Goal: Task Accomplishment & Management: Manage account settings

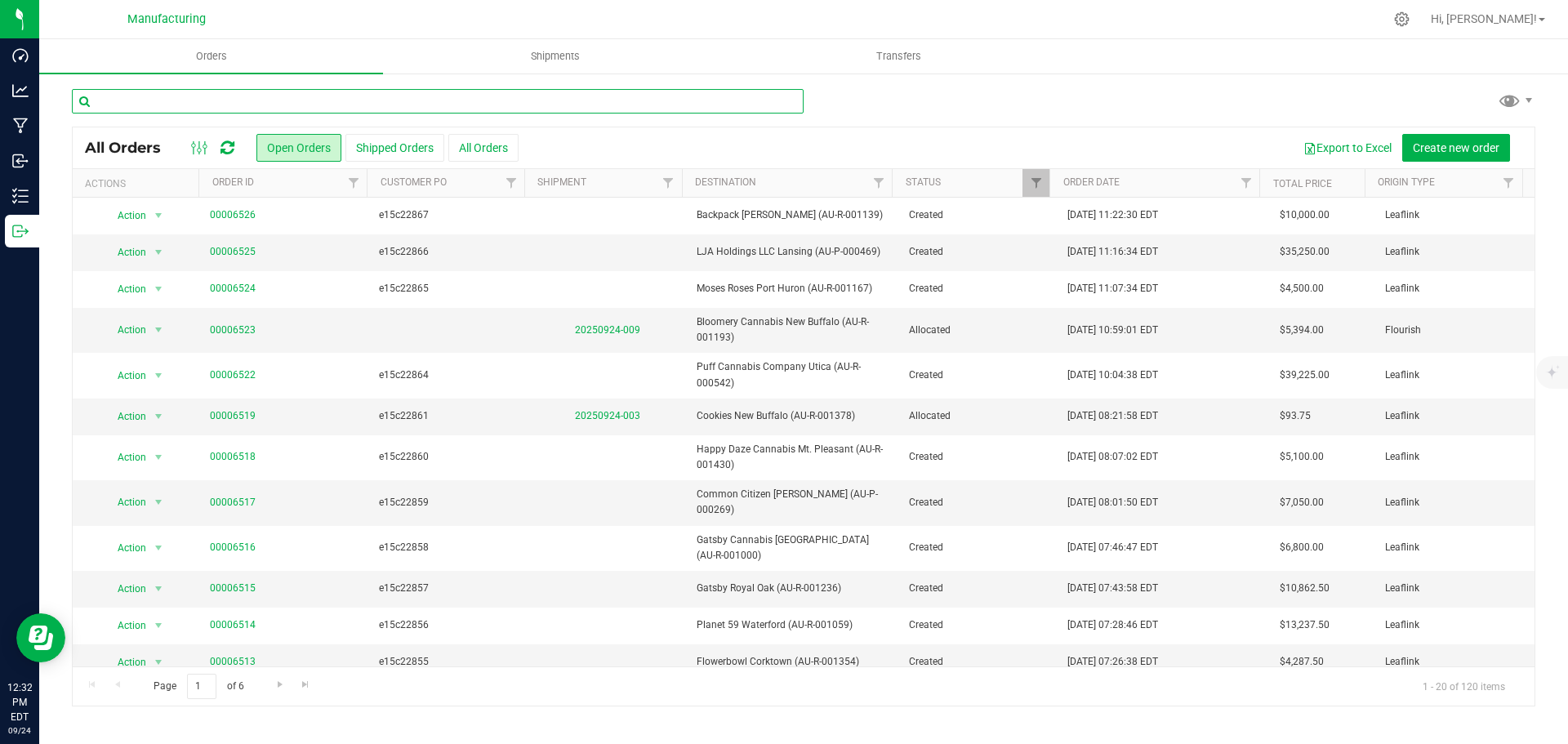
click at [234, 101] on input "text" at bounding box center [437, 102] width 732 height 25
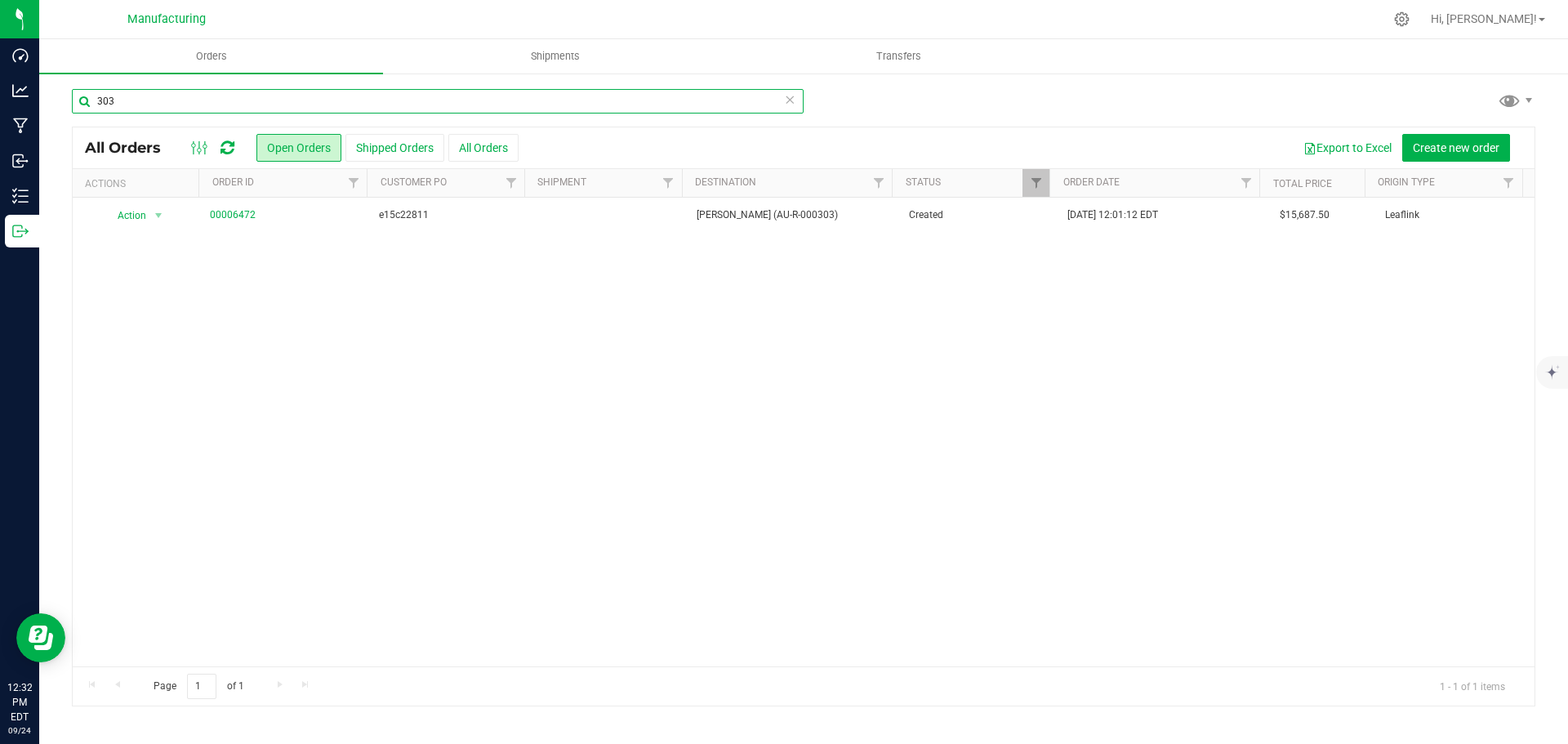
type input "303"
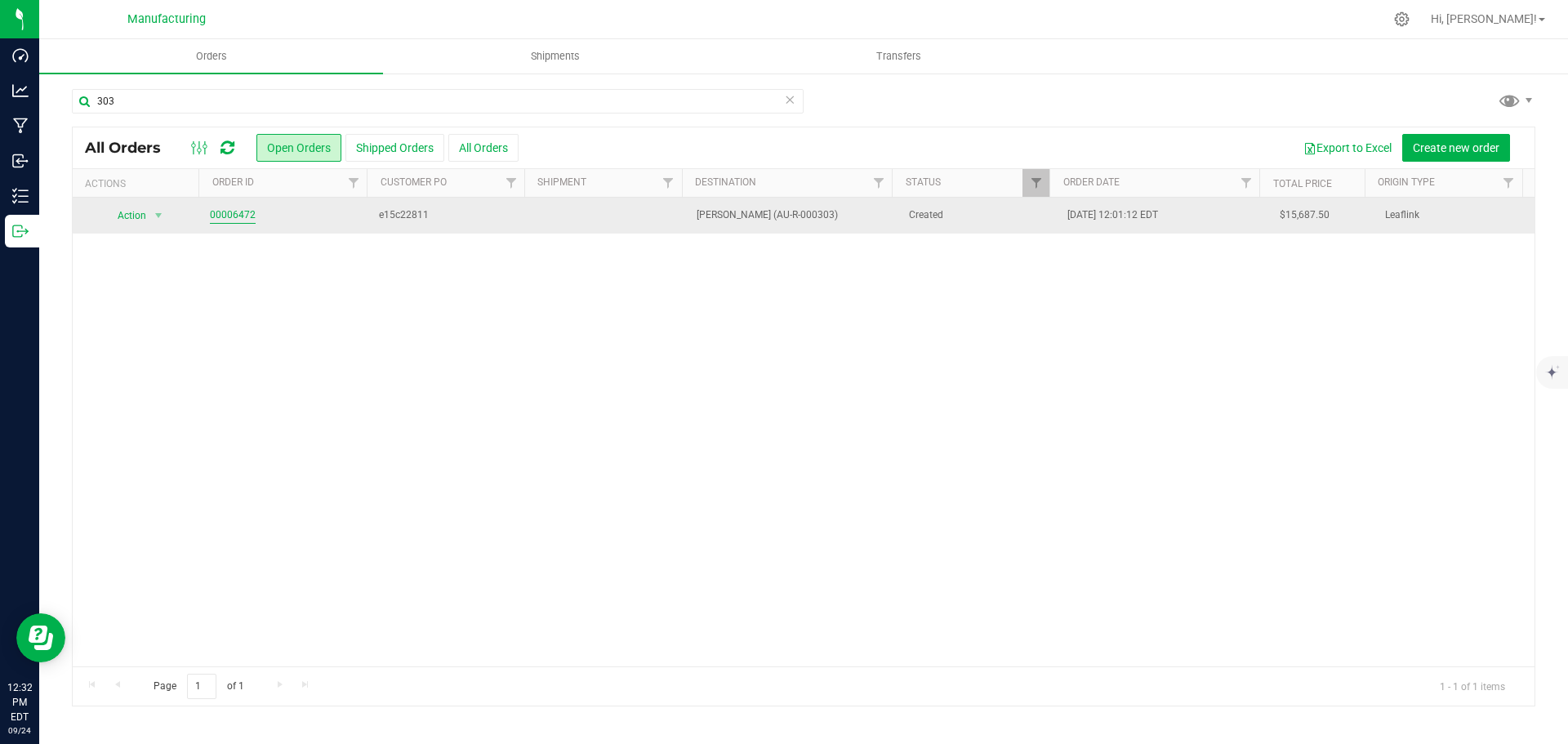
click at [243, 213] on link "00006472" at bounding box center [232, 215] width 45 height 16
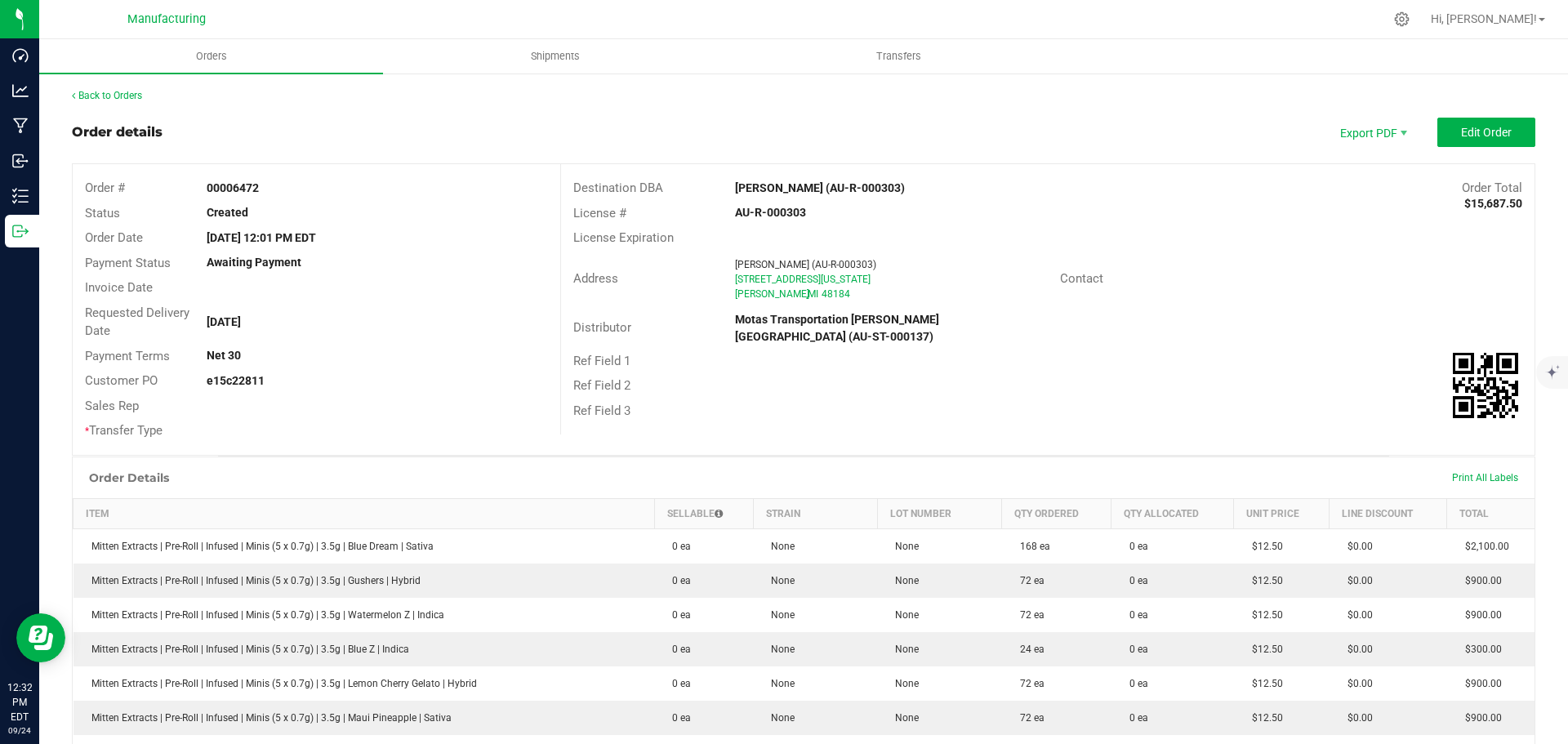
click at [783, 186] on strong "[PERSON_NAME] (AU-R-000303)" at bounding box center [819, 188] width 170 height 13
click at [783, 185] on strong "[PERSON_NAME] (AU-R-000303)" at bounding box center [819, 188] width 170 height 13
click at [1303, 288] on div "Contact" at bounding box center [1291, 279] width 487 height 26
click at [1484, 126] on span "Edit Order" at bounding box center [1485, 132] width 50 height 13
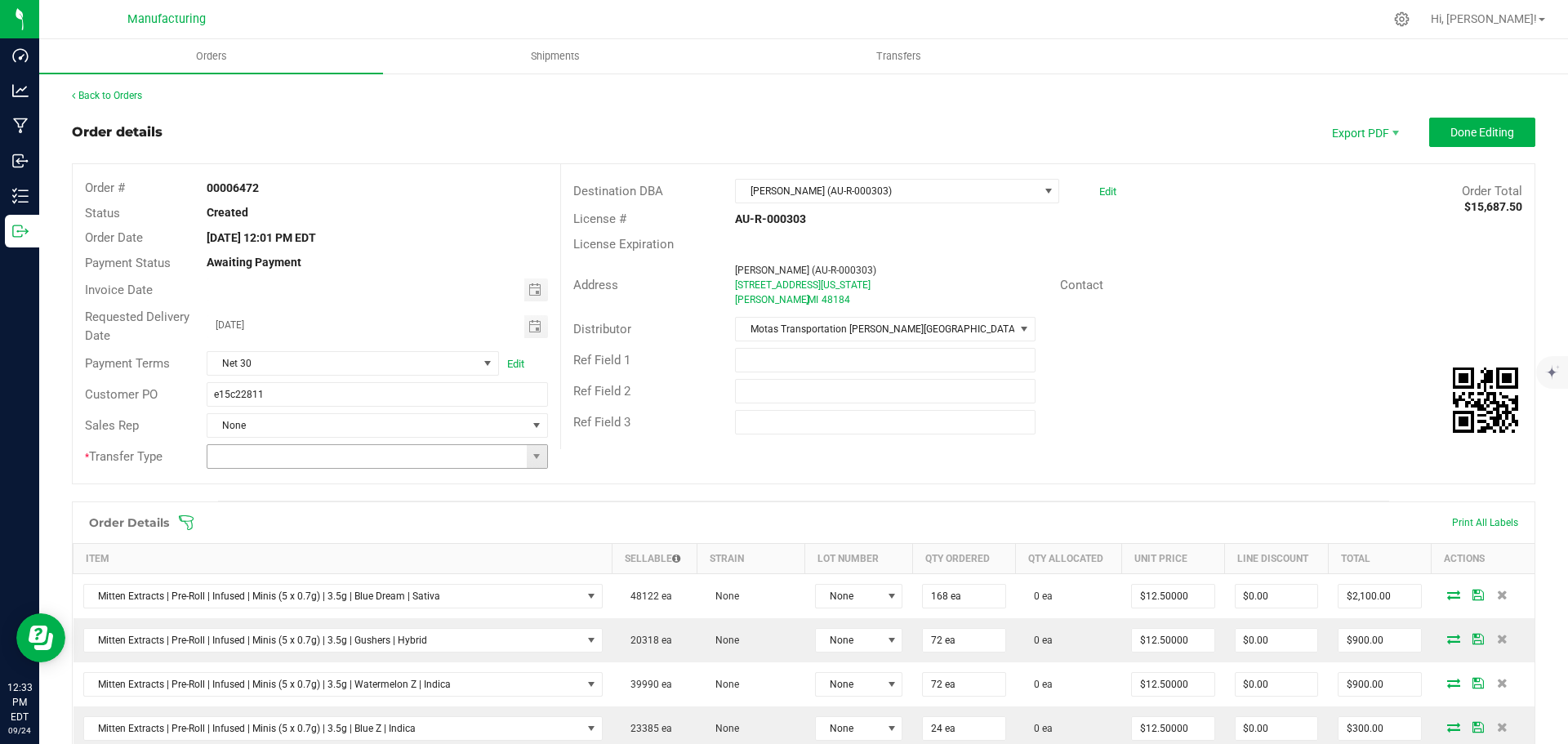
click at [536, 463] on span at bounding box center [536, 457] width 21 height 23
click at [290, 595] on li "Wholesale Transfer" at bounding box center [375, 594] width 337 height 28
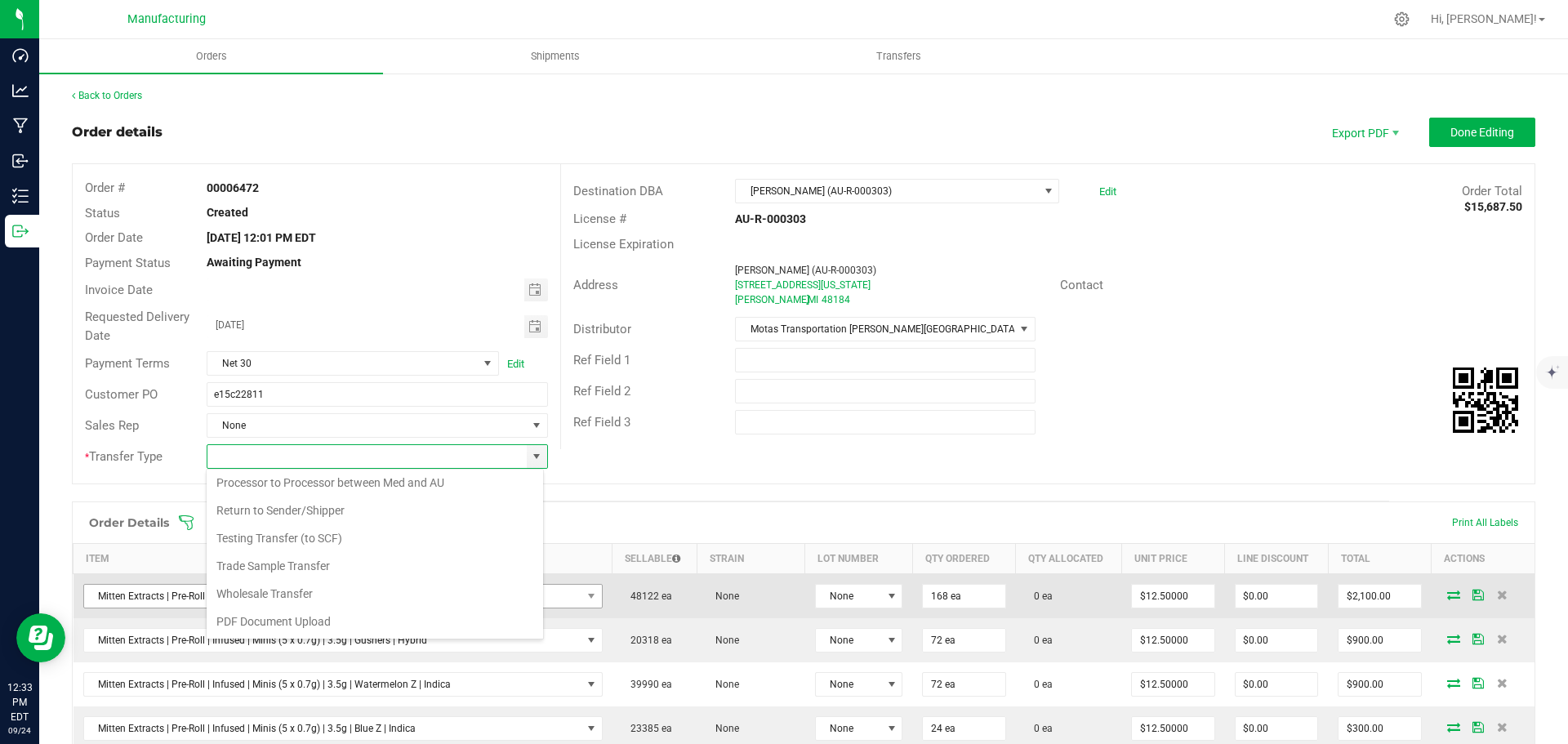
type input "Wholesale Transfer"
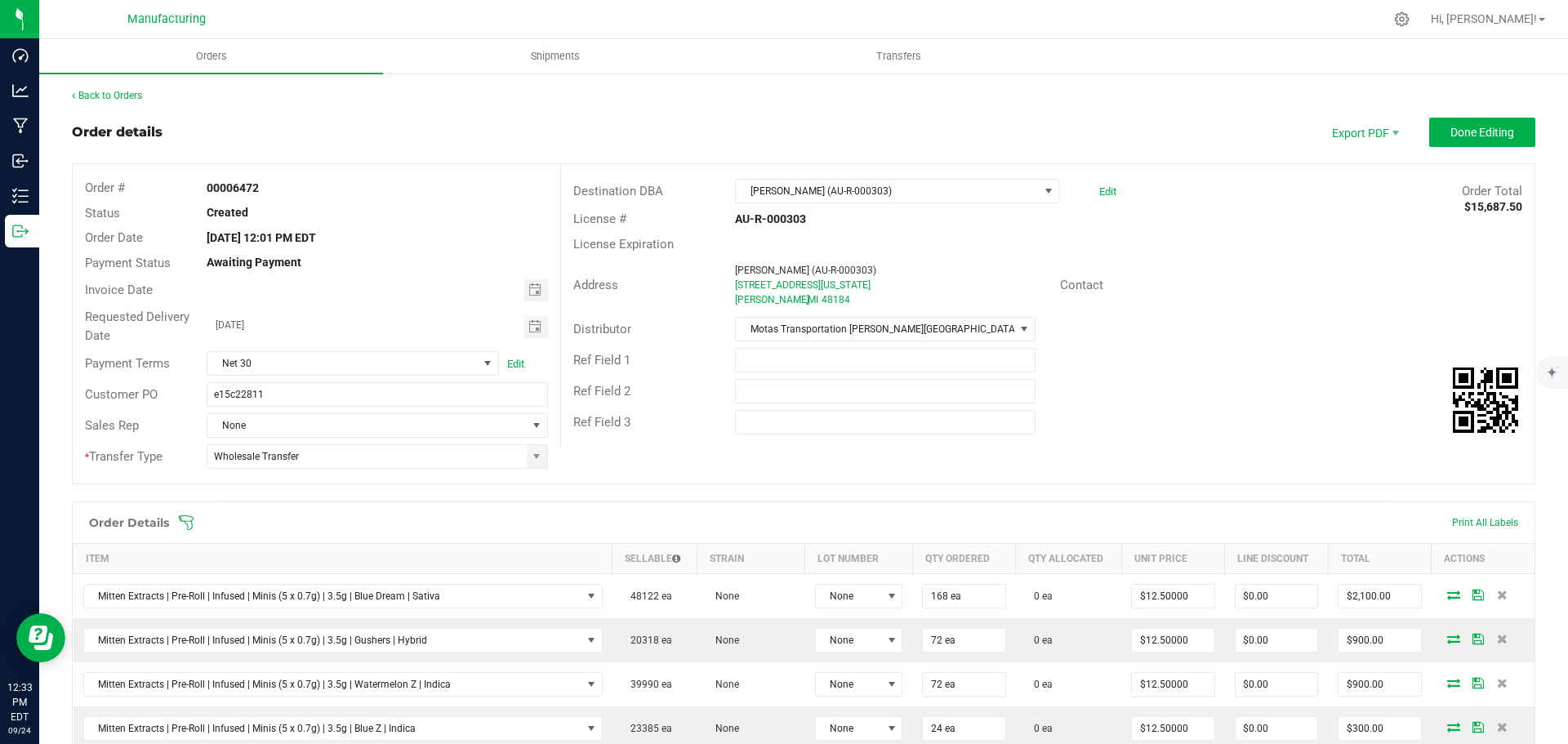
click at [187, 519] on icon at bounding box center [187, 523] width 17 height 17
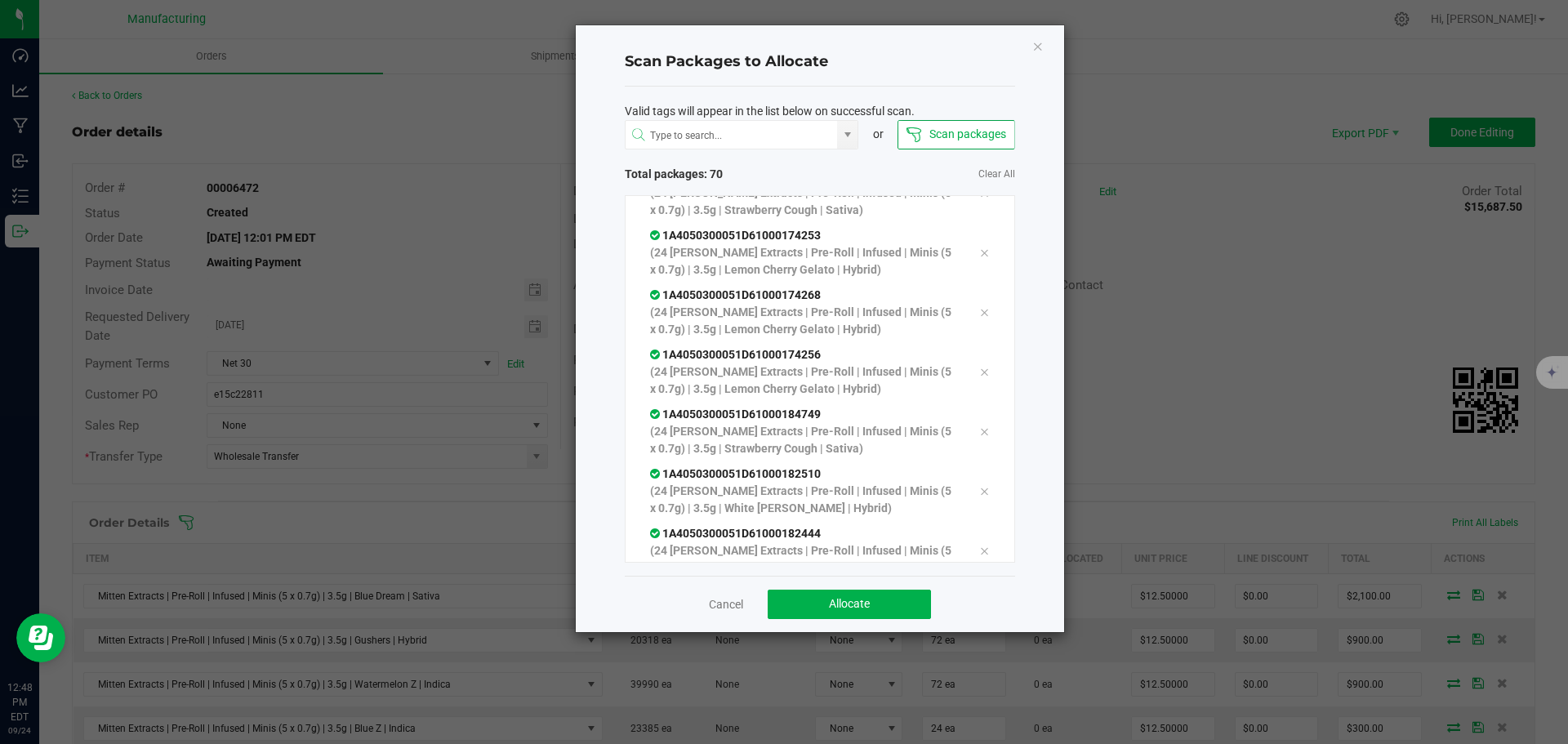
scroll to position [3824, 0]
click at [857, 609] on span "Allocate" at bounding box center [848, 604] width 40 height 13
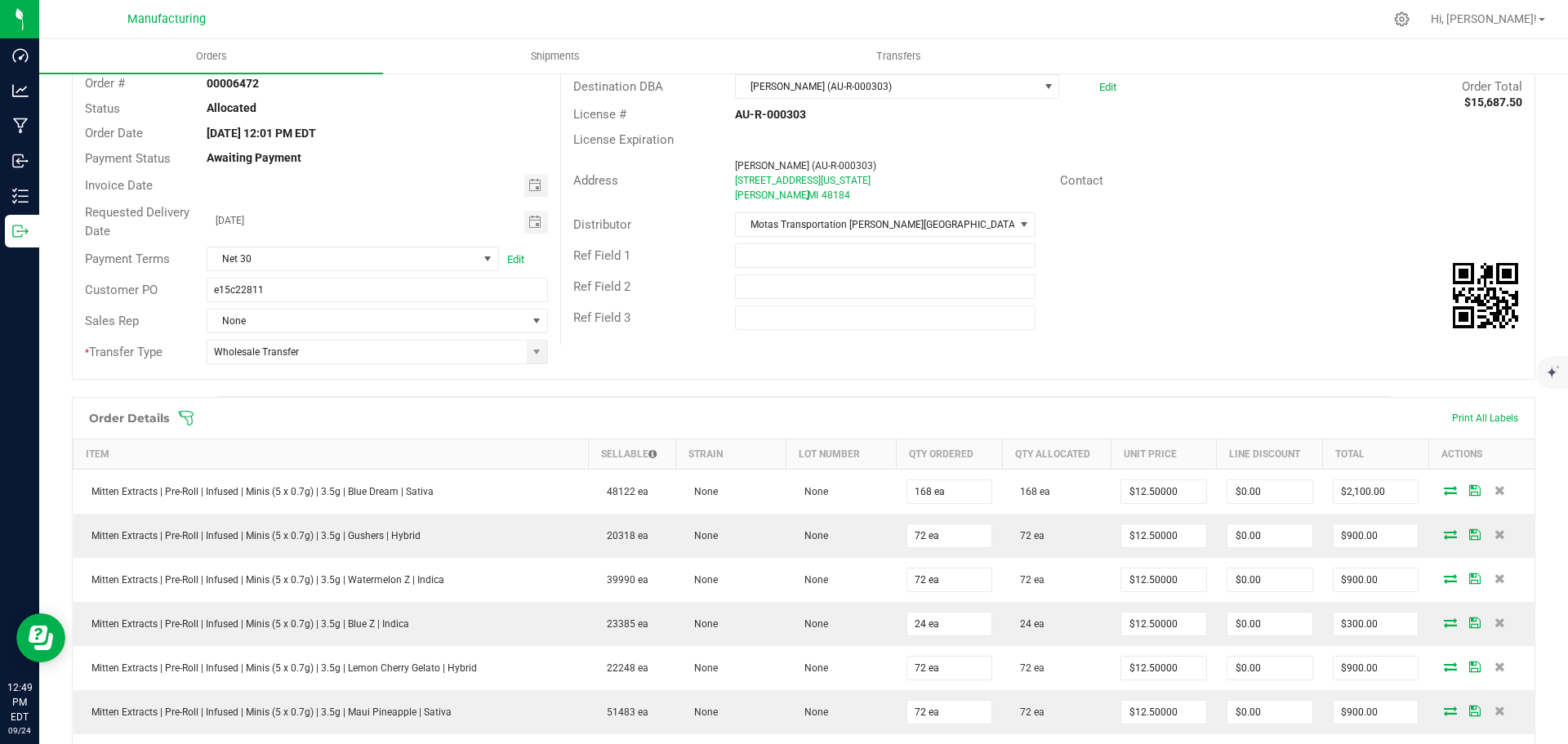
scroll to position [0, 0]
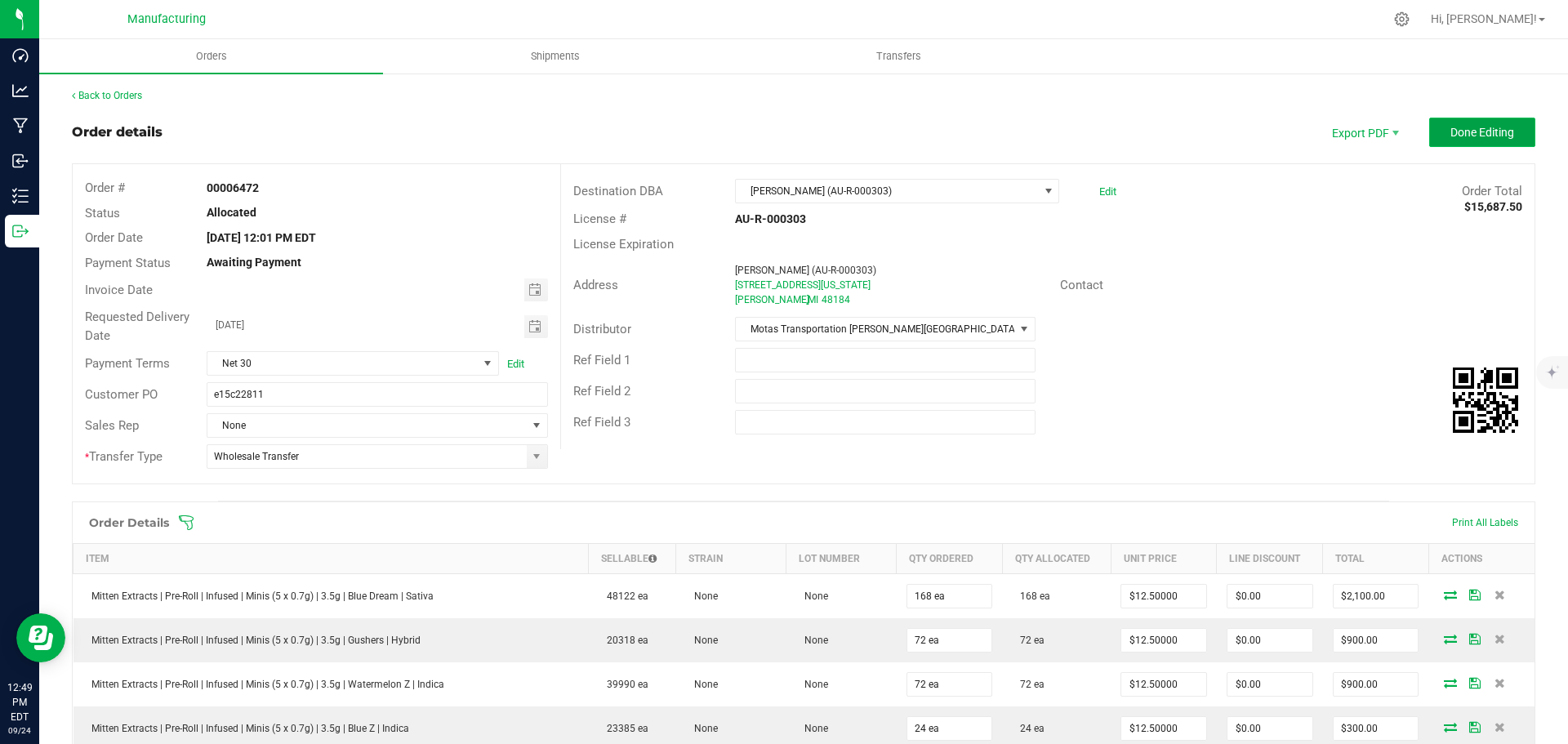
click at [1486, 121] on button "Done Editing" at bounding box center [1481, 132] width 106 height 30
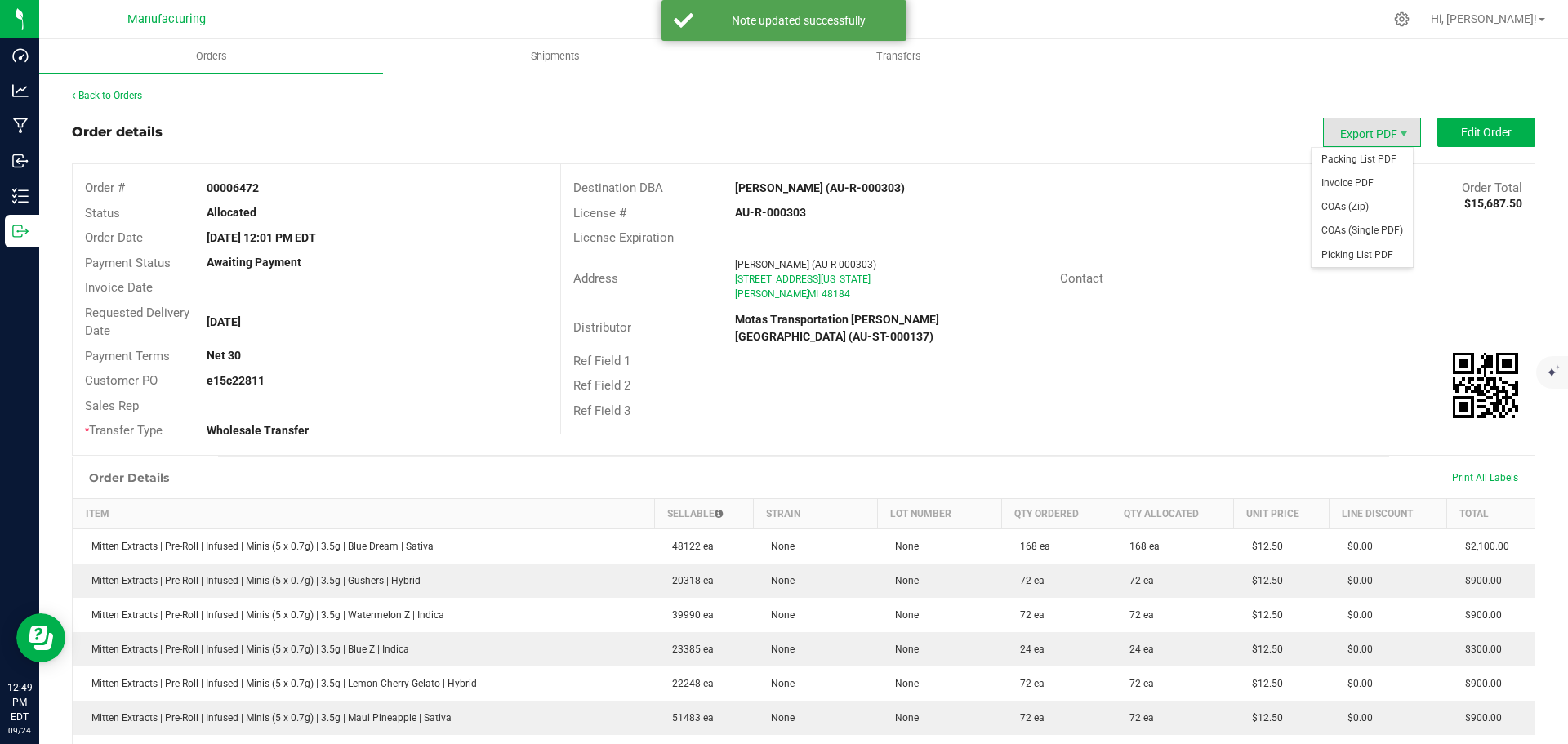
click at [1341, 133] on span "Export PDF" at bounding box center [1372, 132] width 98 height 30
click at [1339, 163] on span "Packing List PDF" at bounding box center [1362, 159] width 102 height 24
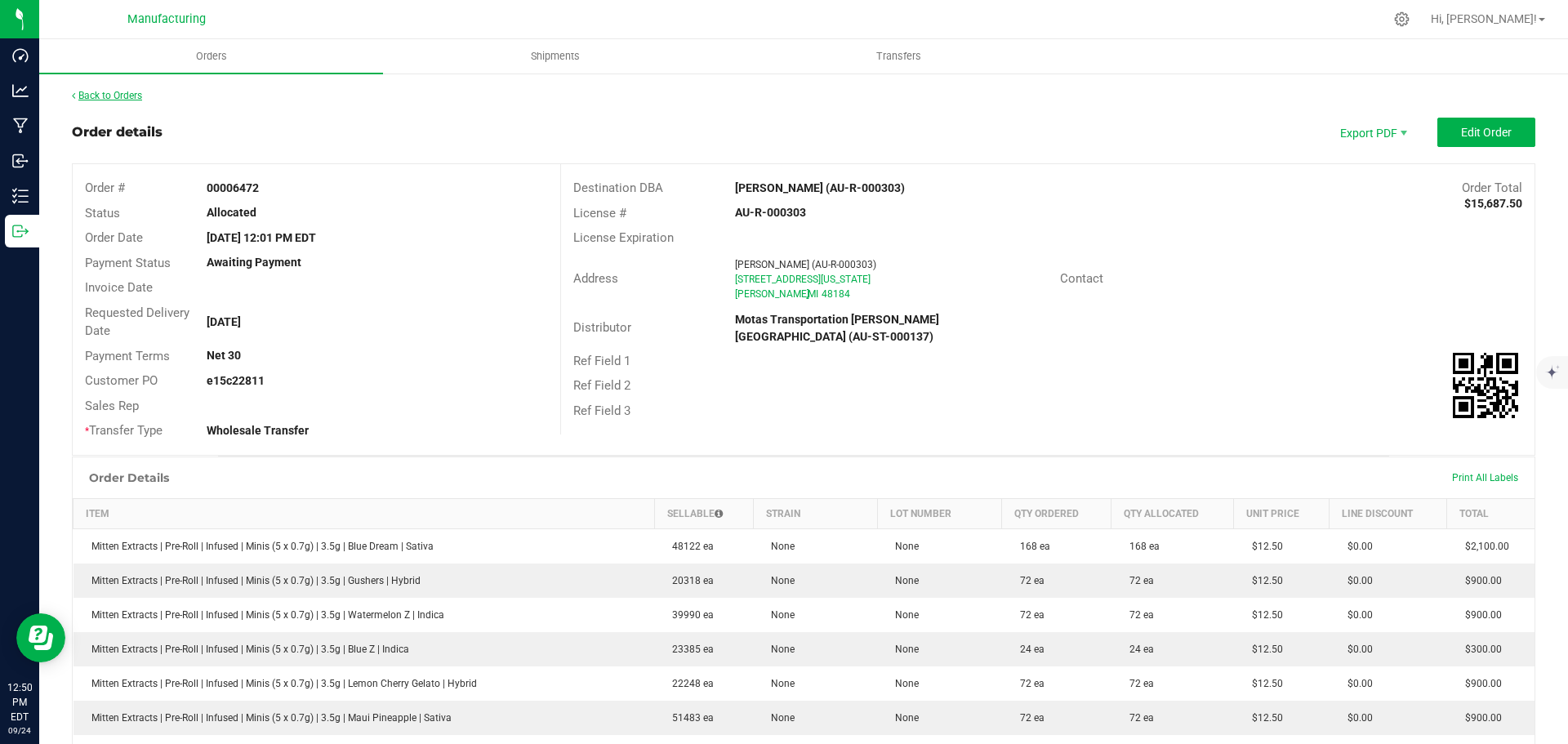
click at [116, 93] on link "Back to Orders" at bounding box center [106, 96] width 70 height 12
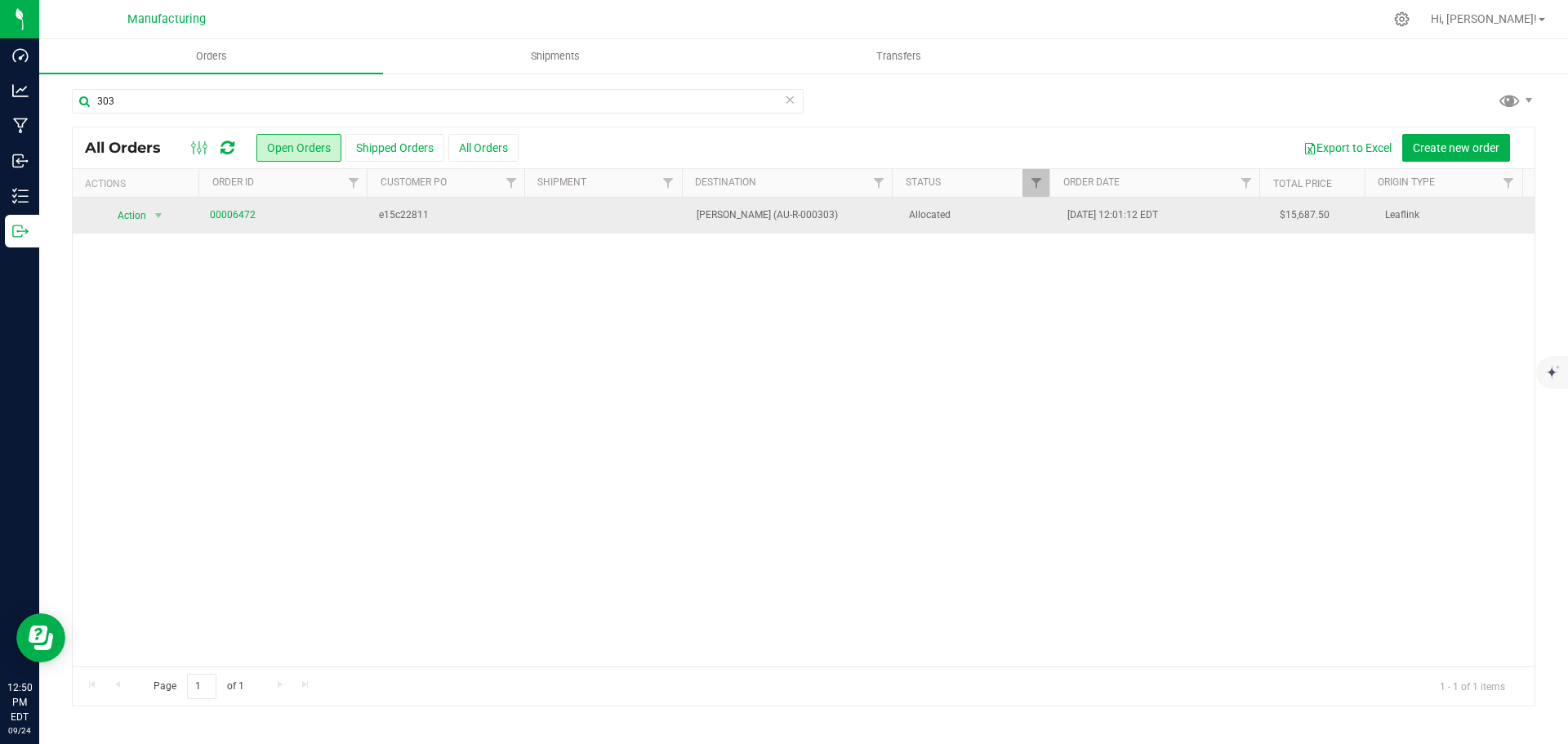
click at [960, 230] on td "Allocated" at bounding box center [978, 216] width 159 height 36
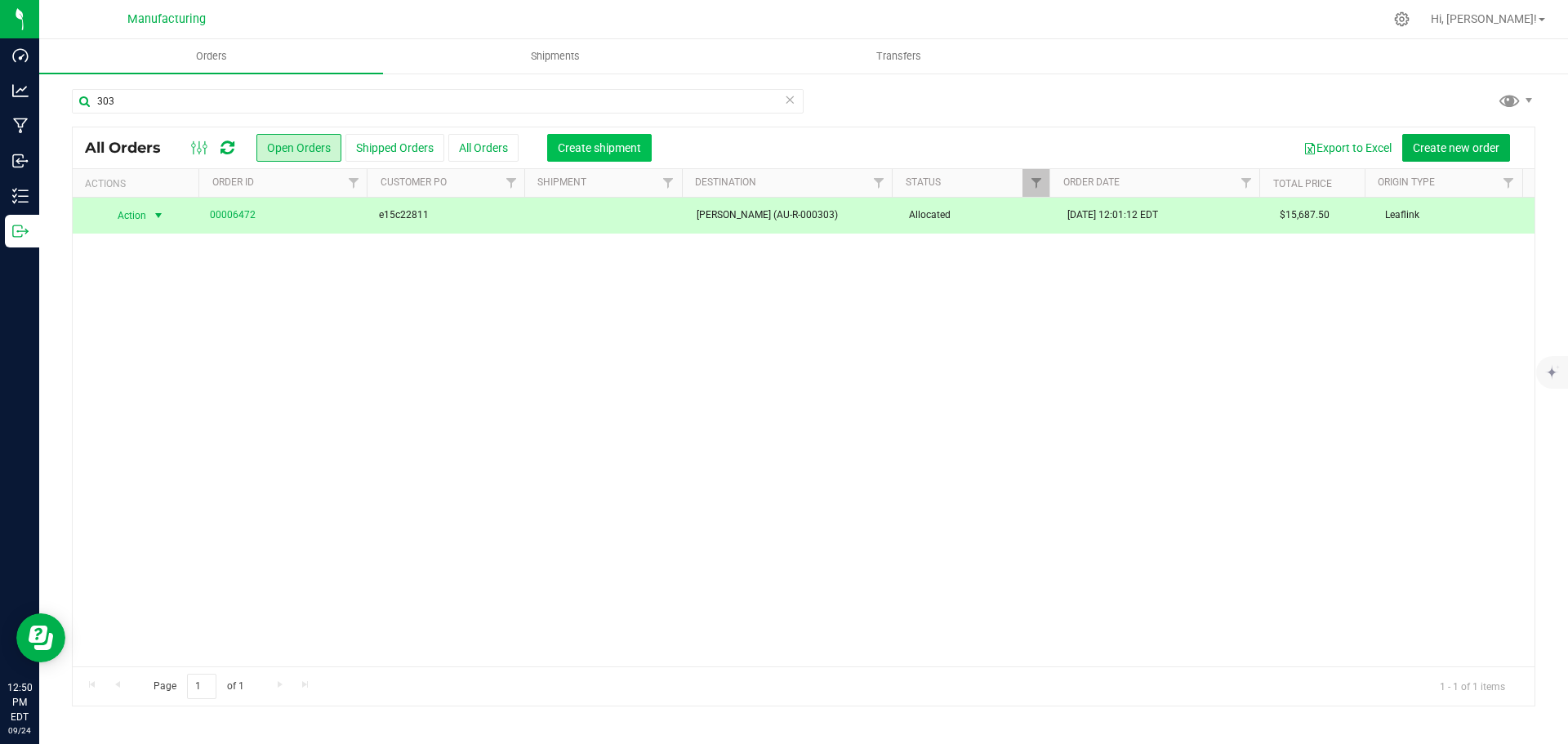
click at [605, 145] on span "Create shipment" at bounding box center [599, 148] width 83 height 13
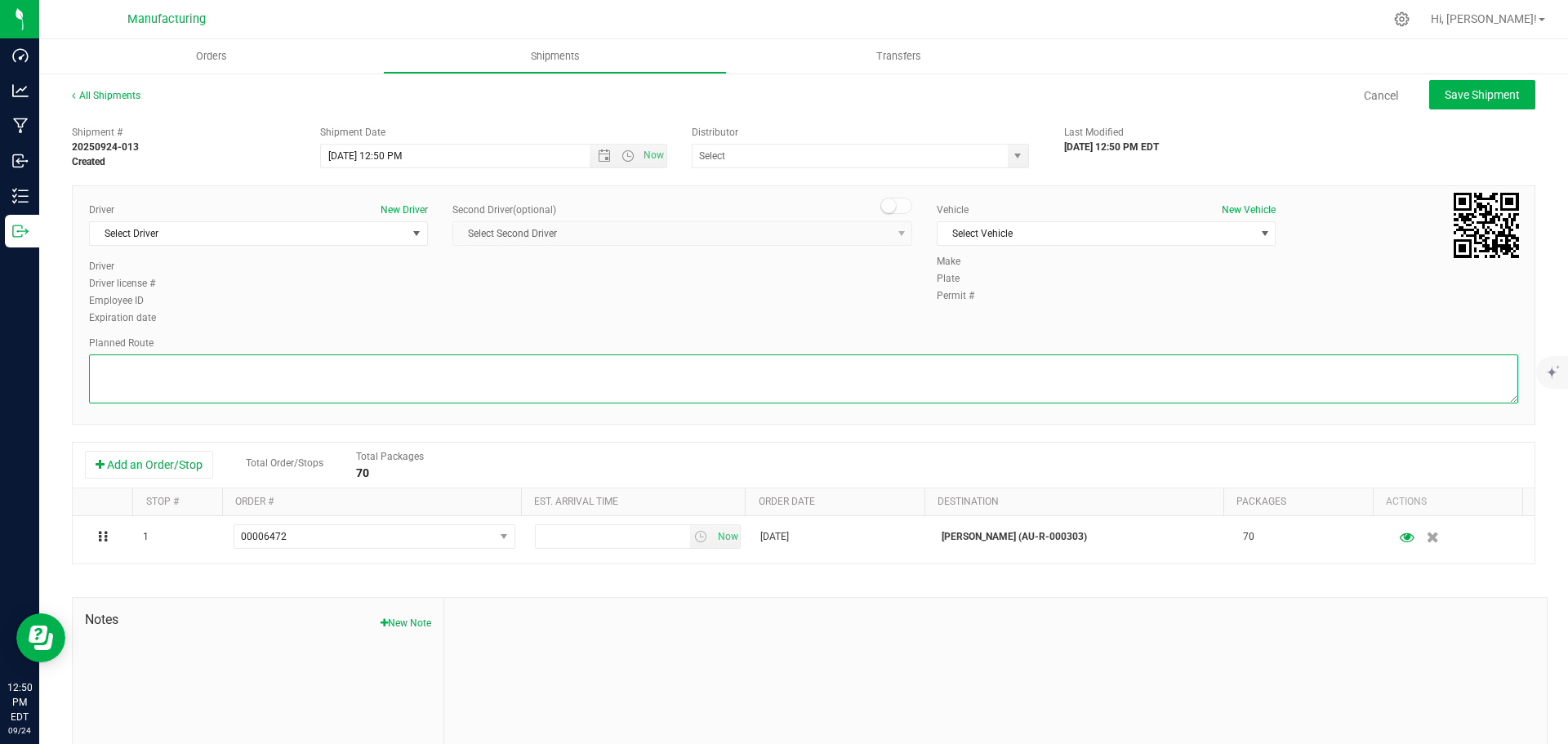
click at [1219, 368] on textarea at bounding box center [803, 378] width 1429 height 49
paste textarea "[STREET_ADDRESS]  Get on I-75 S in [GEOGRAPHIC_DATA] from E [GEOGRAPHIC_DATA] …"
type textarea "[STREET_ADDRESS]  Get on I-75 S in [GEOGRAPHIC_DATA] from E [GEOGRAPHIC_DATA] …"
click at [418, 227] on span "select" at bounding box center [417, 234] width 13 height 13
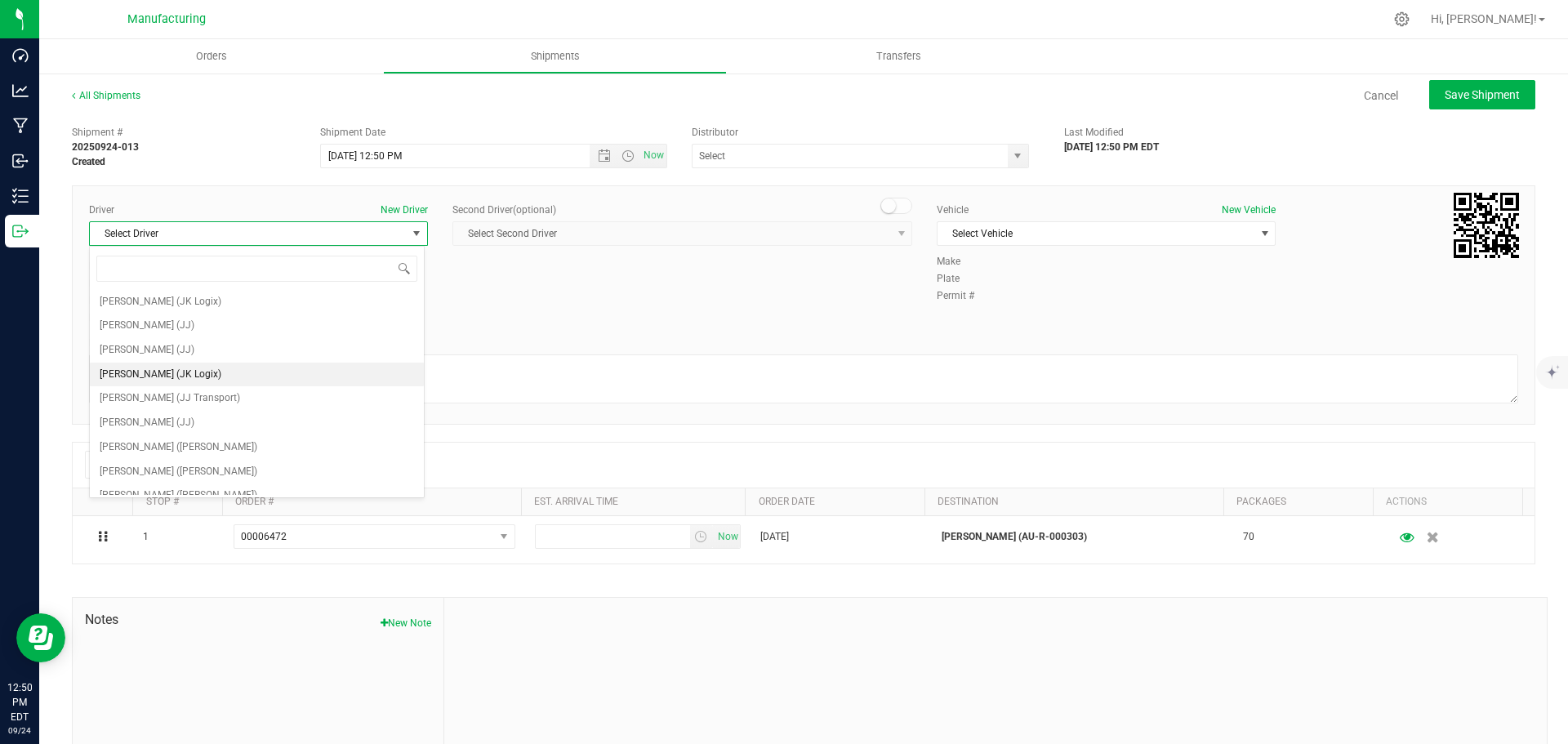
click at [187, 373] on span "[PERSON_NAME] (JK Logix)" at bounding box center [160, 375] width 121 height 21
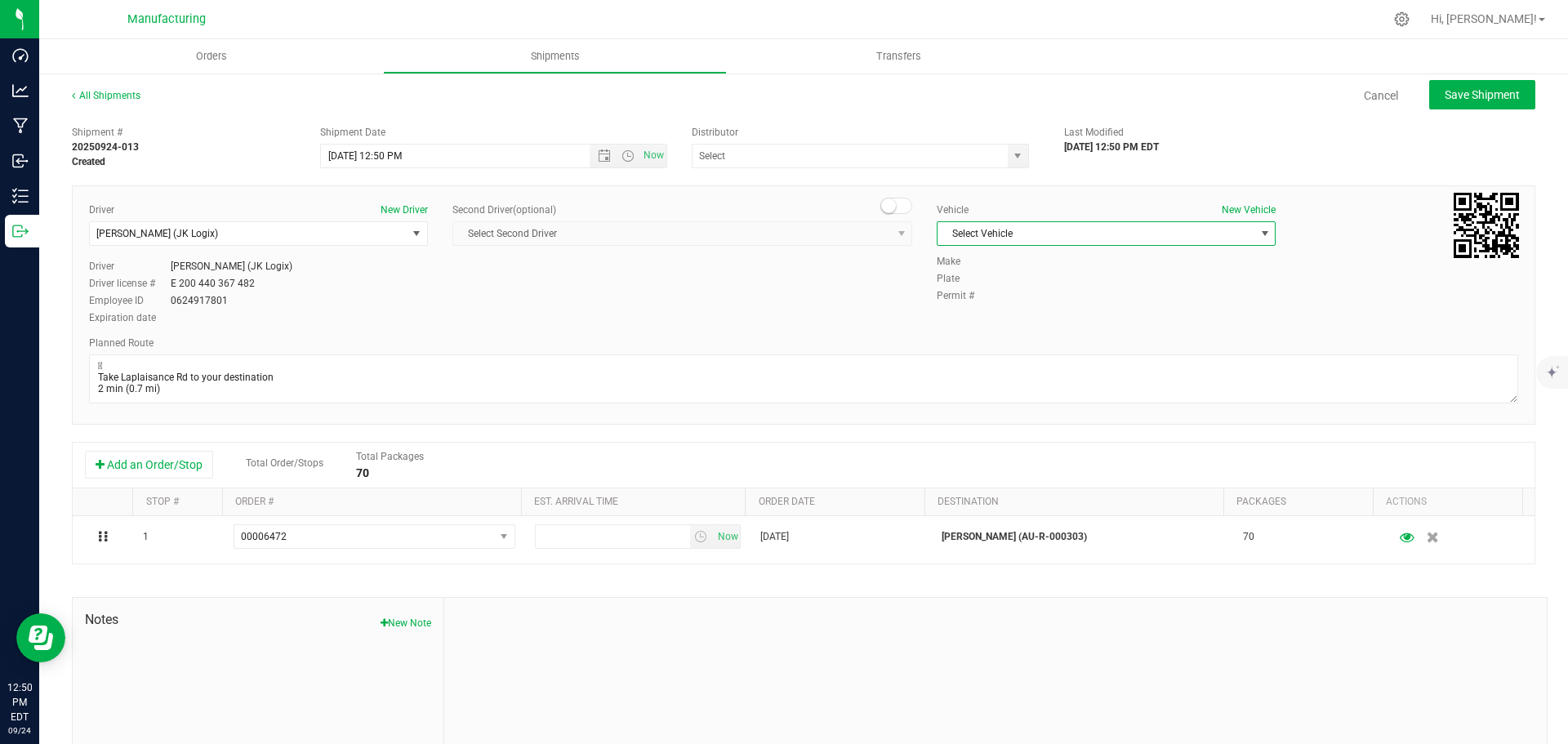
click at [1038, 231] on span "Select Vehicle" at bounding box center [1096, 234] width 317 height 23
click at [976, 353] on li "Van 16 - JK" at bounding box center [1098, 359] width 334 height 25
click at [1012, 159] on span "select" at bounding box center [1018, 156] width 13 height 13
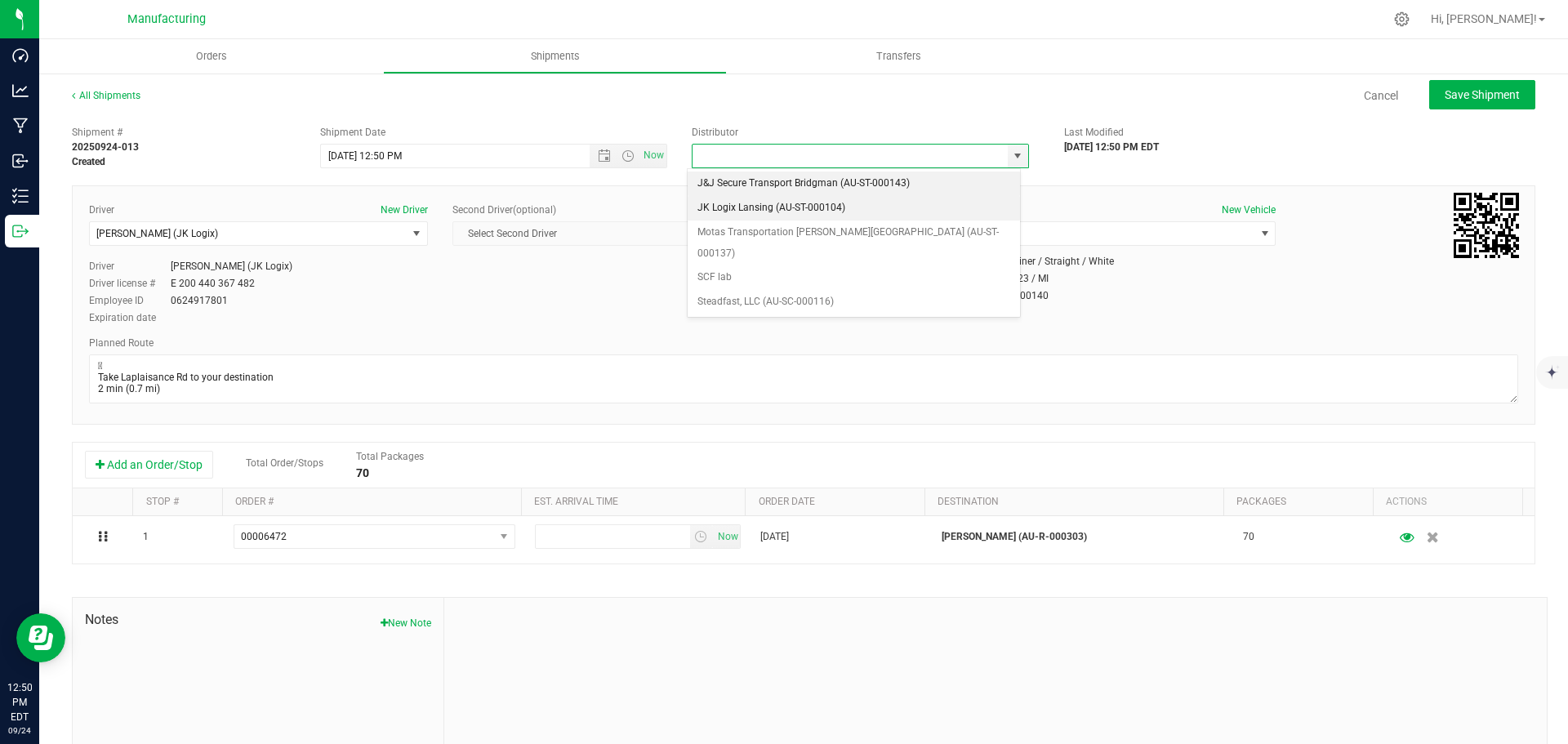
click at [741, 207] on li "JK Logix Lansing (AU-ST-000104)" at bounding box center [853, 208] width 333 height 25
type input "JK Logix Lansing (AU-ST-000104)"
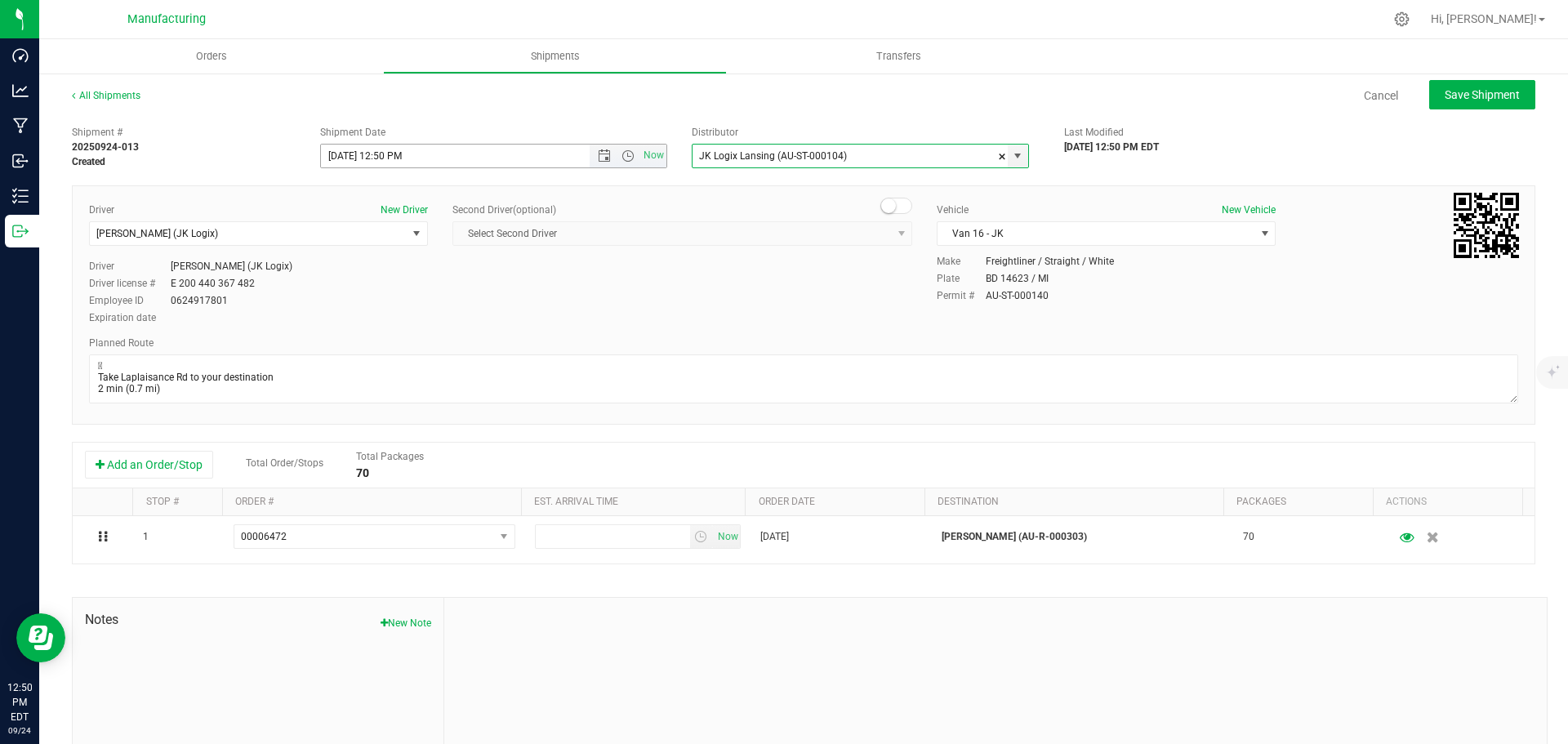
click at [622, 154] on span "Open the time view" at bounding box center [628, 156] width 13 height 13
click at [376, 258] on li "11:30 AM" at bounding box center [489, 258] width 342 height 21
click at [1452, 101] on span "Save Shipment" at bounding box center [1481, 95] width 75 height 13
type input "[DATE] 3:30 PM"
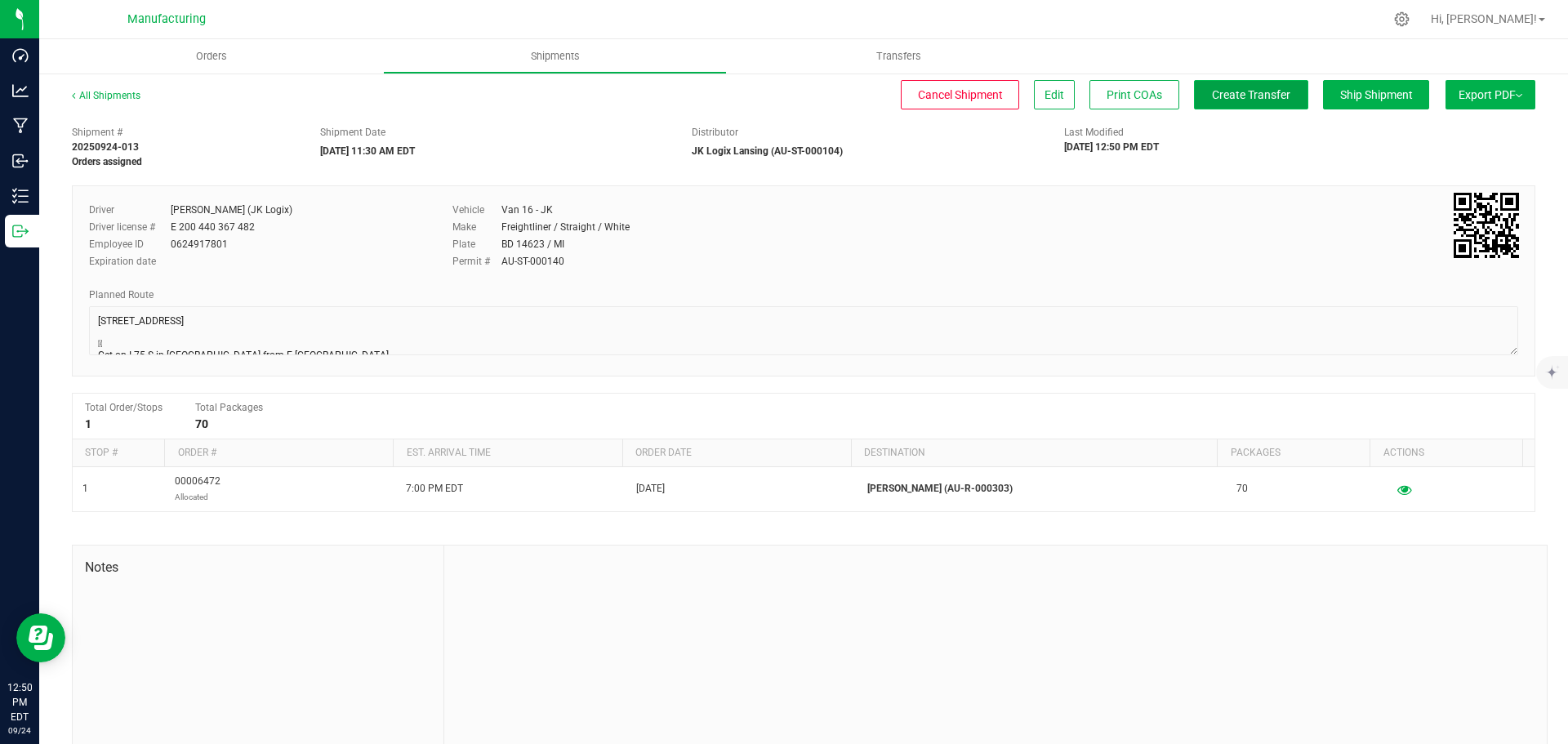
click at [1220, 102] on button "Create Transfer" at bounding box center [1251, 95] width 115 height 30
click at [205, 50] on span "Orders" at bounding box center [211, 56] width 75 height 15
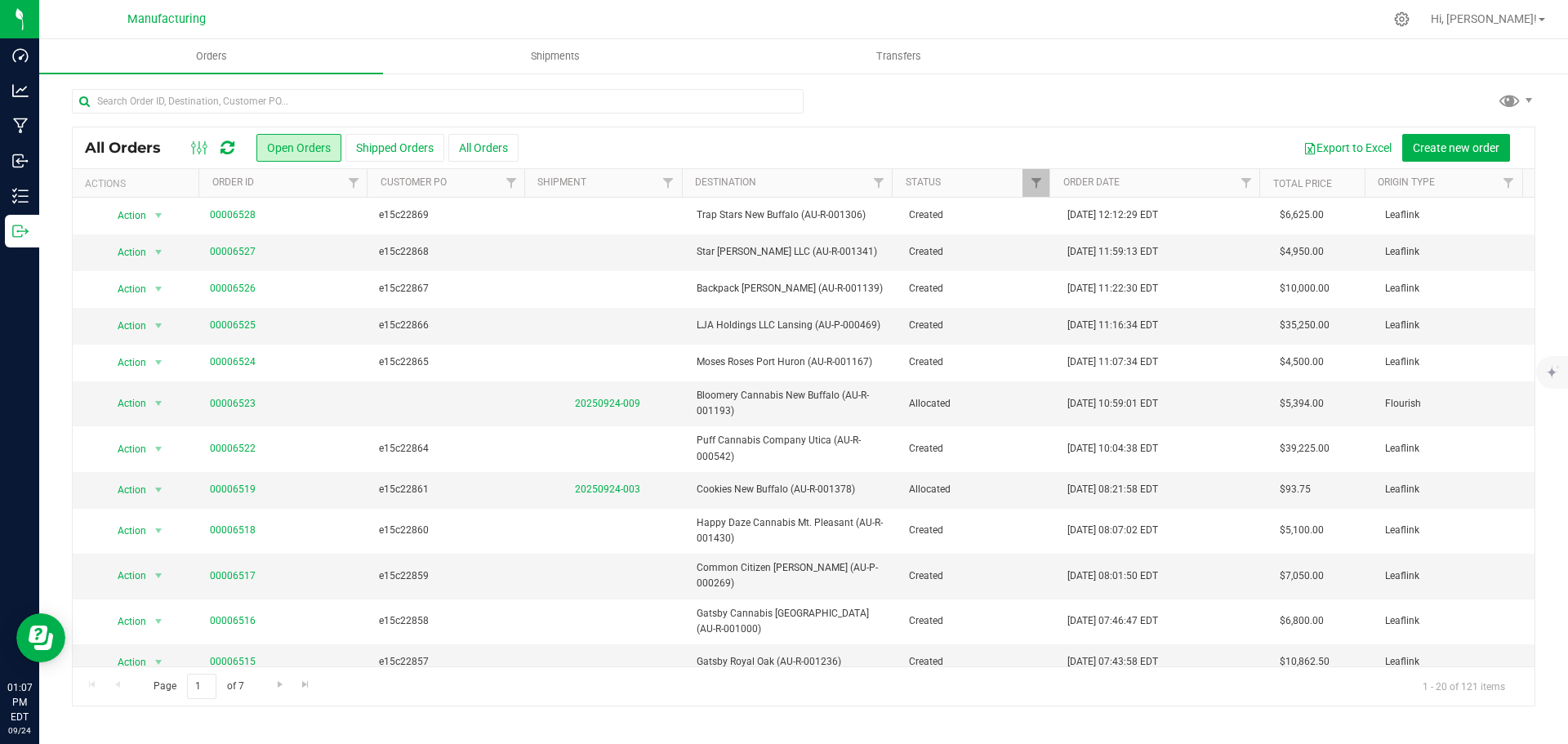
click at [228, 88] on div "All Orders Open Orders Shipped Orders All Orders Export to Excel Create new ord…" at bounding box center [803, 397] width 1528 height 652
click at [231, 107] on input "text" at bounding box center [437, 102] width 732 height 25
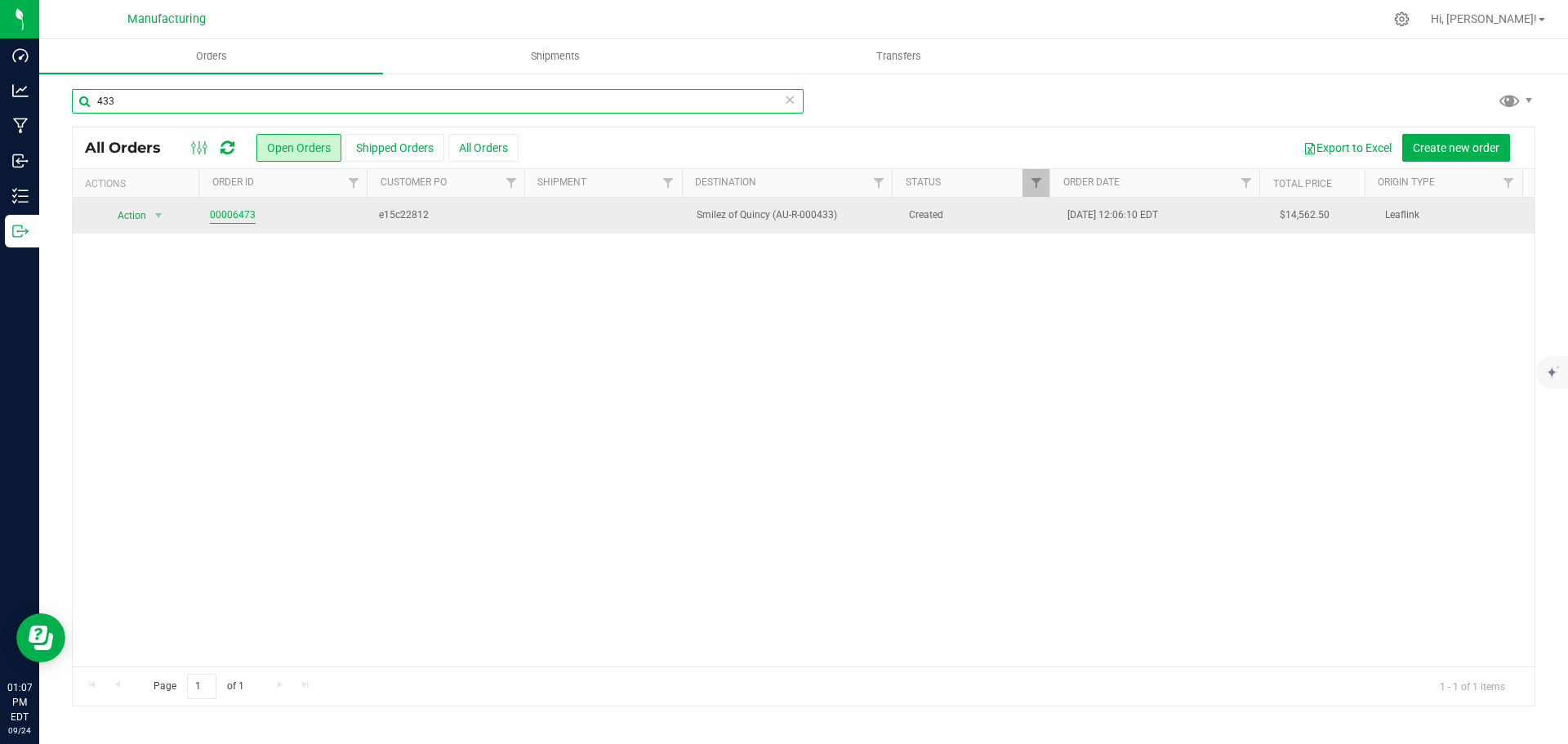
type input "433"
click at [213, 218] on link "00006473" at bounding box center [232, 215] width 45 height 16
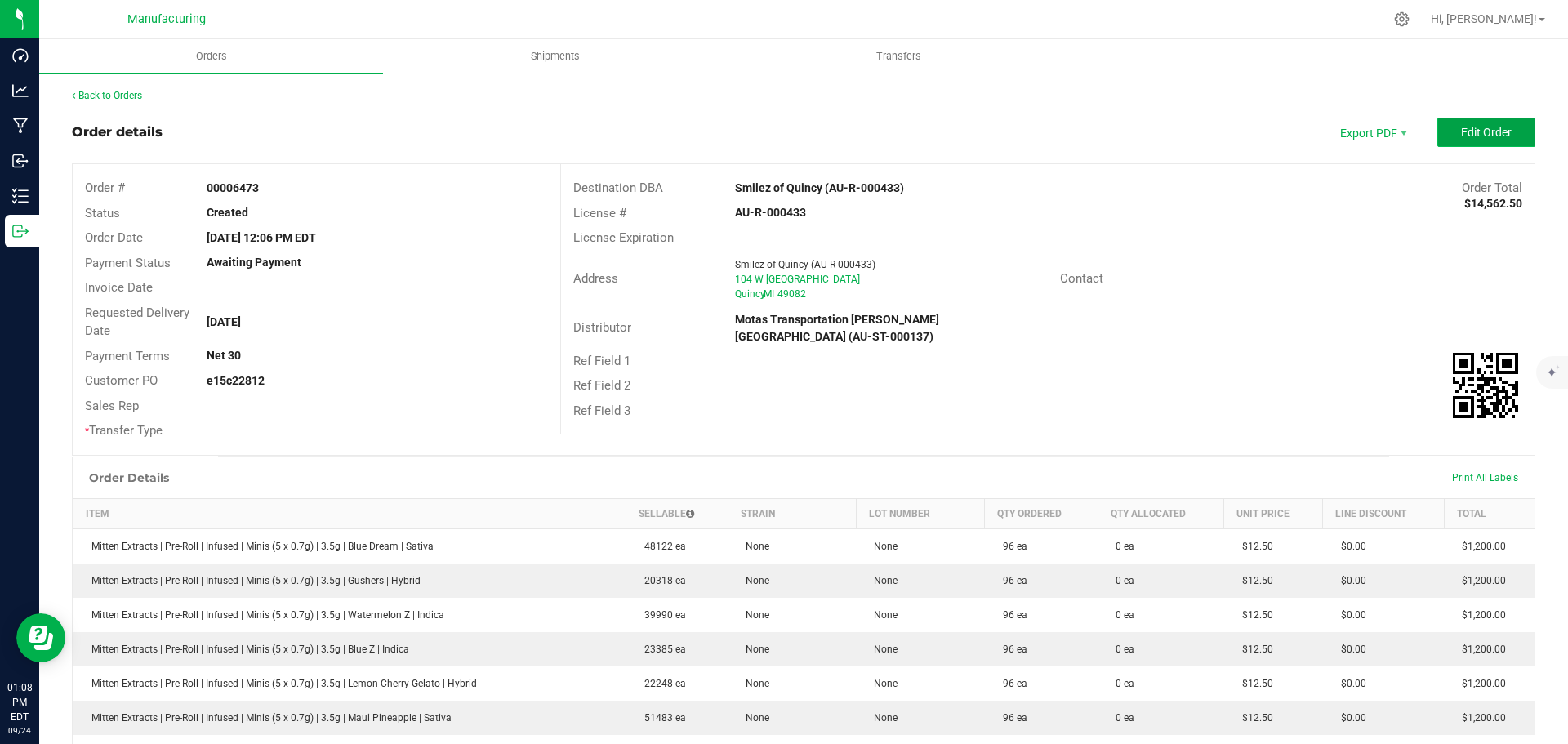
click at [1459, 142] on button "Edit Order" at bounding box center [1485, 132] width 98 height 30
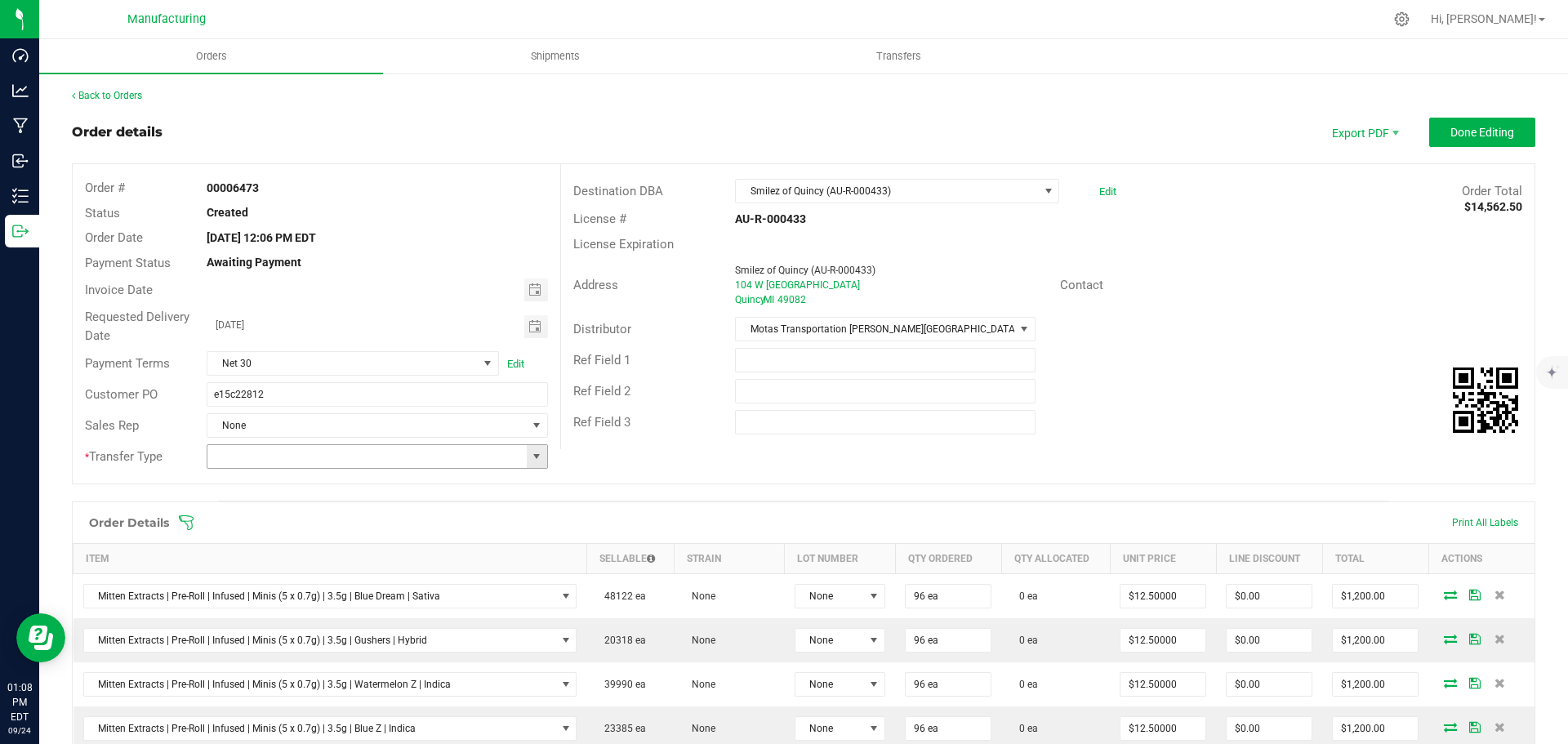
click at [538, 456] on span at bounding box center [536, 457] width 13 height 13
click at [270, 596] on li "Wholesale Transfer" at bounding box center [375, 594] width 337 height 28
type input "Wholesale Transfer"
click at [187, 524] on icon at bounding box center [187, 523] width 15 height 15
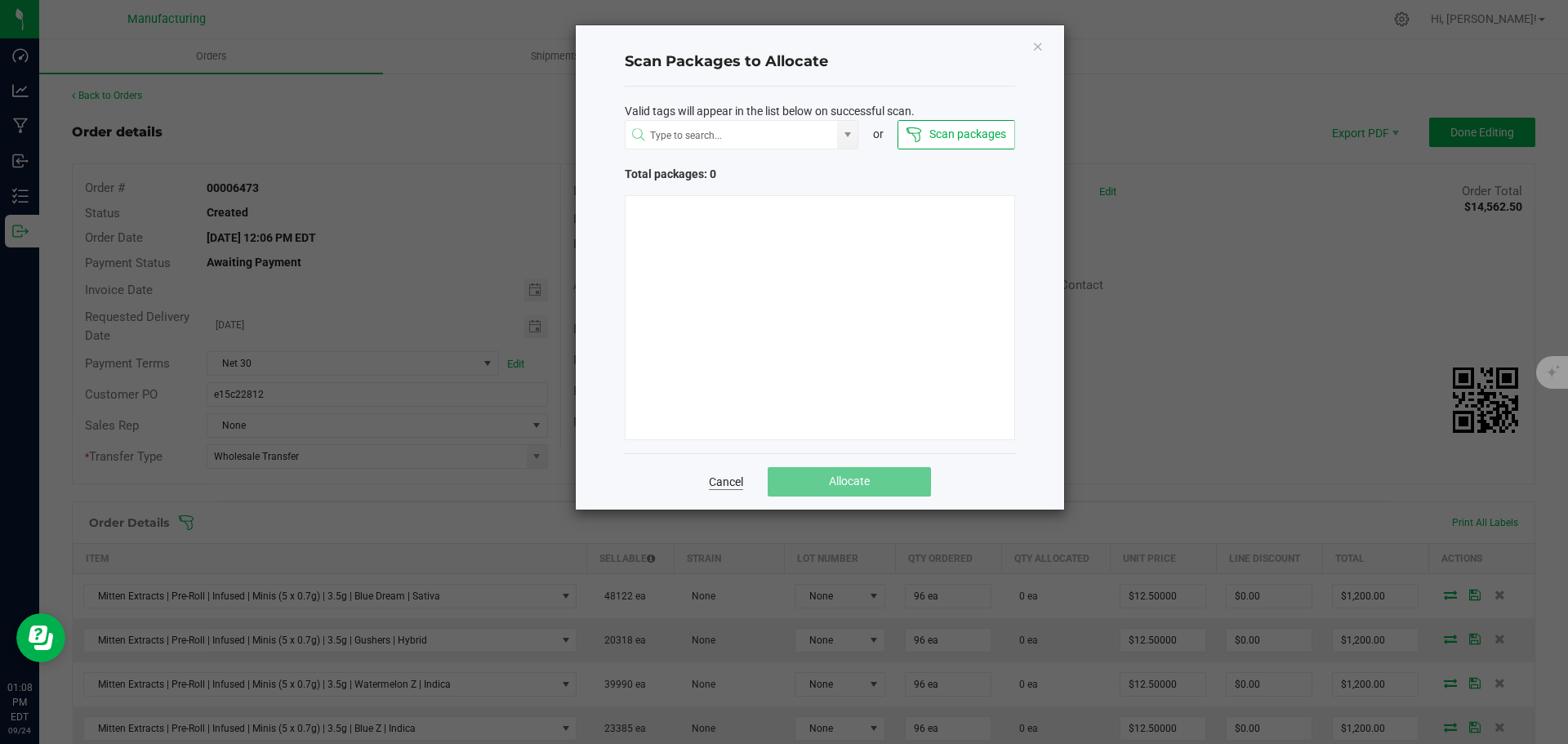
click at [714, 481] on link "Cancel" at bounding box center [726, 482] width 35 height 17
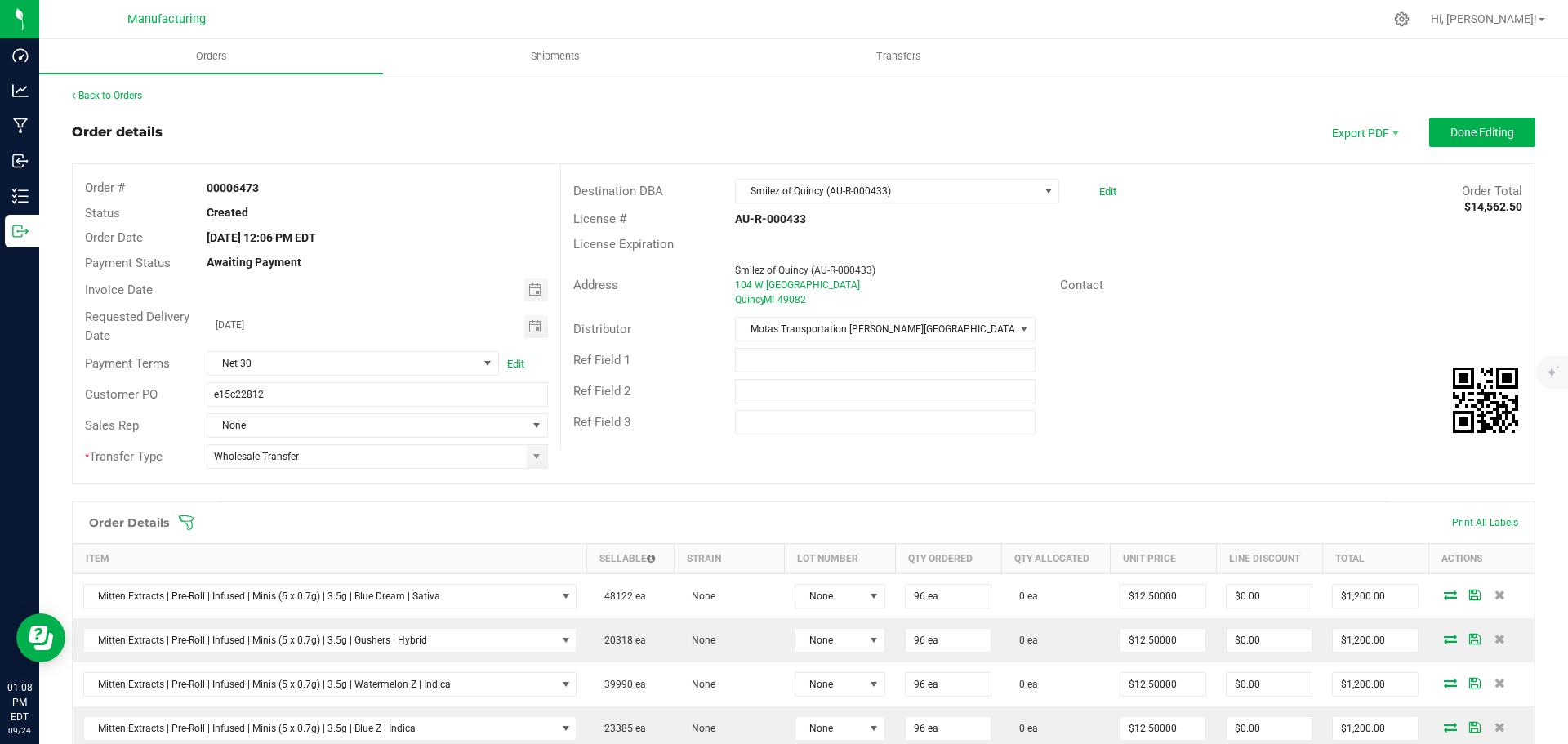
click at [187, 520] on icon at bounding box center [187, 523] width 17 height 17
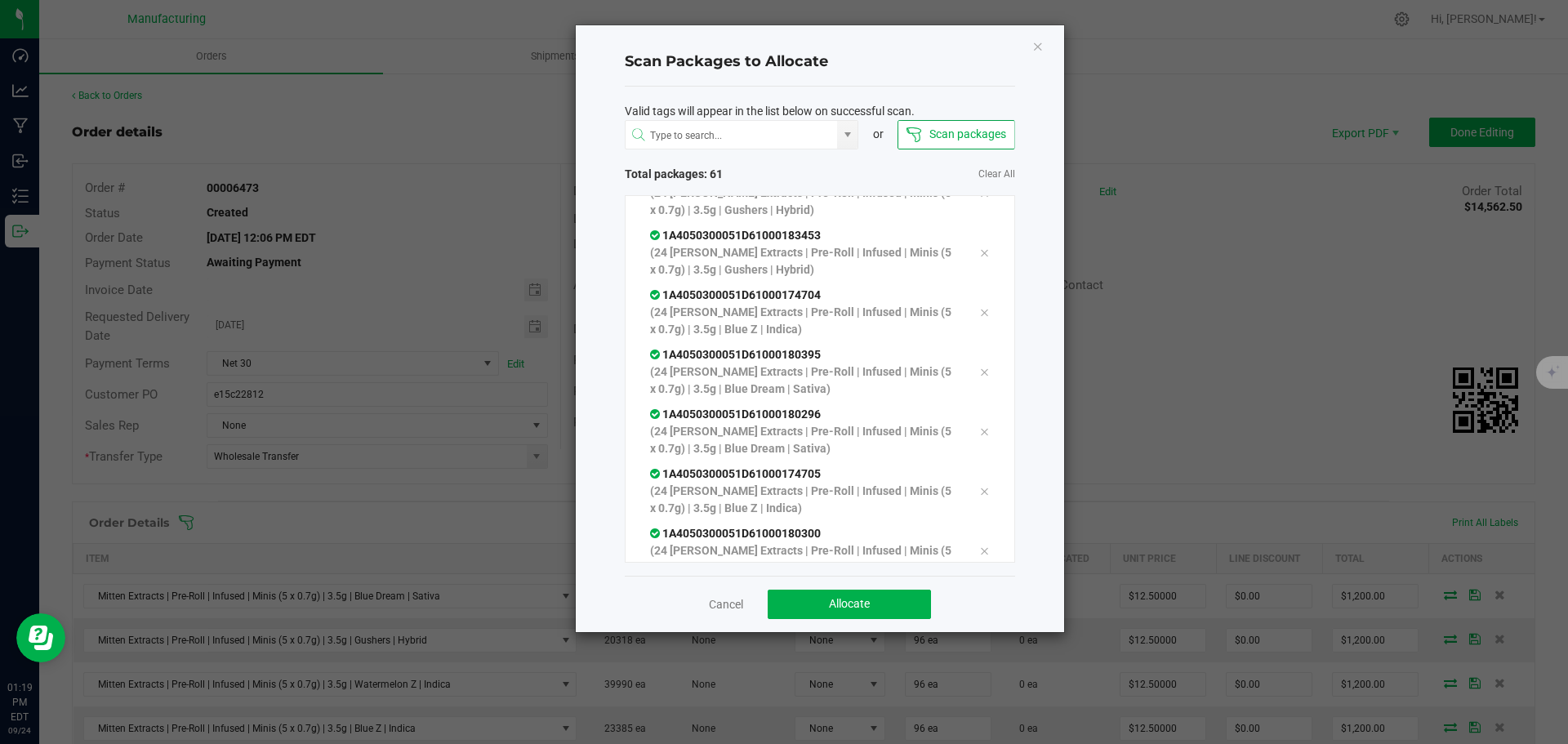
scroll to position [3253, 0]
click at [863, 620] on div "Cancel Allocate" at bounding box center [819, 604] width 390 height 56
click at [872, 601] on button "Allocate" at bounding box center [849, 604] width 163 height 30
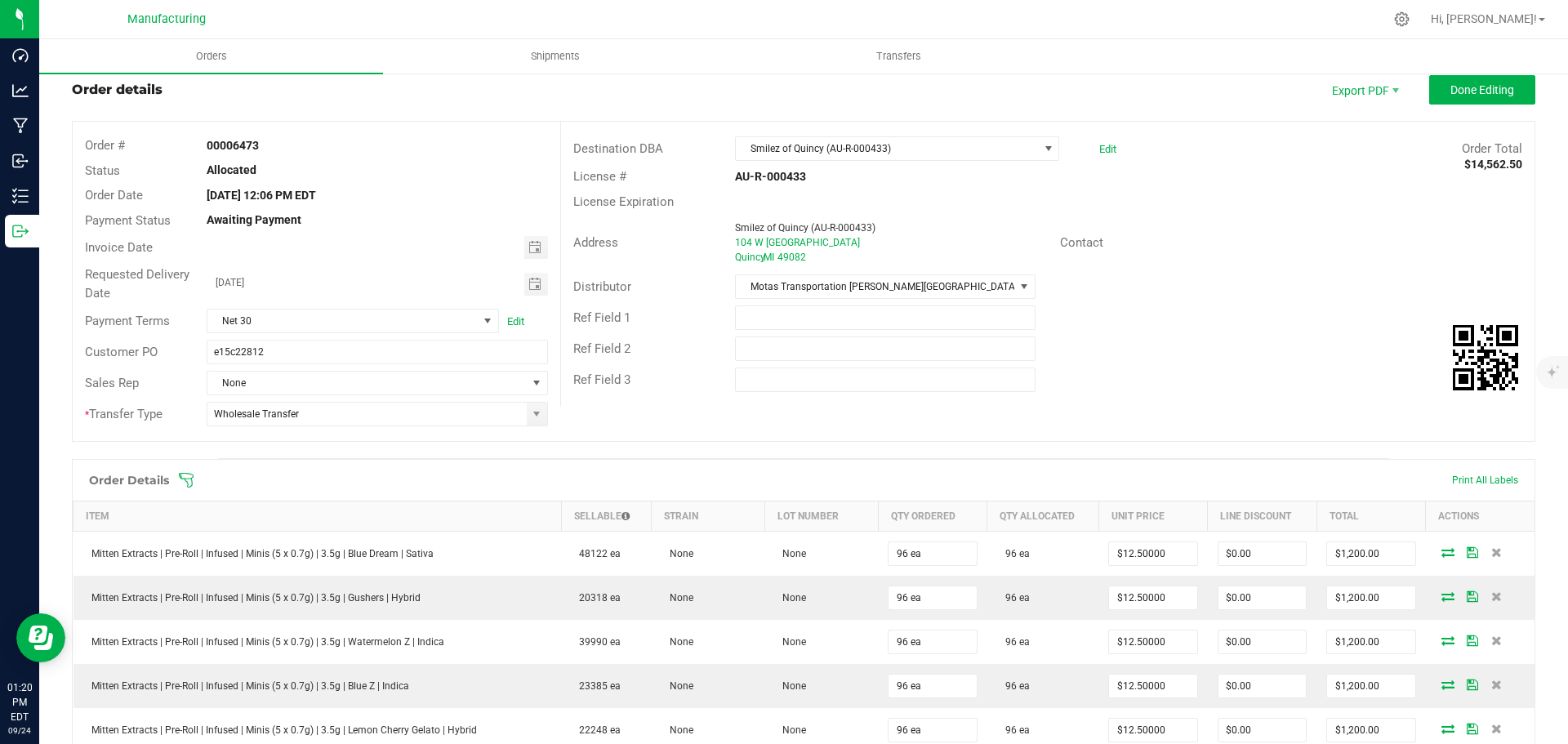
scroll to position [0, 0]
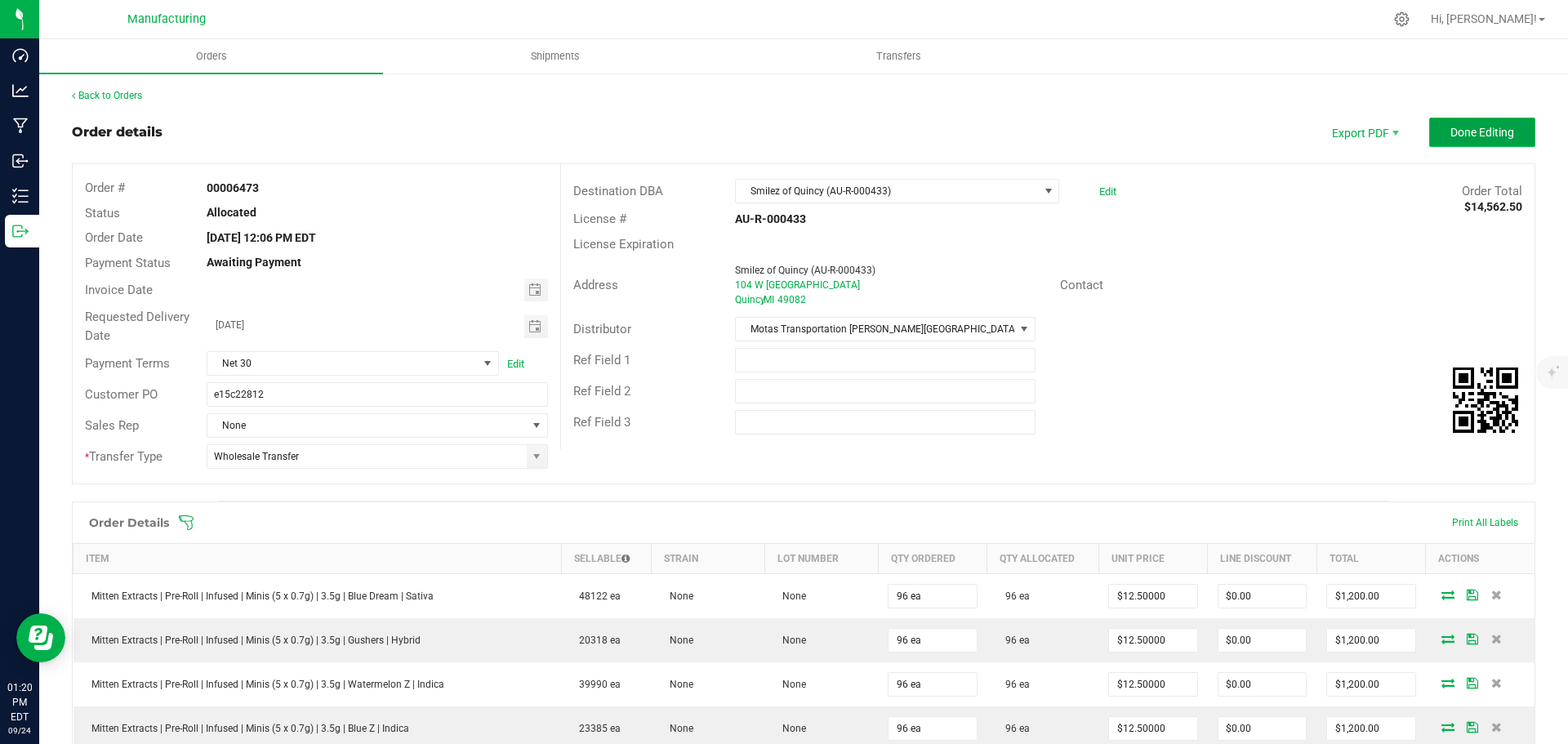
click at [1480, 135] on span "Done Editing" at bounding box center [1481, 132] width 64 height 13
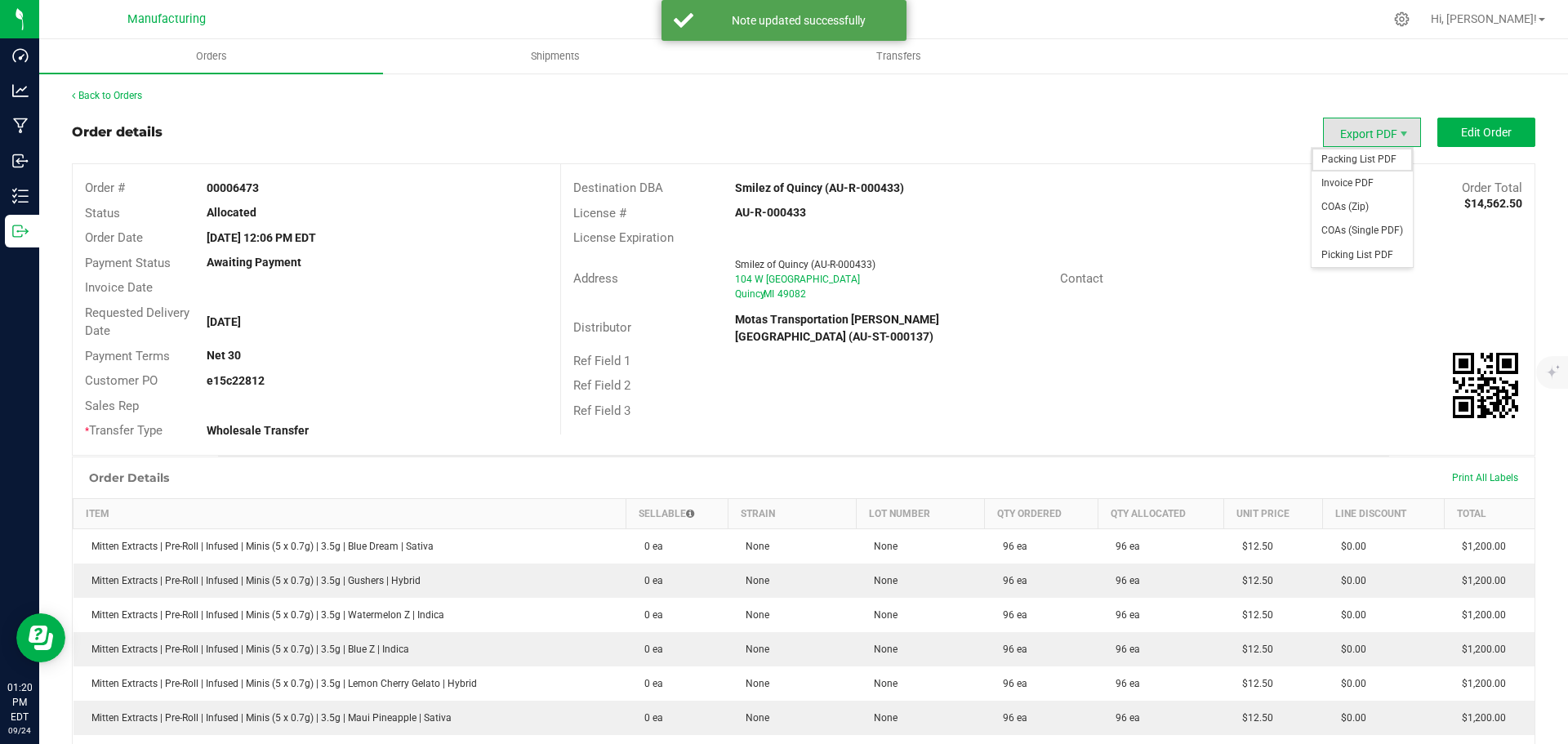
click at [1342, 160] on span "Packing List PDF" at bounding box center [1362, 159] width 102 height 24
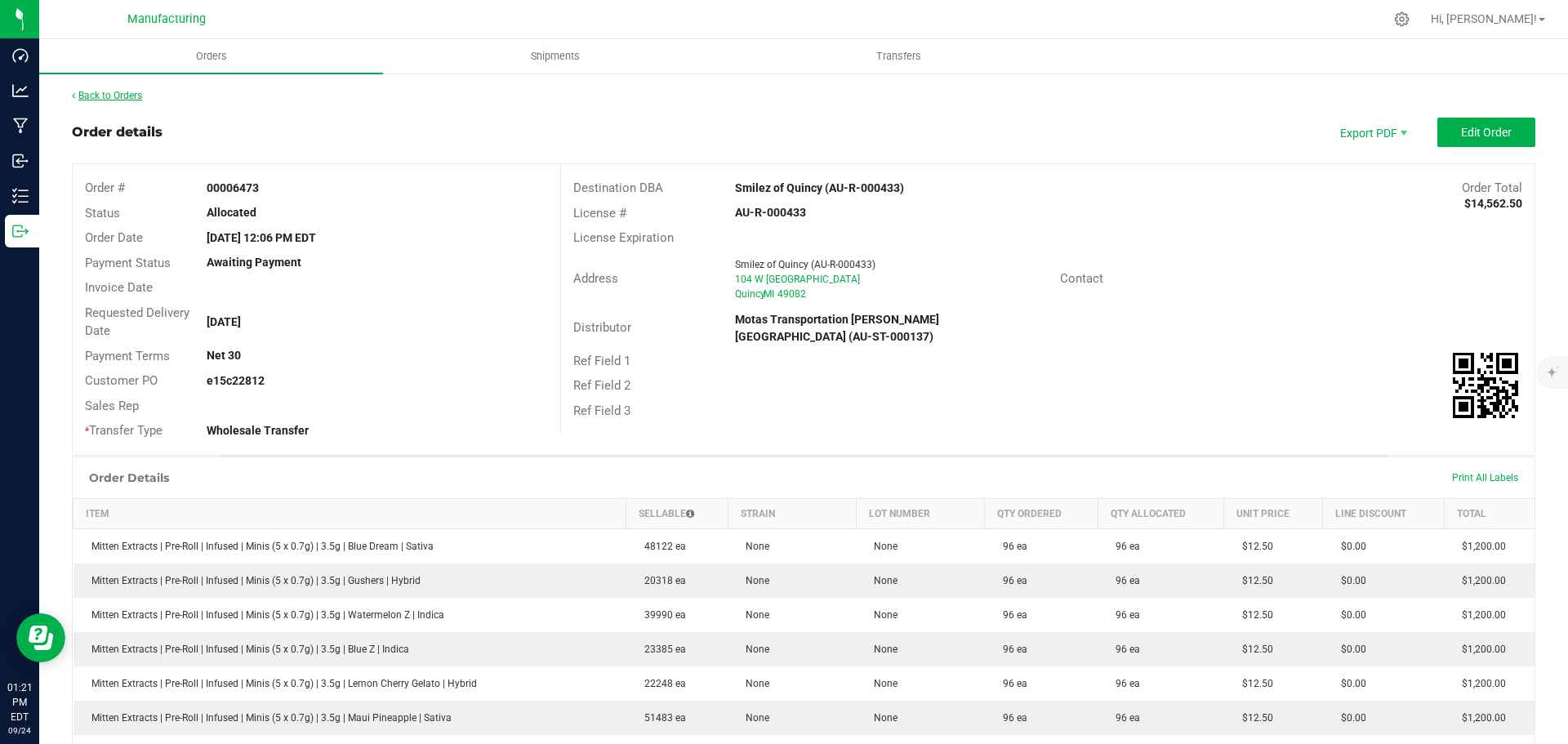
click at [121, 99] on link "Back to Orders" at bounding box center [106, 96] width 70 height 12
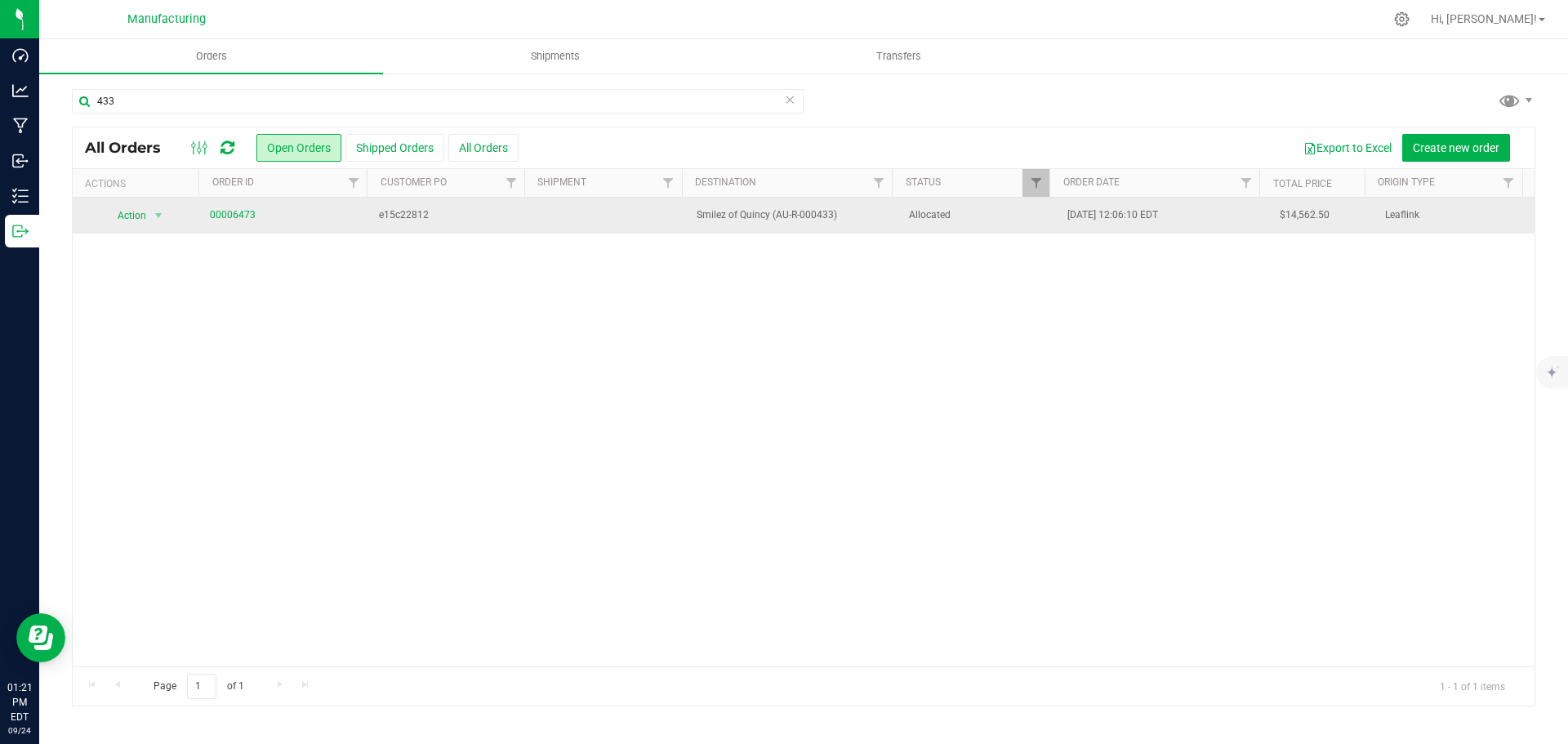
click at [995, 223] on span "Allocated" at bounding box center [978, 215] width 139 height 16
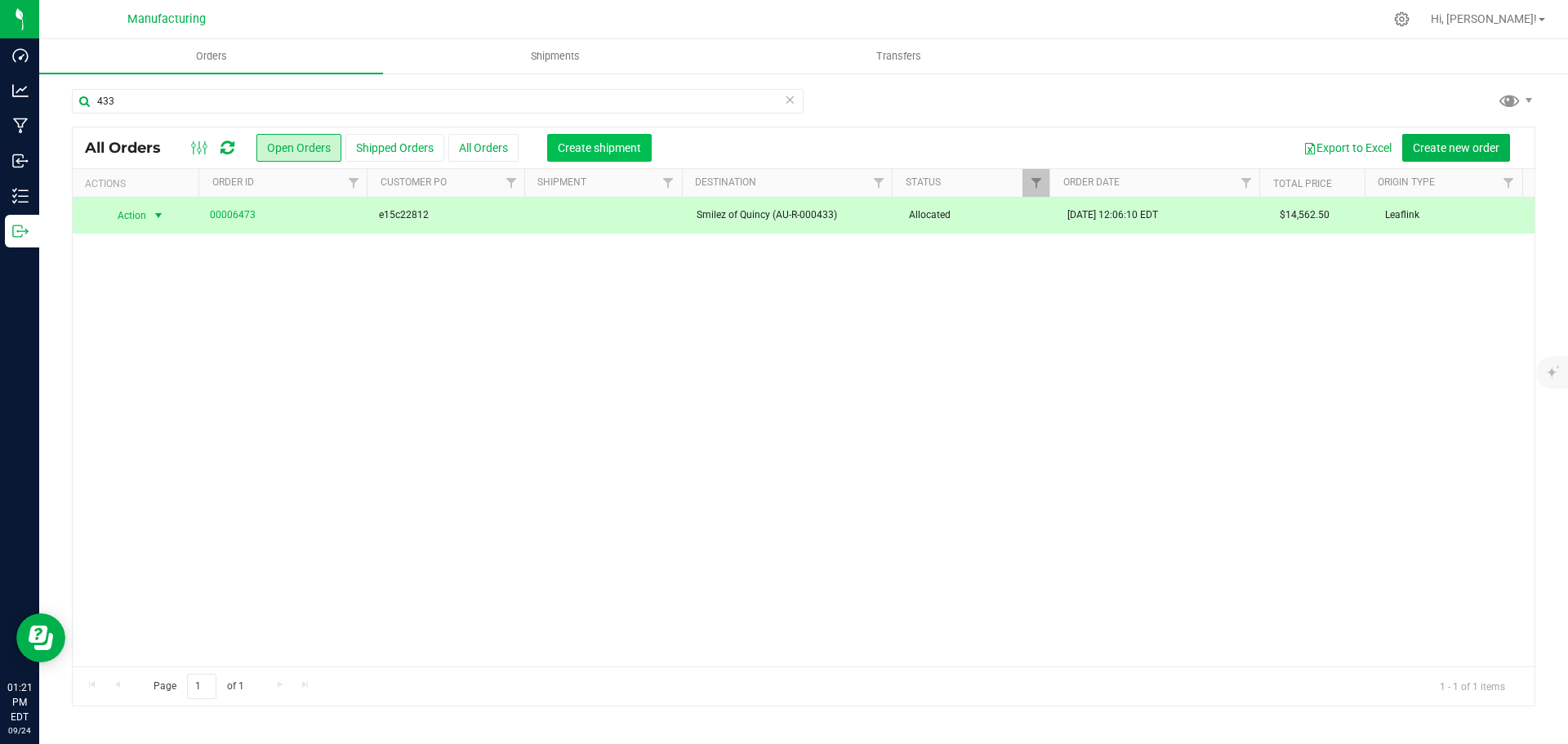
click at [600, 147] on span "Create shipment" at bounding box center [599, 148] width 83 height 13
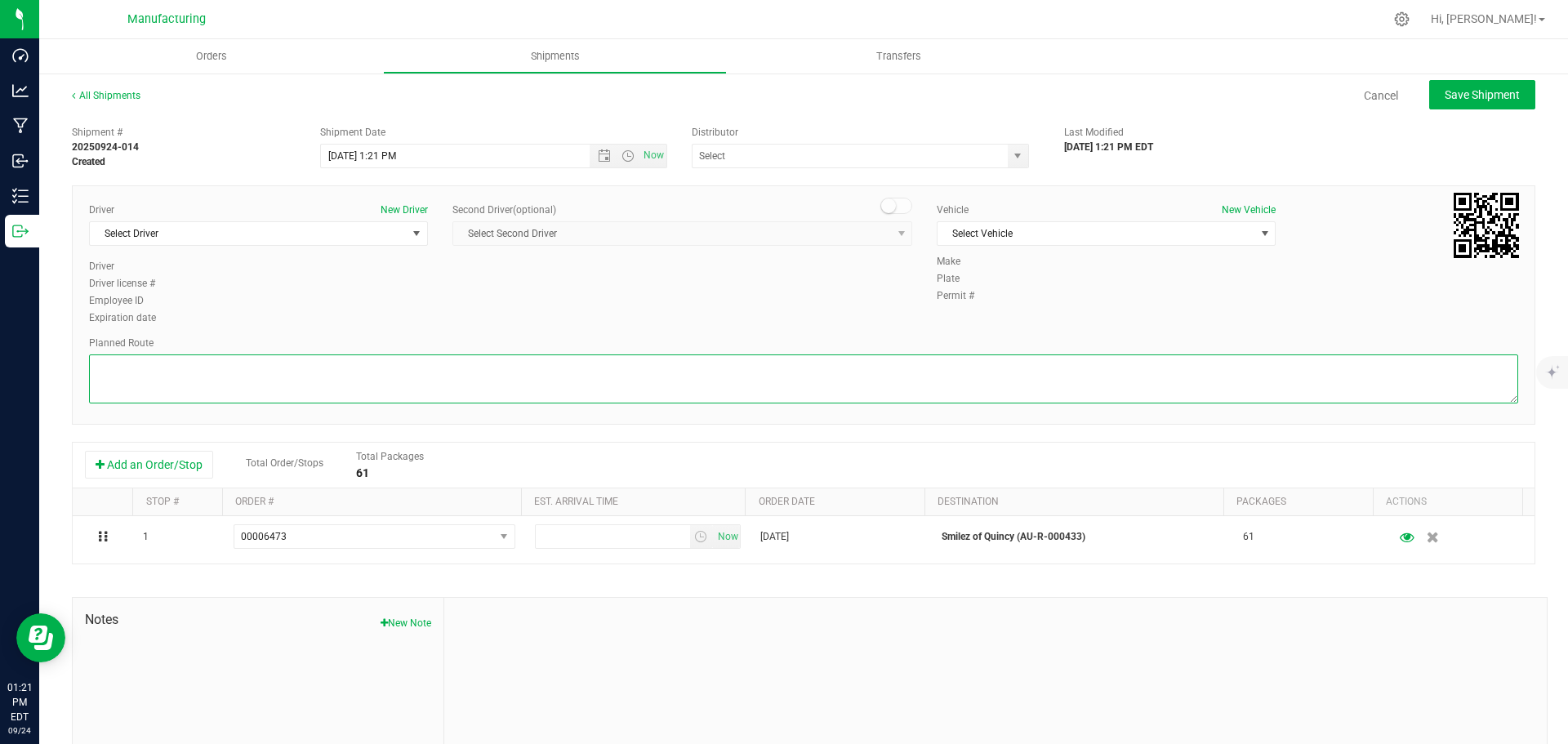
click at [990, 382] on textarea at bounding box center [803, 378] width 1429 height 49
click at [604, 386] on textarea at bounding box center [803, 378] width 1429 height 49
paste textarea "Smilez Dispensary Quincy [STREET_ADDRESS]  Take US-12 E/W [GEOGRAPHIC_DATA] Rd…"
type textarea "Smilez Dispensary Quincy [STREET_ADDRESS]  Take US-12 E/W [GEOGRAPHIC_DATA] Rd…"
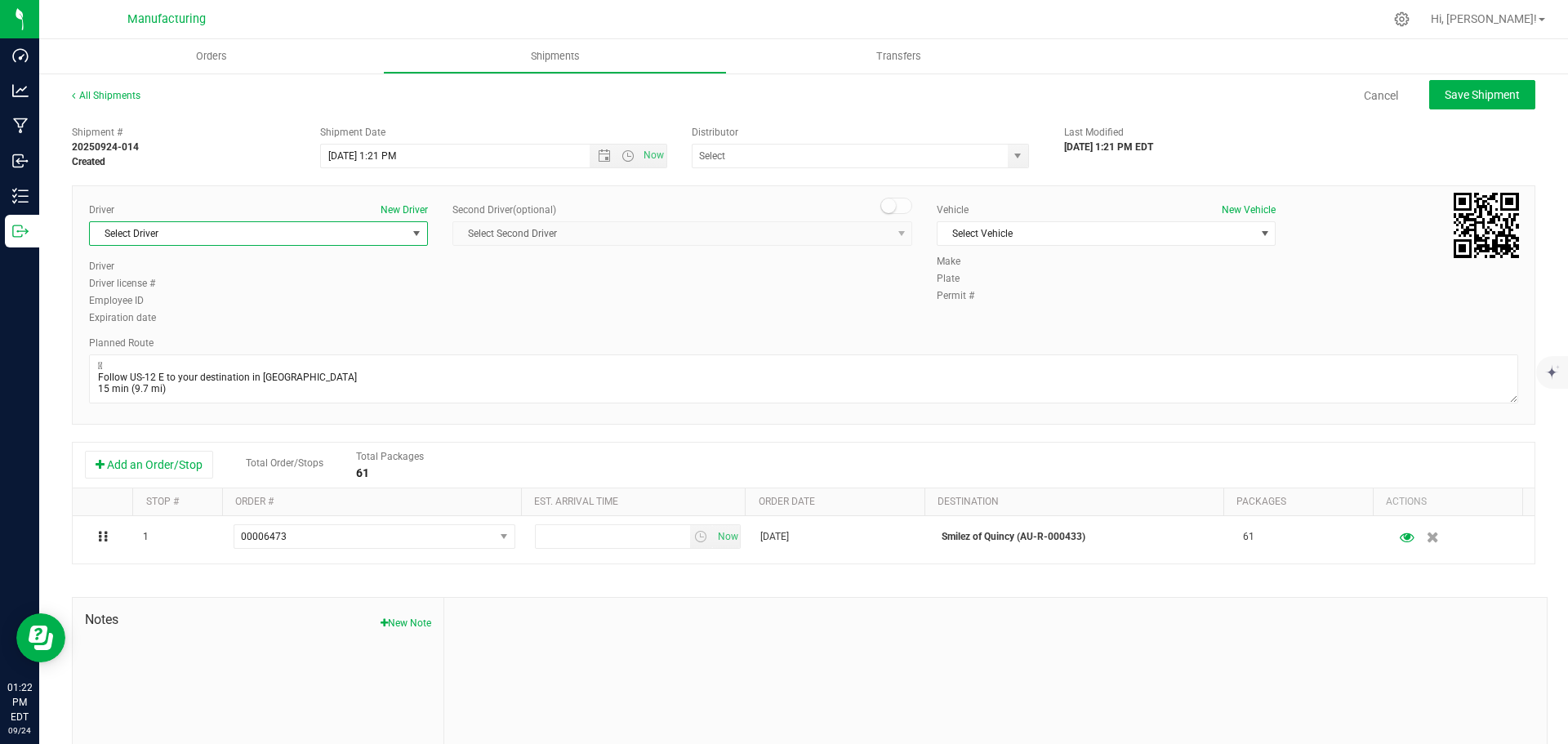
click at [182, 240] on span "Select Driver" at bounding box center [248, 234] width 317 height 23
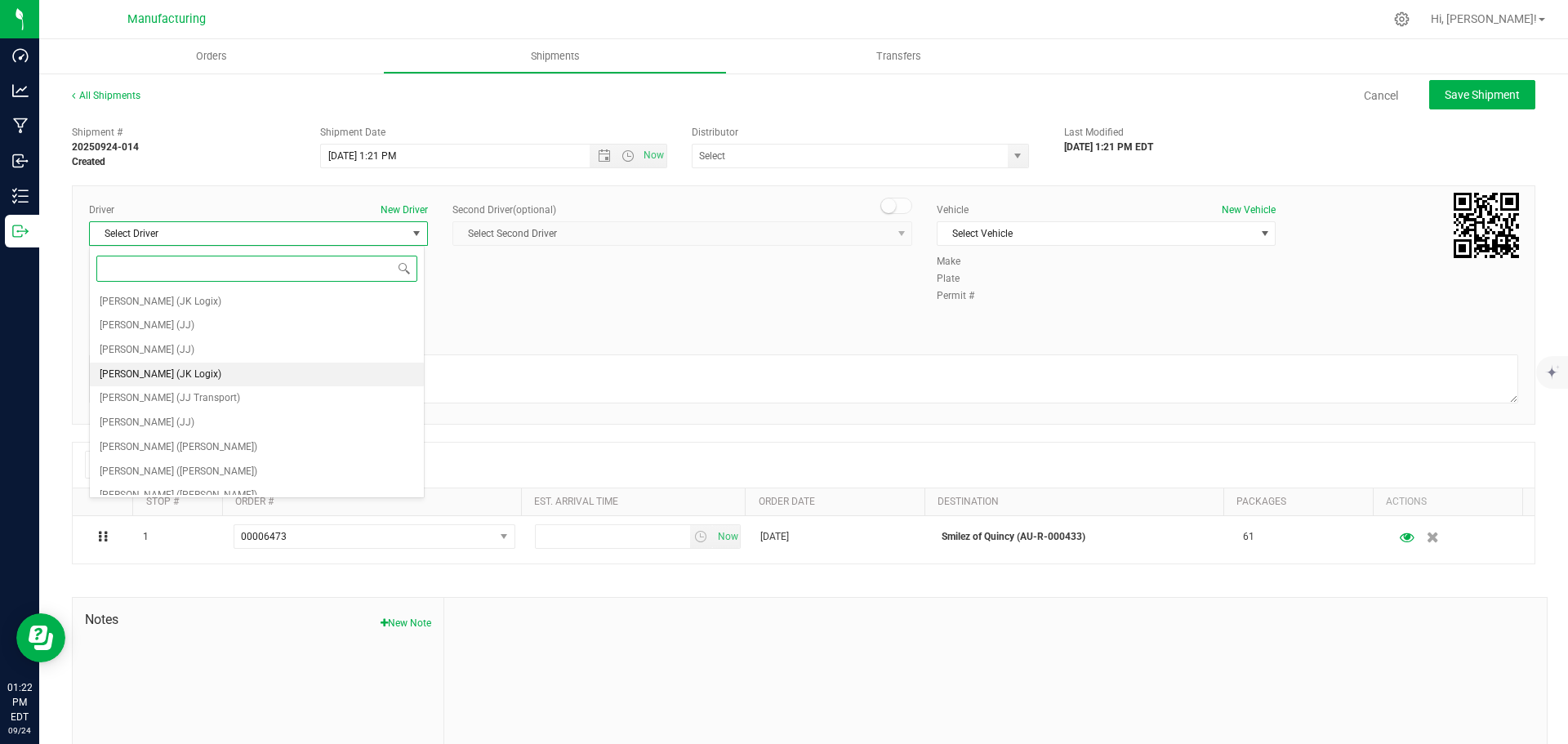
click at [164, 379] on span "[PERSON_NAME] (JK Logix)" at bounding box center [160, 375] width 121 height 21
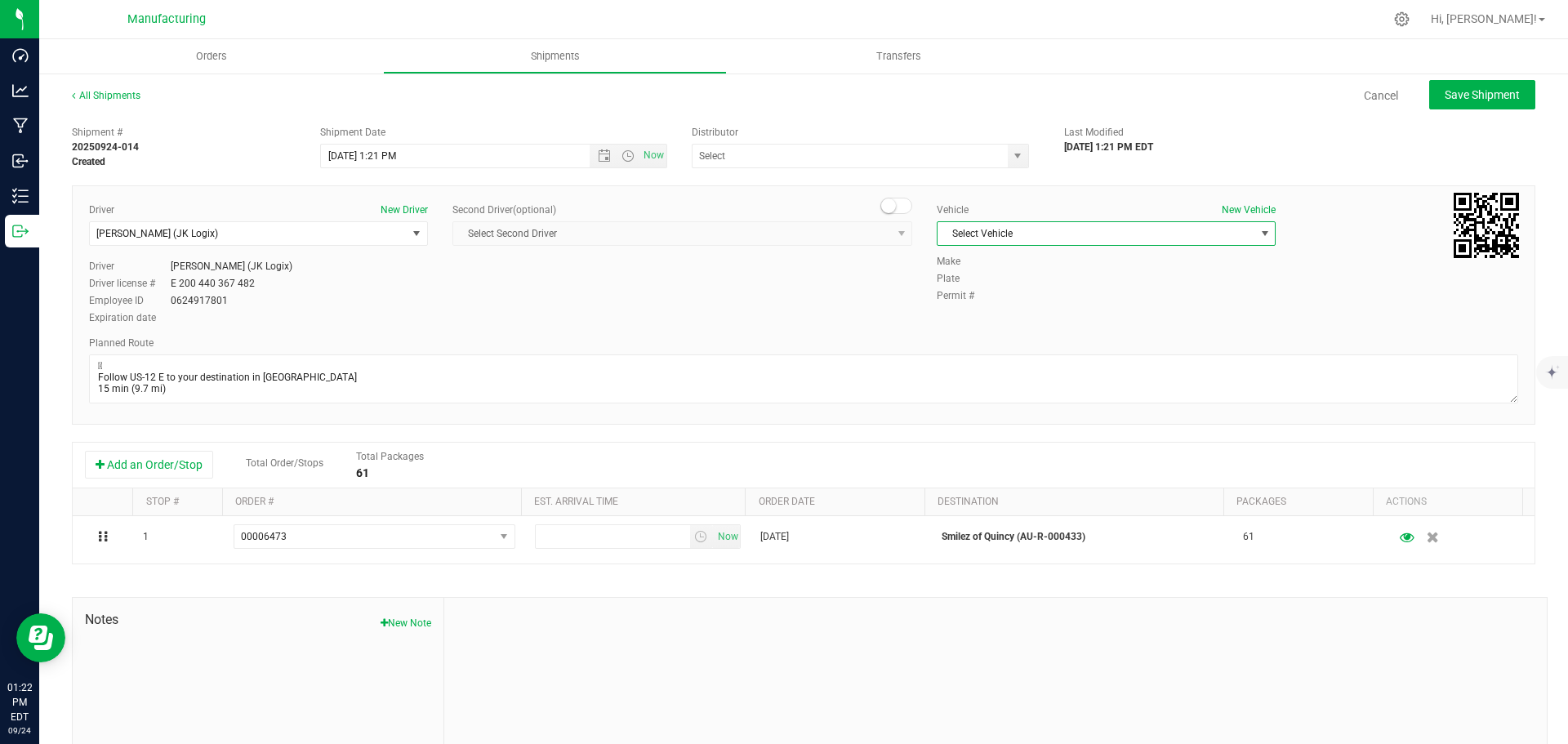
click at [983, 231] on span "Select Vehicle" at bounding box center [1096, 234] width 317 height 23
click at [971, 357] on li "Van 16 - JK" at bounding box center [1098, 359] width 334 height 25
click at [1011, 150] on span "select" at bounding box center [1018, 156] width 13 height 13
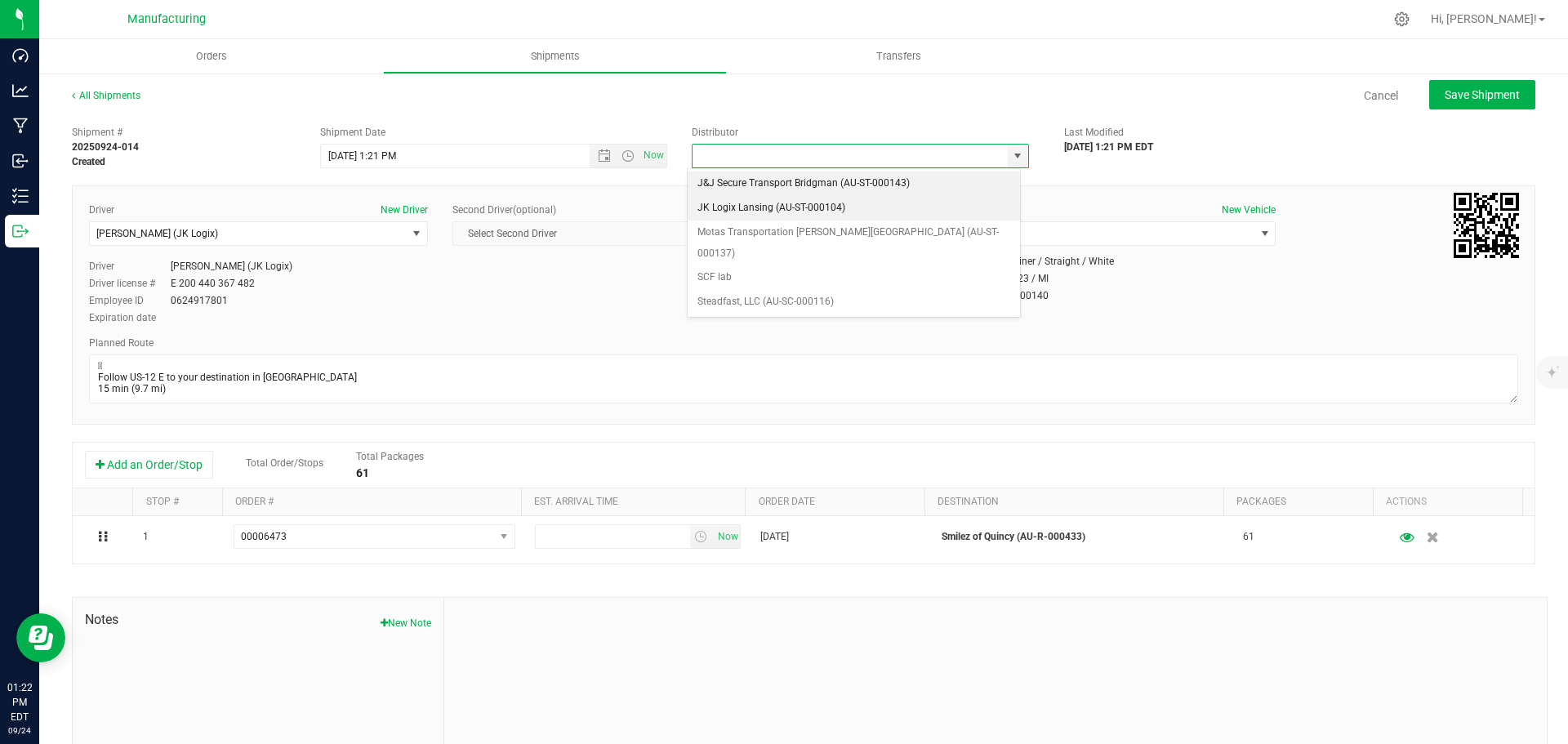
click at [786, 201] on li "JK Logix Lansing (AU-ST-000104)" at bounding box center [853, 208] width 333 height 25
type input "JK Logix Lansing (AU-ST-000104)"
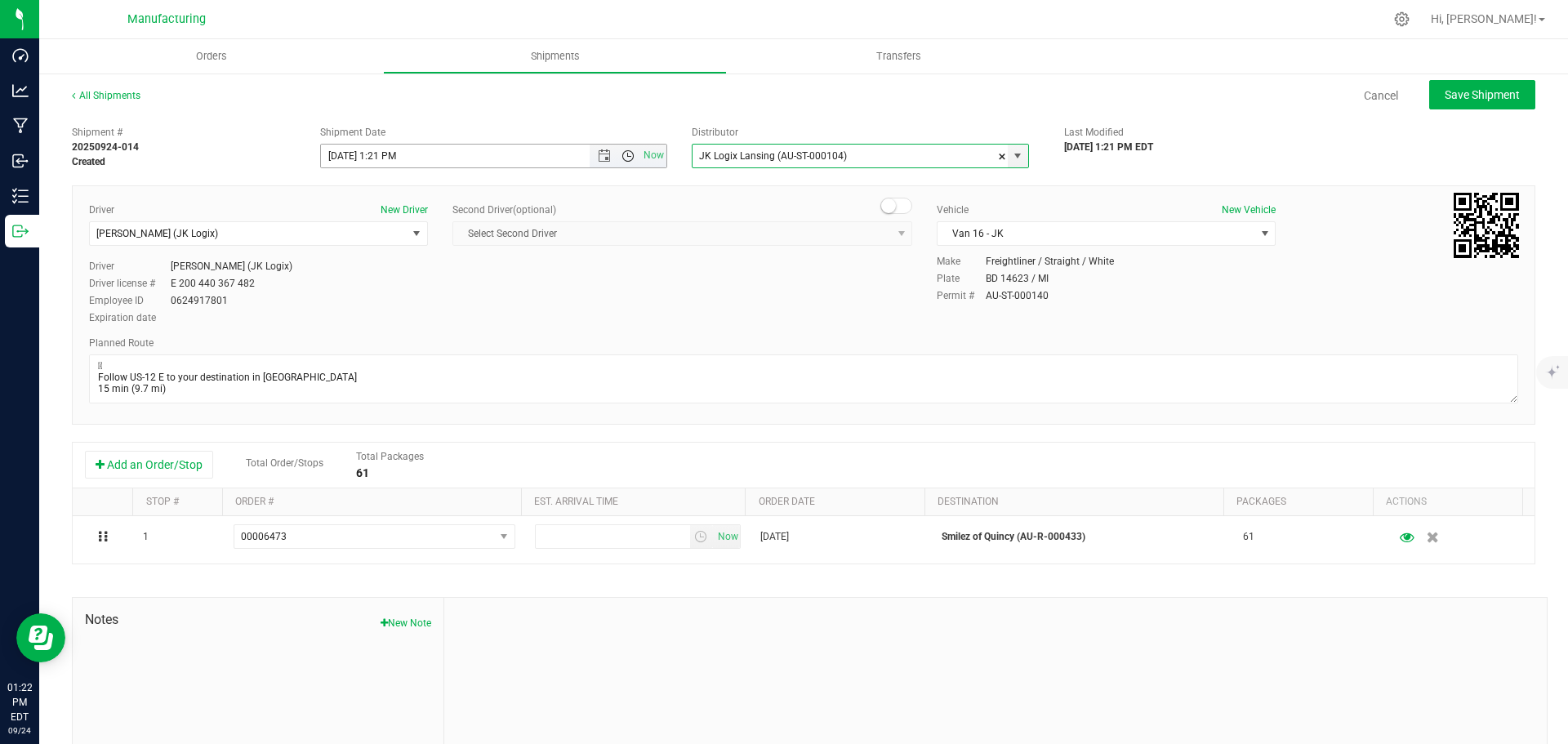
click at [627, 158] on span "Open the time view" at bounding box center [628, 156] width 13 height 13
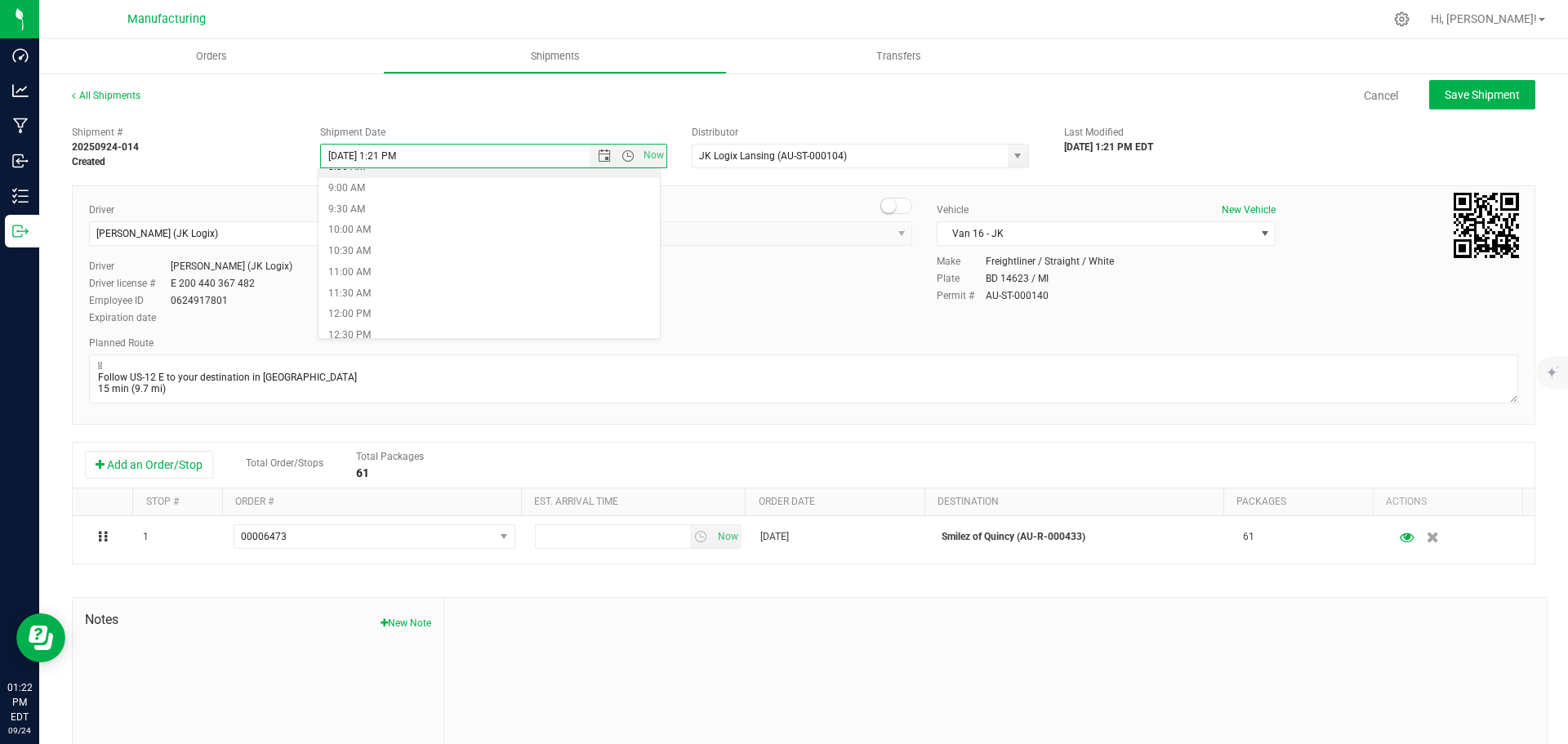
scroll to position [490, 0]
click at [372, 179] on li "11:30 AM" at bounding box center [489, 176] width 342 height 21
click at [1456, 102] on span "Save Shipment" at bounding box center [1481, 95] width 75 height 13
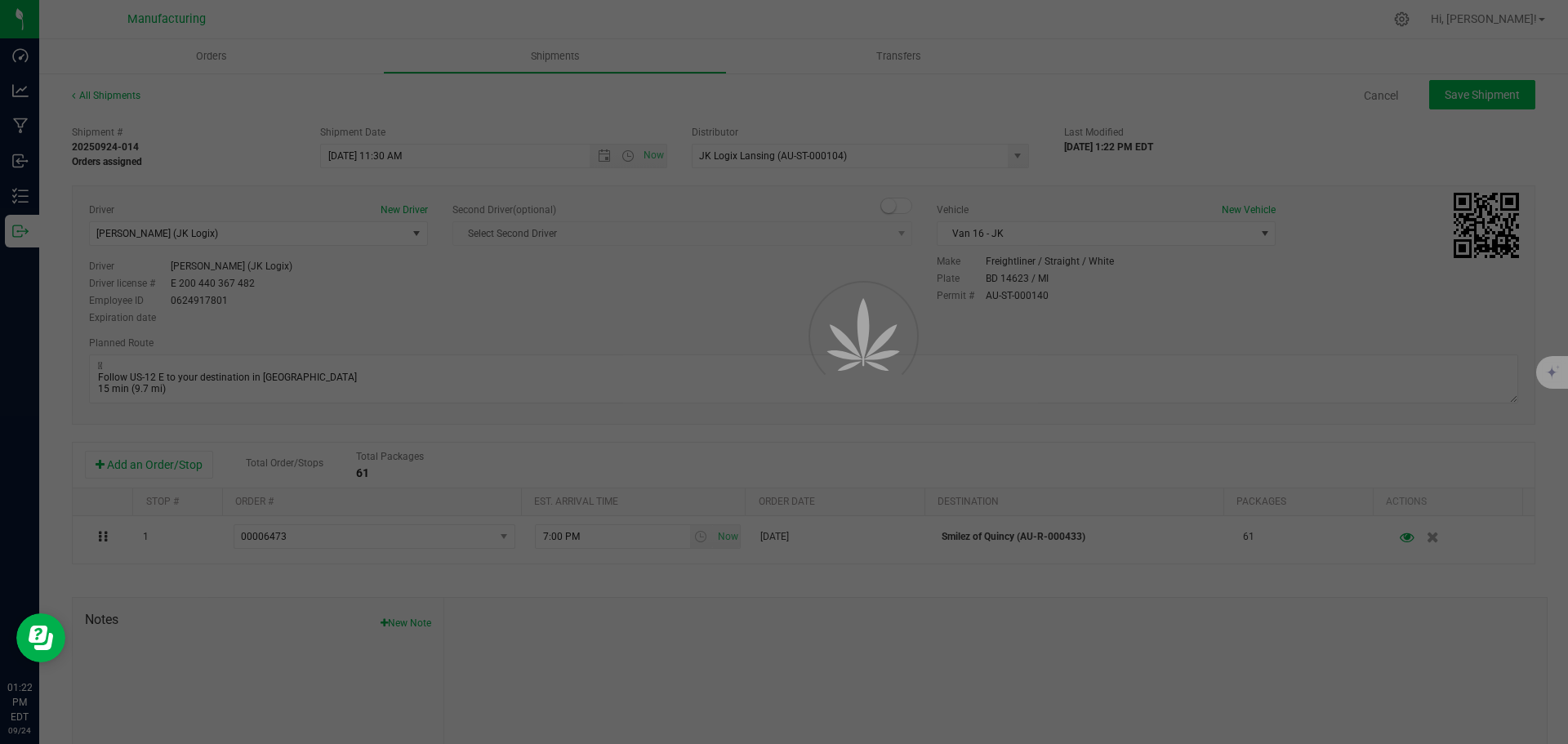
type input "[DATE] 3:30 PM"
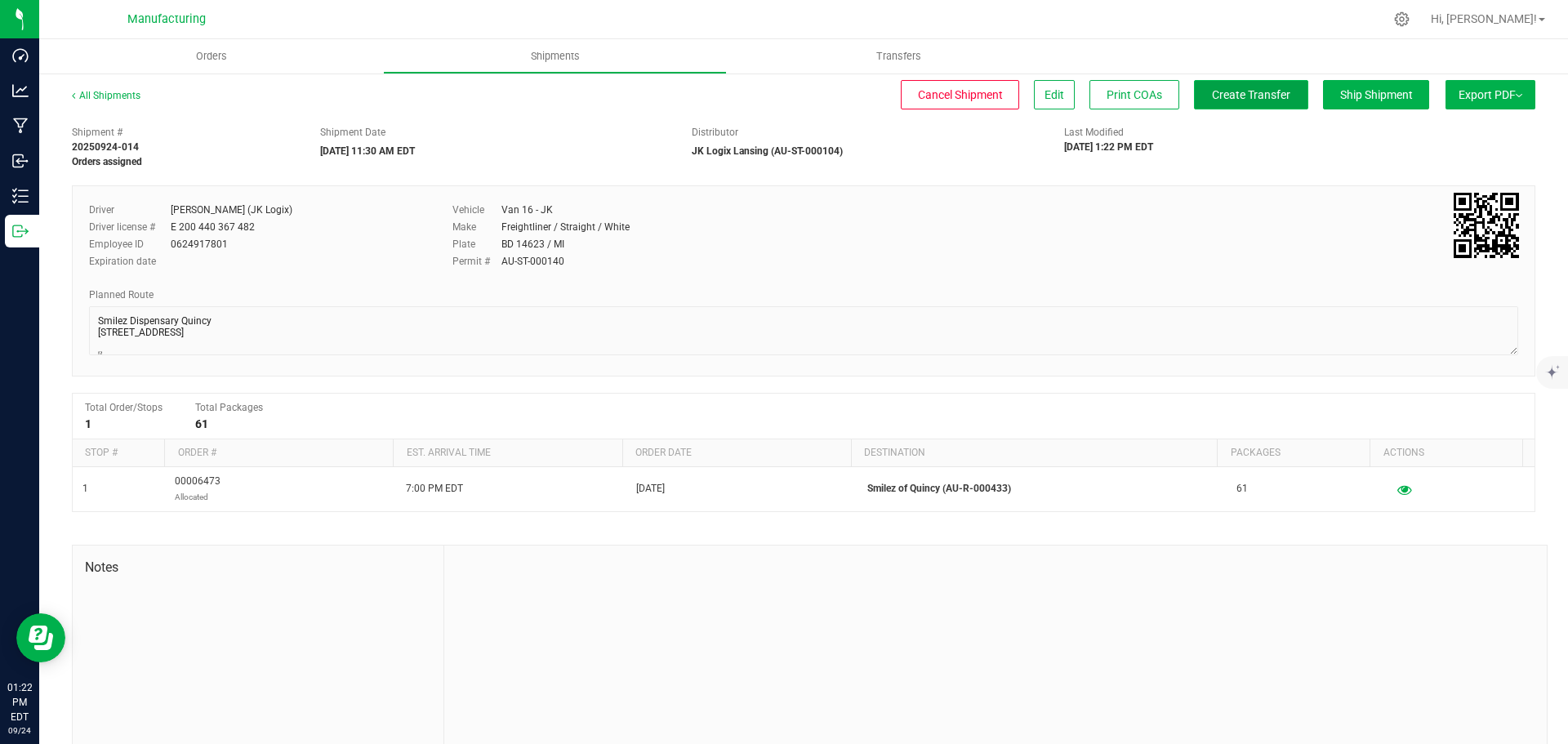
click at [1246, 88] on span "Create Transfer" at bounding box center [1250, 95] width 78 height 13
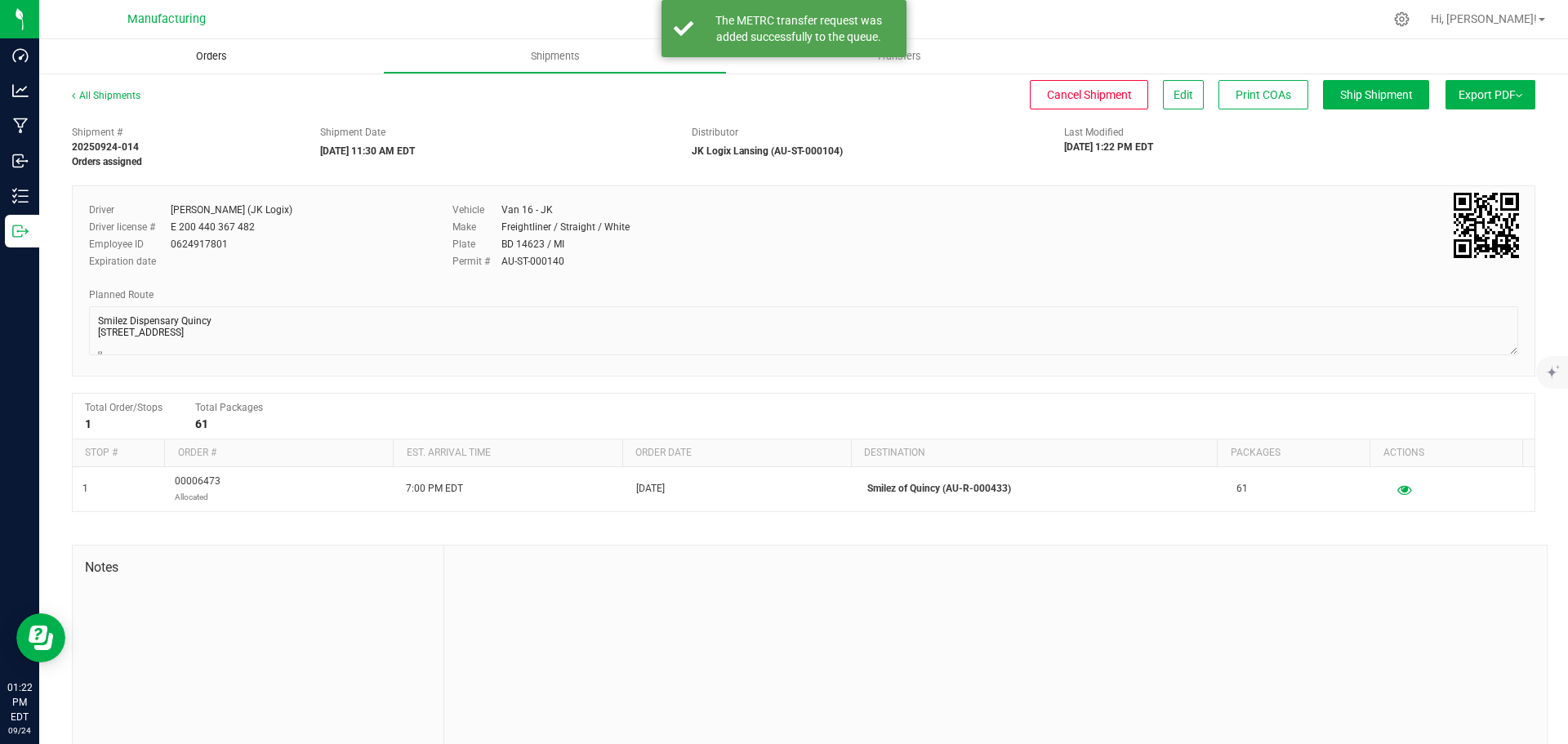
click at [210, 57] on span "Orders" at bounding box center [211, 56] width 75 height 15
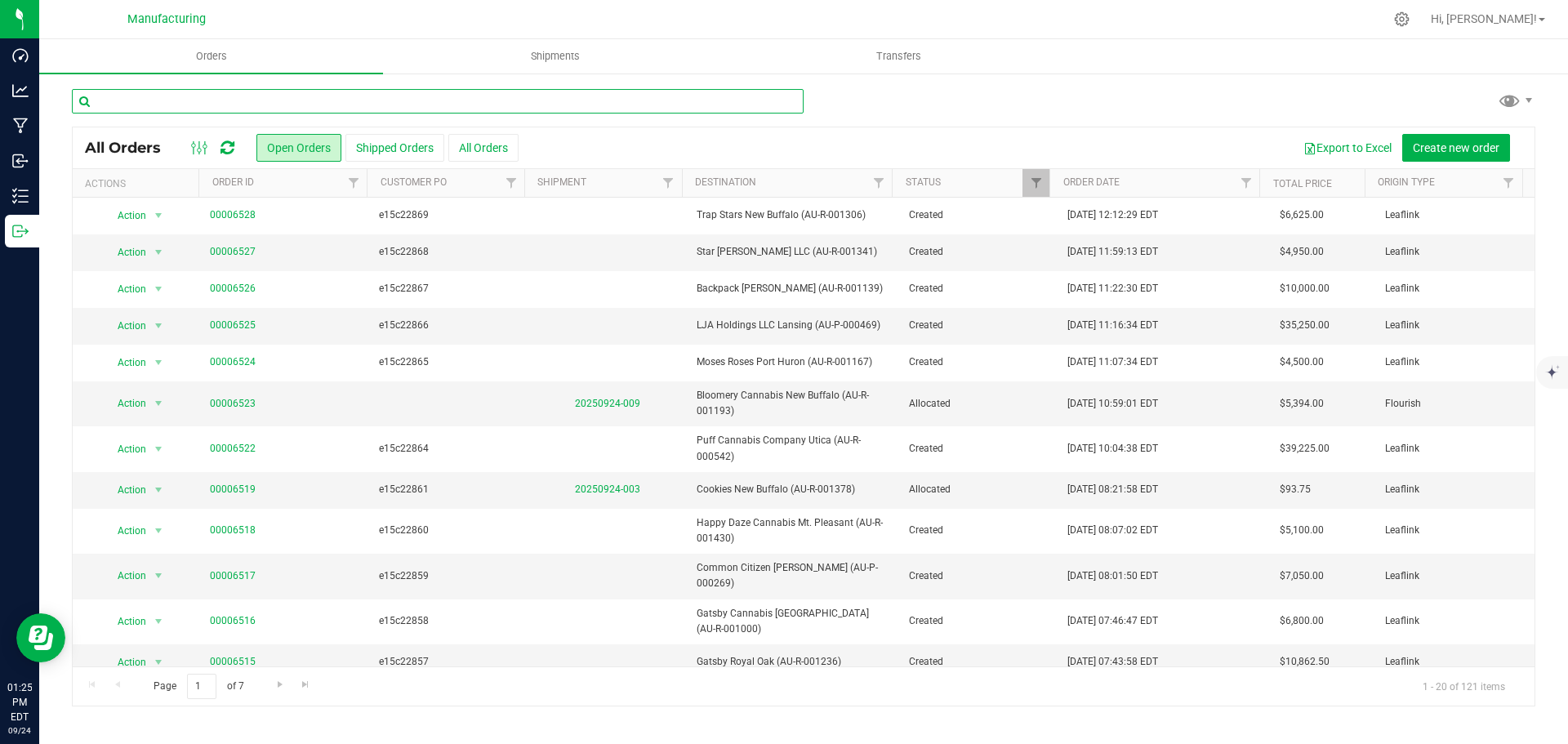
click at [255, 104] on input "text" at bounding box center [437, 102] width 732 height 25
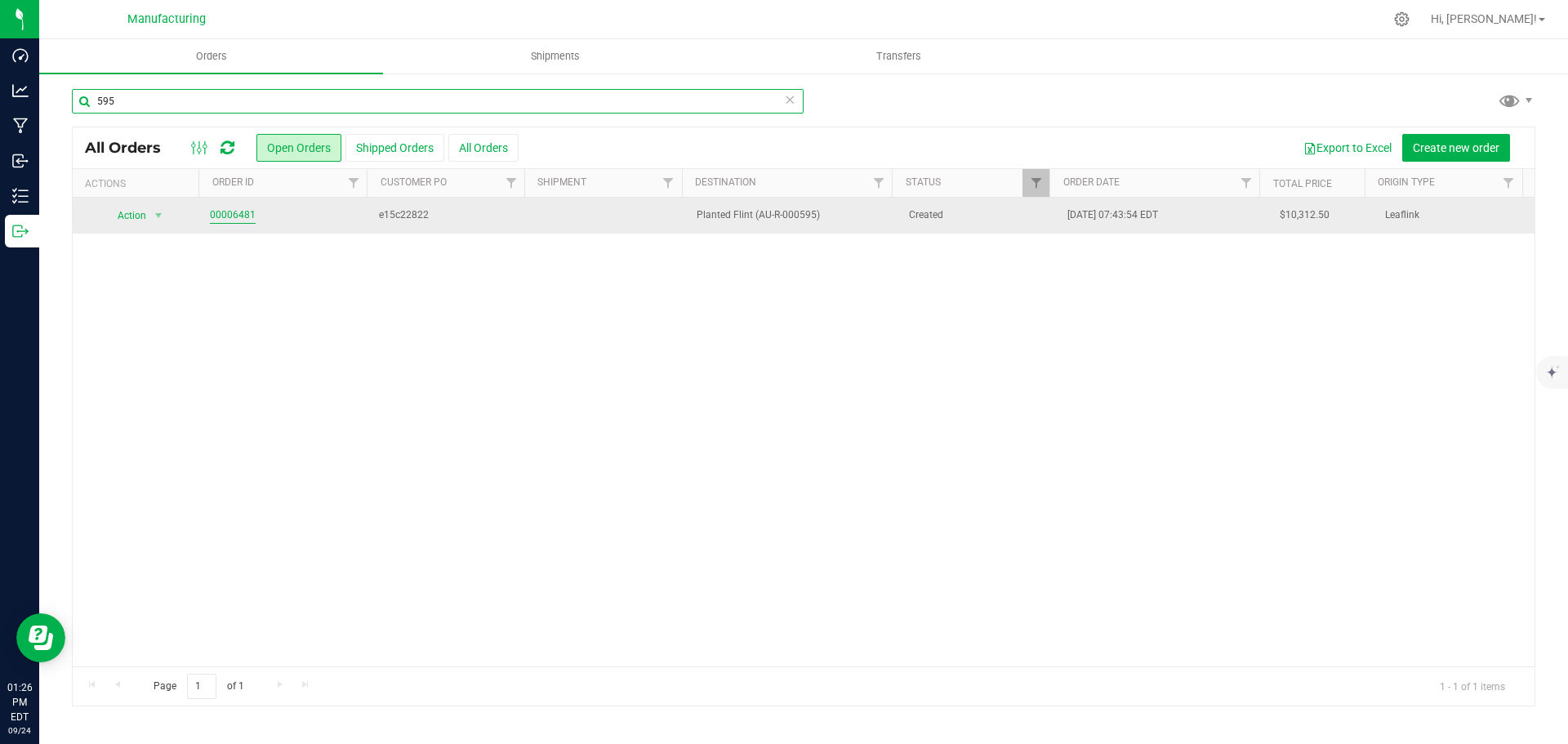
type input "595"
click at [230, 218] on link "00006481" at bounding box center [232, 215] width 45 height 16
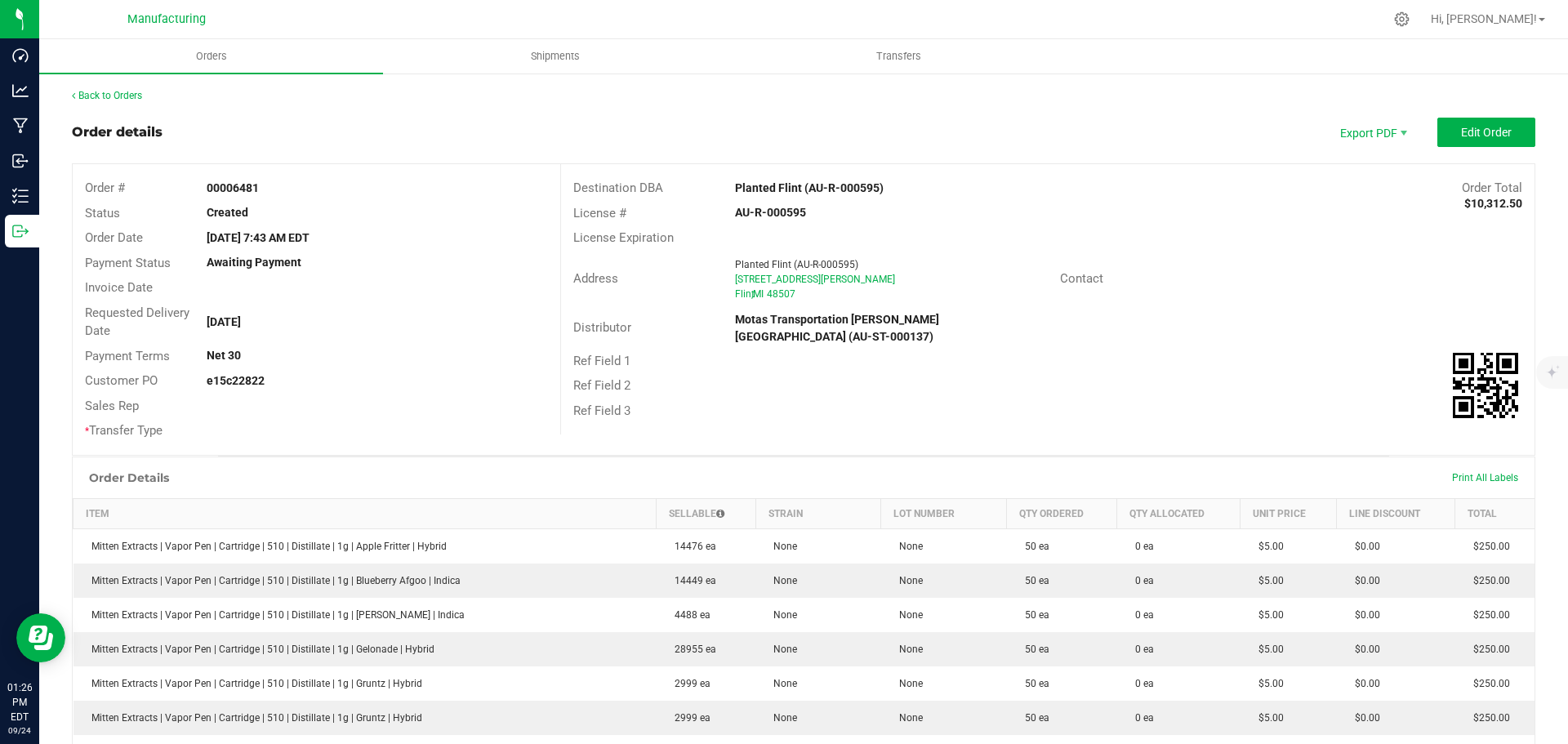
click at [754, 183] on strong "Planted Flint (AU-R-000595)" at bounding box center [809, 188] width 149 height 13
click at [1174, 202] on div "License # AU-R-000595" at bounding box center [1047, 213] width 973 height 26
click at [774, 187] on strong "Planted Flint (AU-R-000595)" at bounding box center [809, 188] width 149 height 13
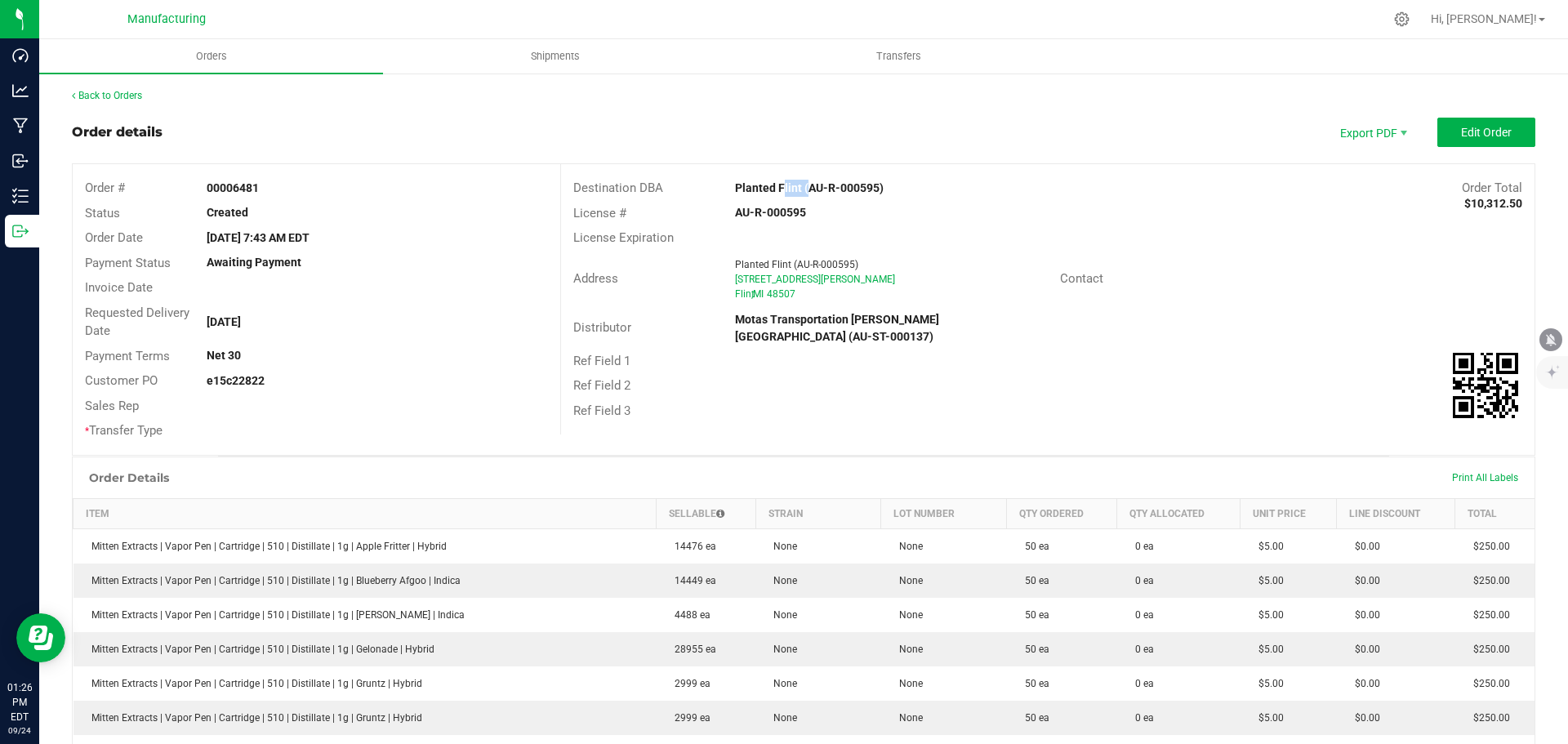
click at [774, 187] on strong "Planted Flint (AU-R-000595)" at bounding box center [809, 188] width 149 height 13
click at [1296, 273] on div "Contact" at bounding box center [1291, 279] width 487 height 26
click at [1463, 130] on span "Edit Order" at bounding box center [1485, 132] width 50 height 13
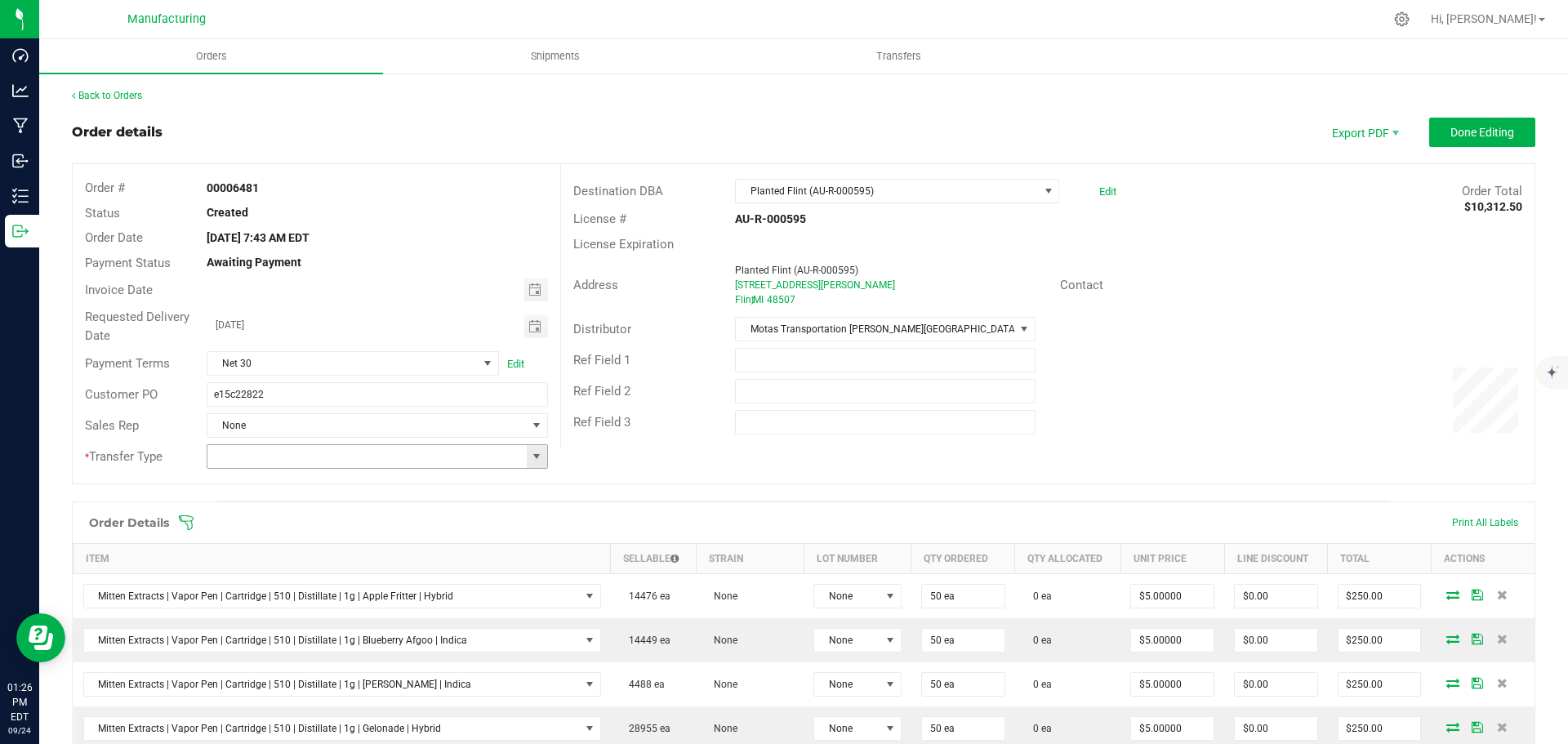
click at [530, 459] on span at bounding box center [536, 457] width 13 height 13
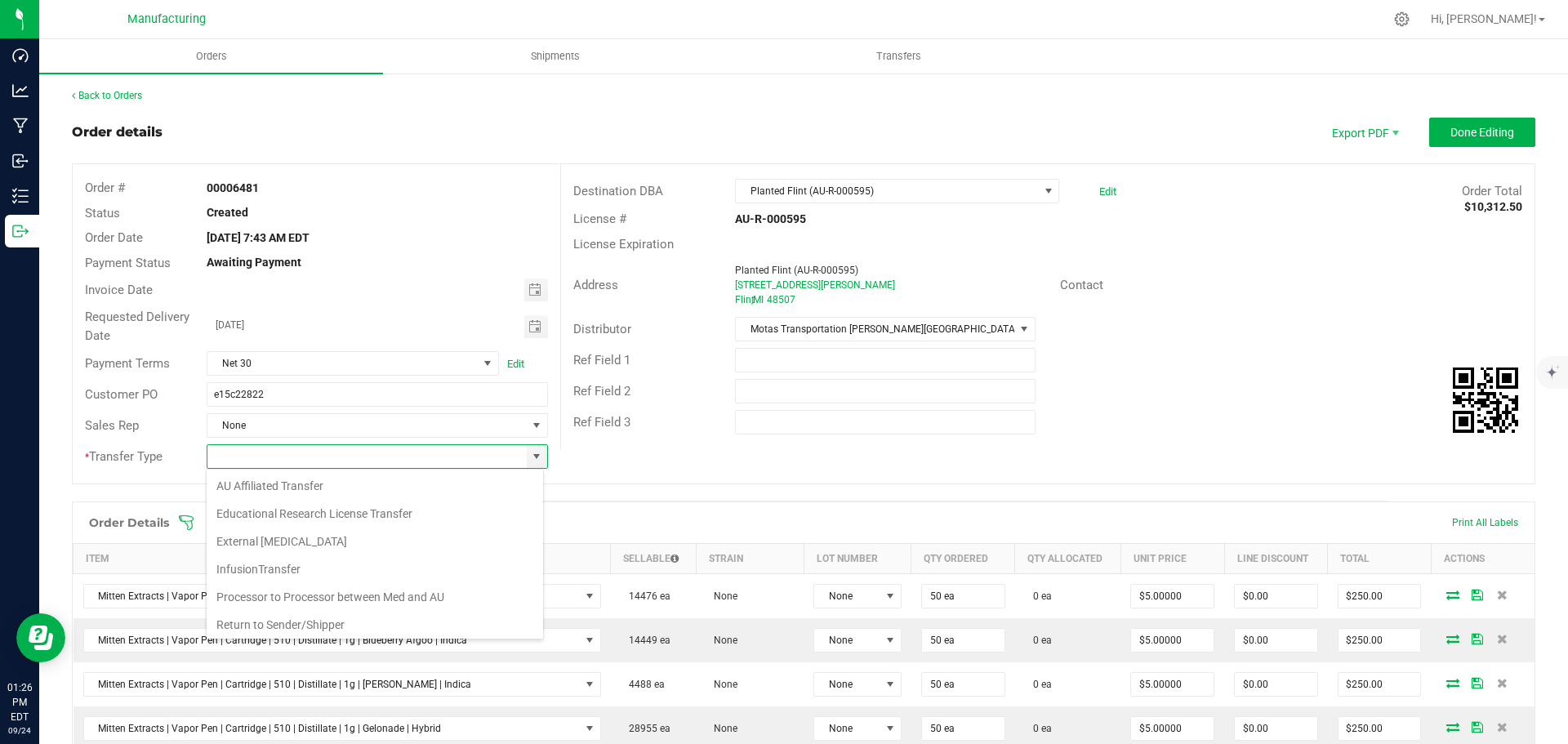
scroll to position [25, 338]
click at [280, 595] on li "Wholesale Transfer" at bounding box center [375, 594] width 337 height 28
type input "Wholesale Transfer"
click at [188, 515] on icon at bounding box center [187, 523] width 17 height 17
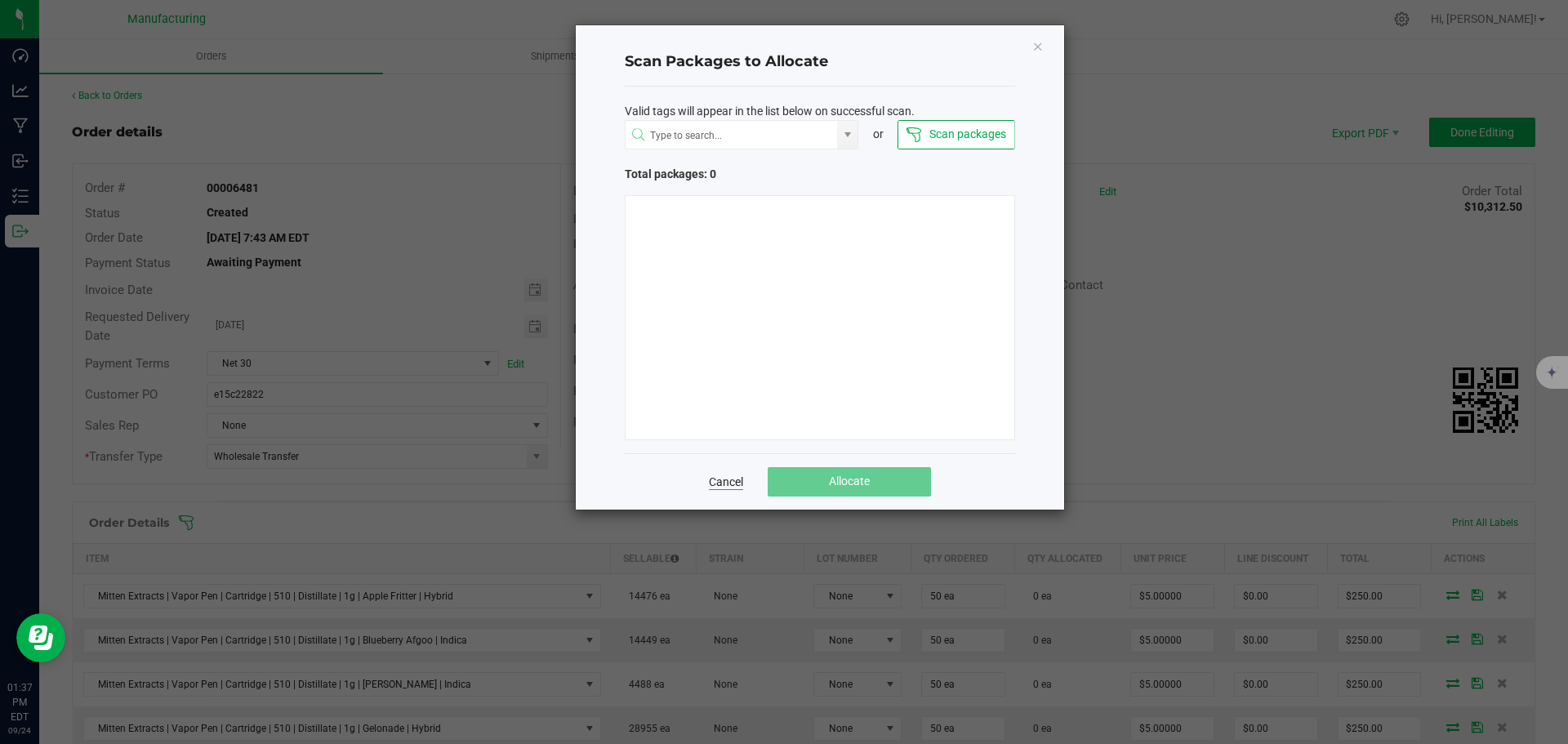
click at [730, 478] on link "Cancel" at bounding box center [726, 482] width 35 height 17
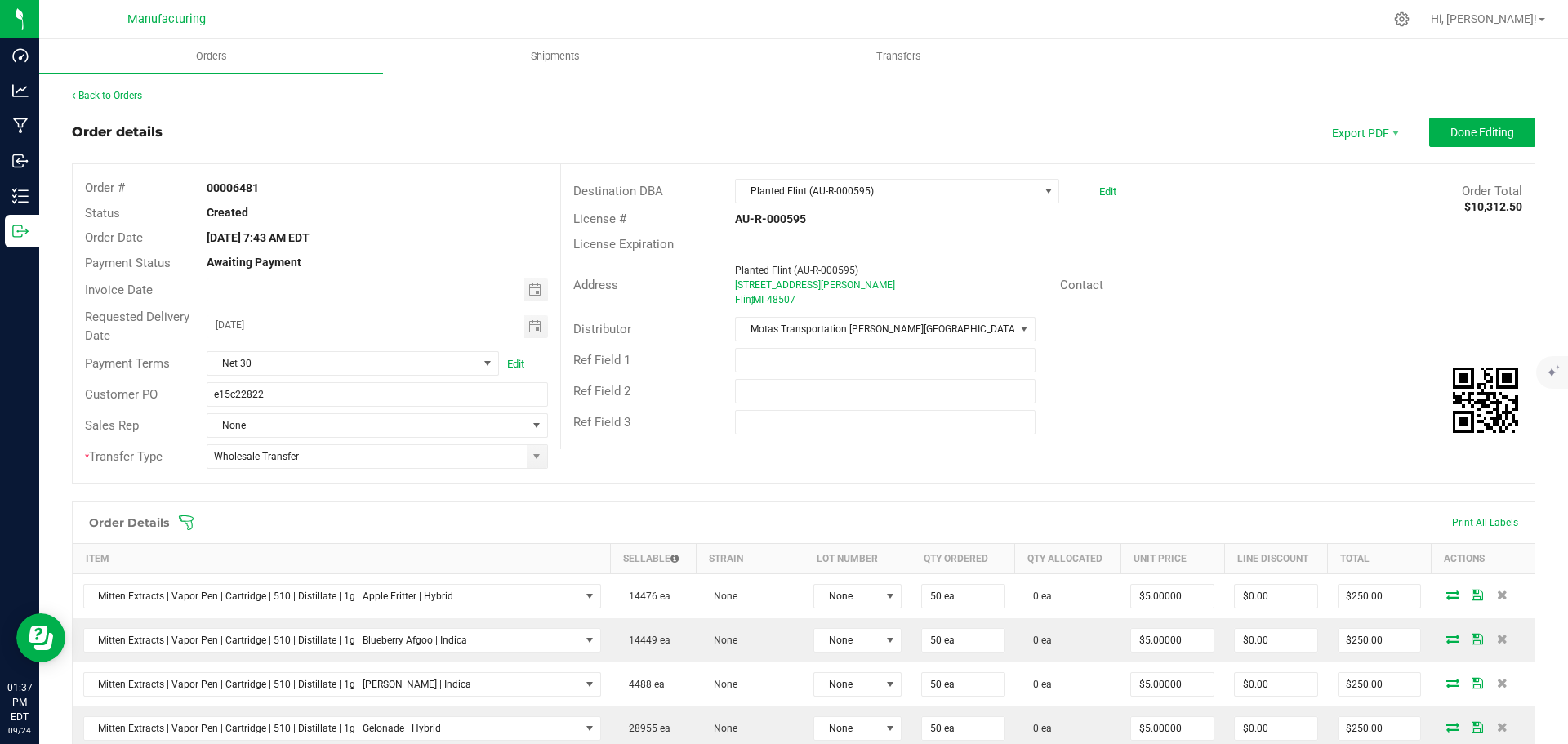
click at [191, 519] on icon at bounding box center [187, 523] width 17 height 17
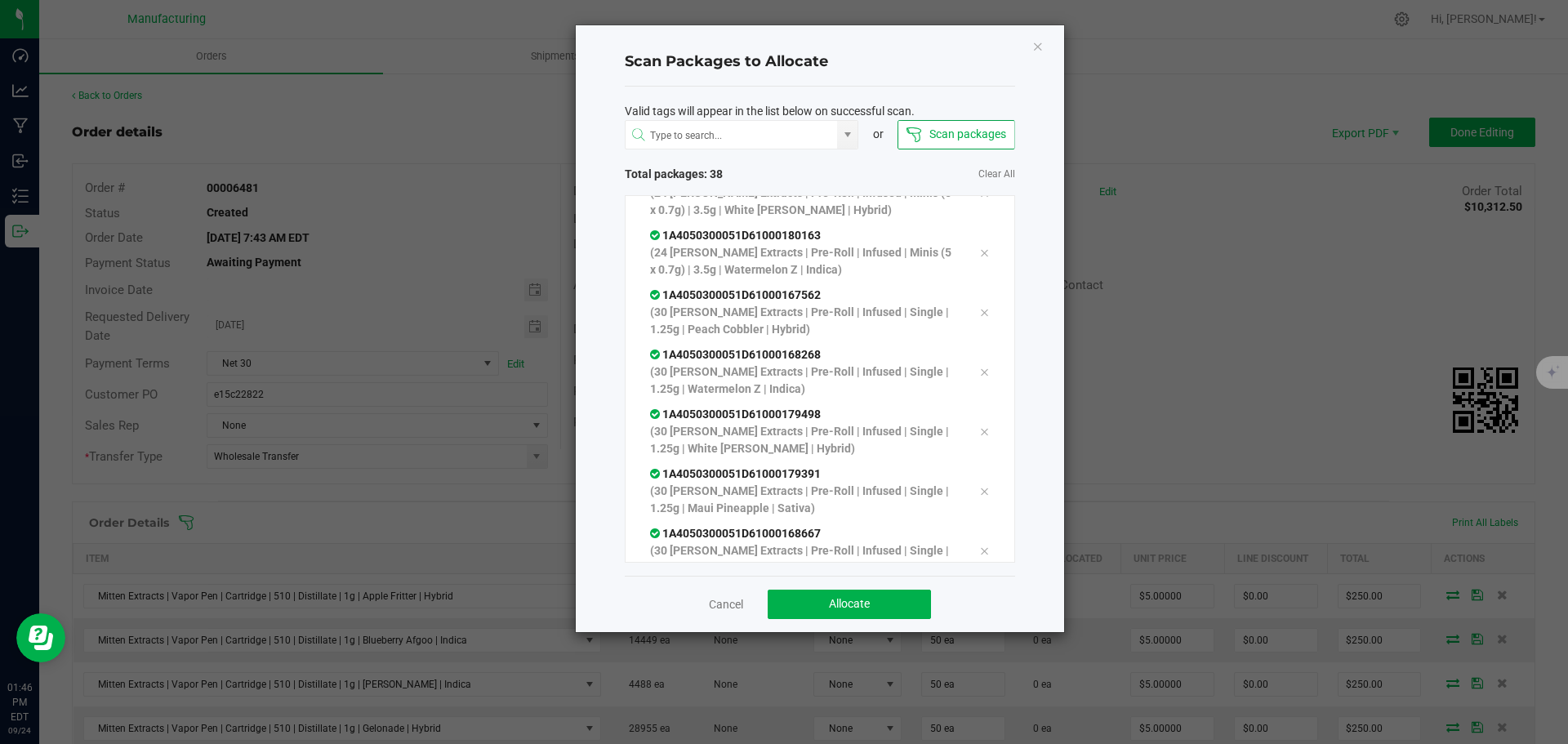
scroll to position [2010, 0]
click at [874, 611] on button "Allocate" at bounding box center [849, 604] width 163 height 30
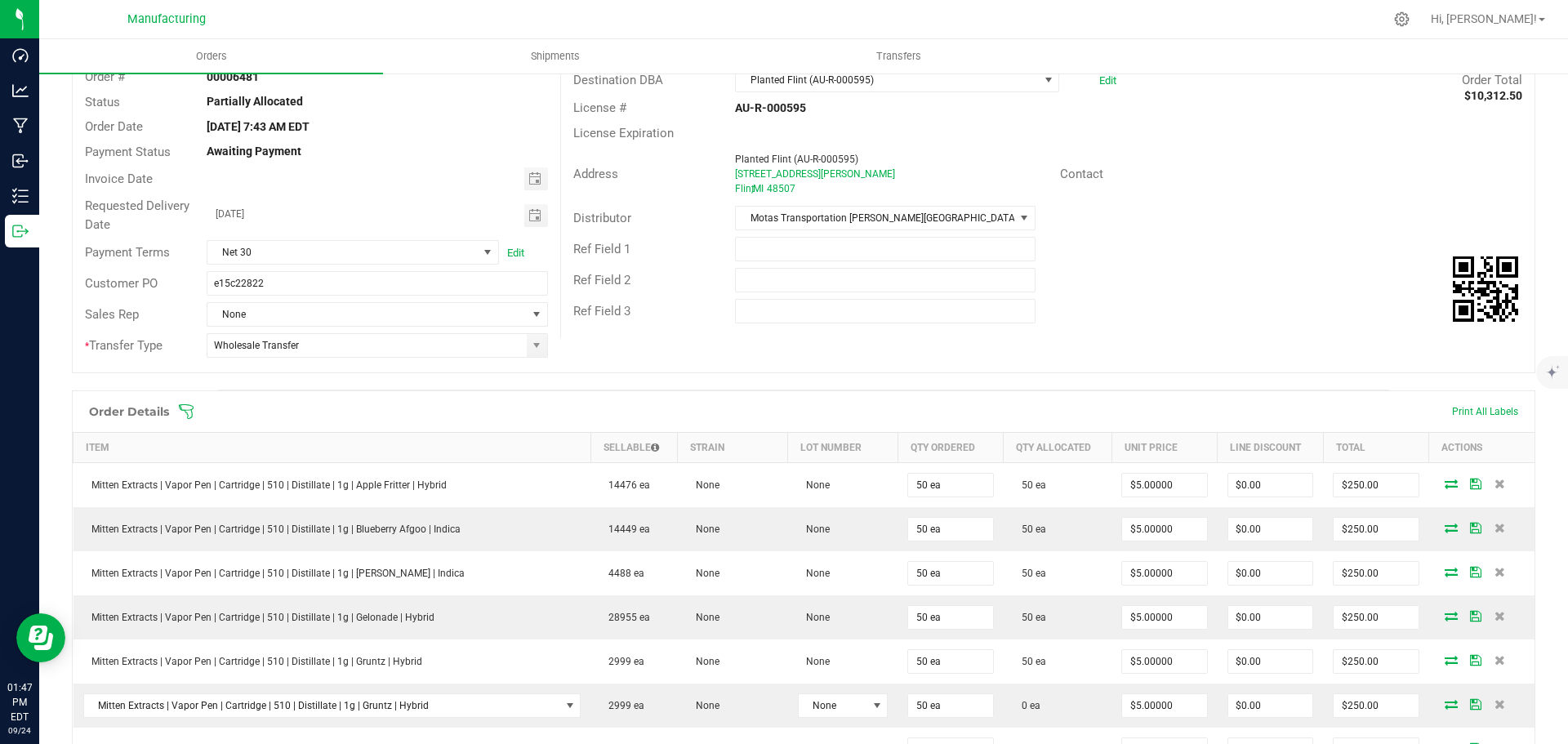
scroll to position [0, 0]
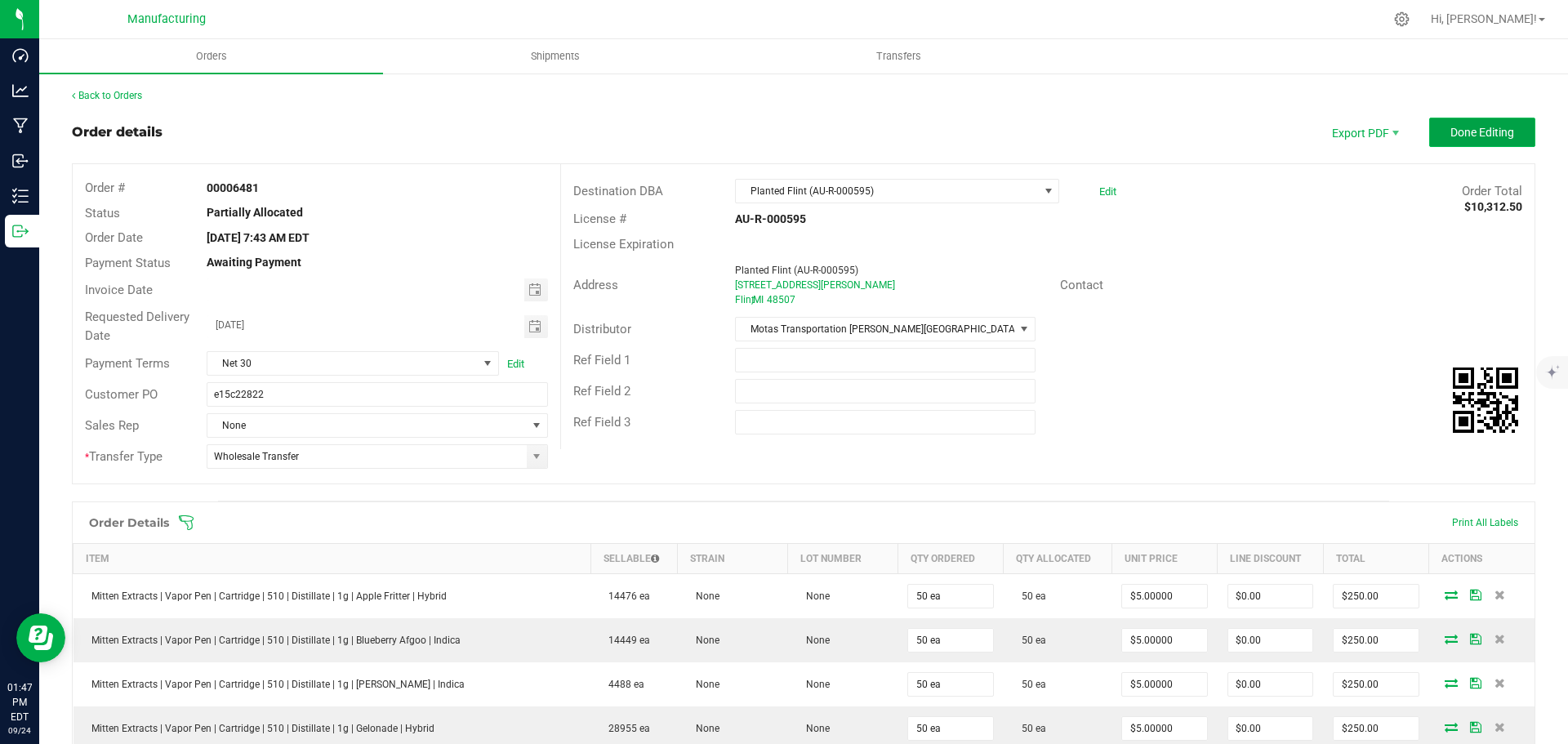
click at [1450, 126] on span "Done Editing" at bounding box center [1481, 132] width 64 height 13
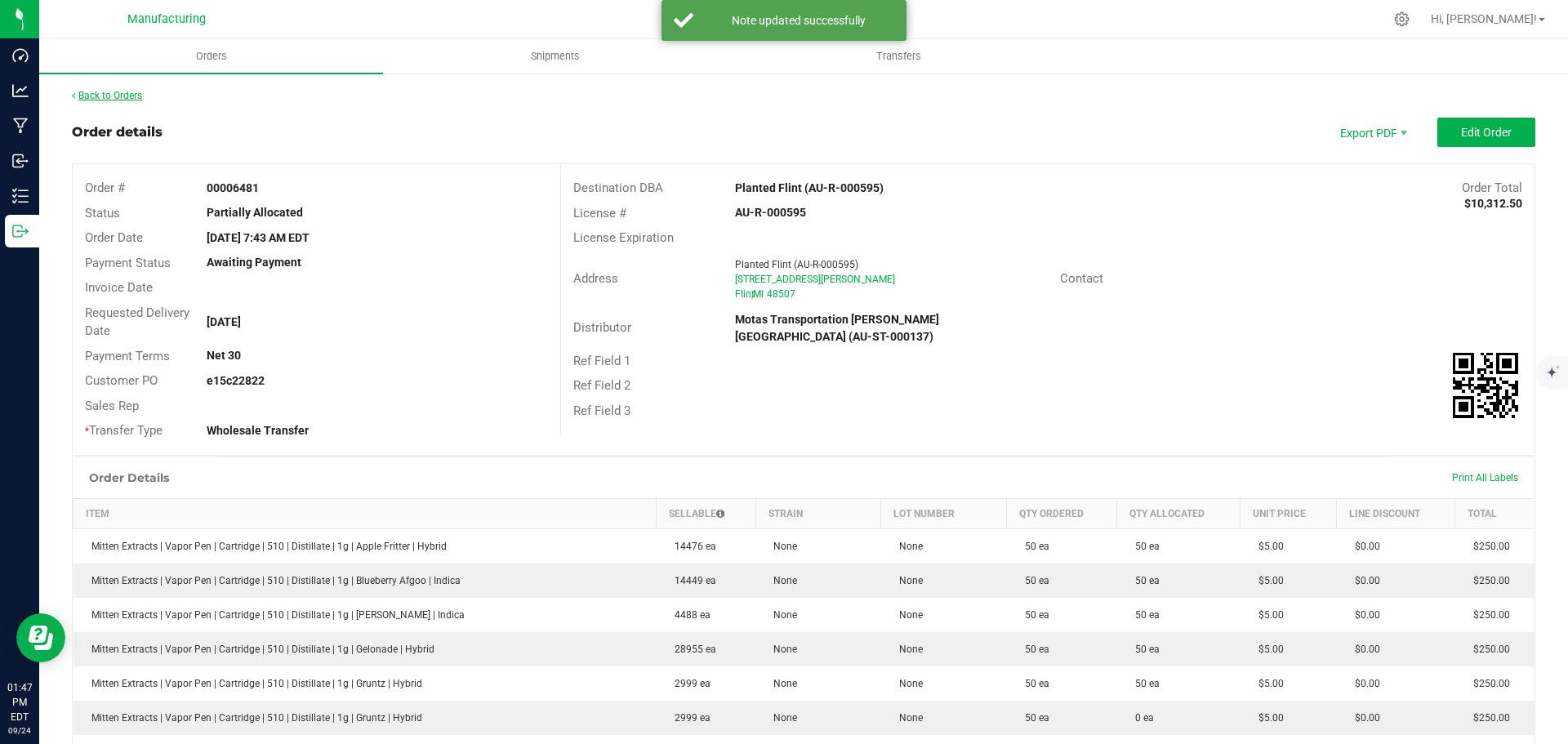
click at [122, 92] on link "Back to Orders" at bounding box center [106, 96] width 70 height 12
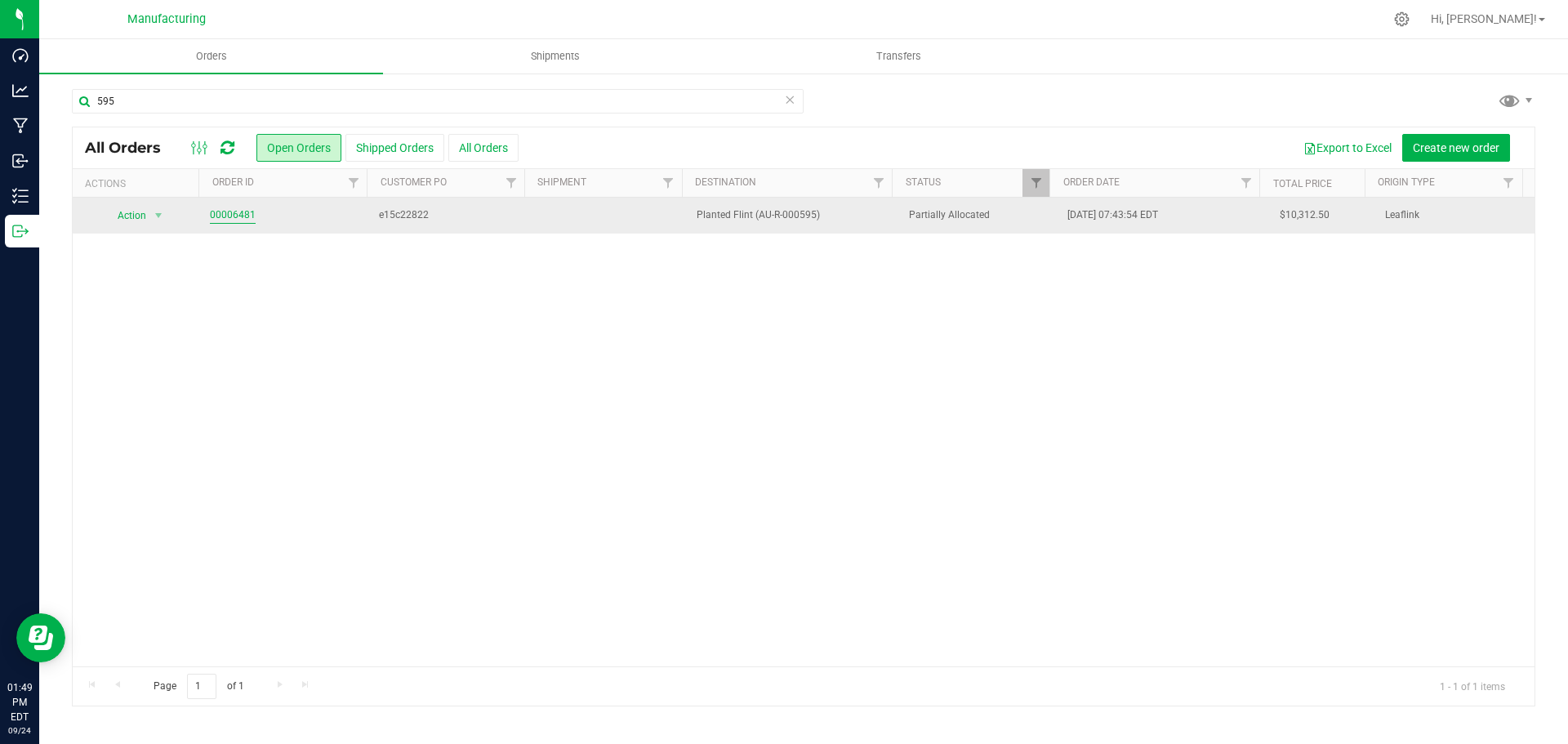
click at [246, 211] on link "00006481" at bounding box center [232, 215] width 45 height 16
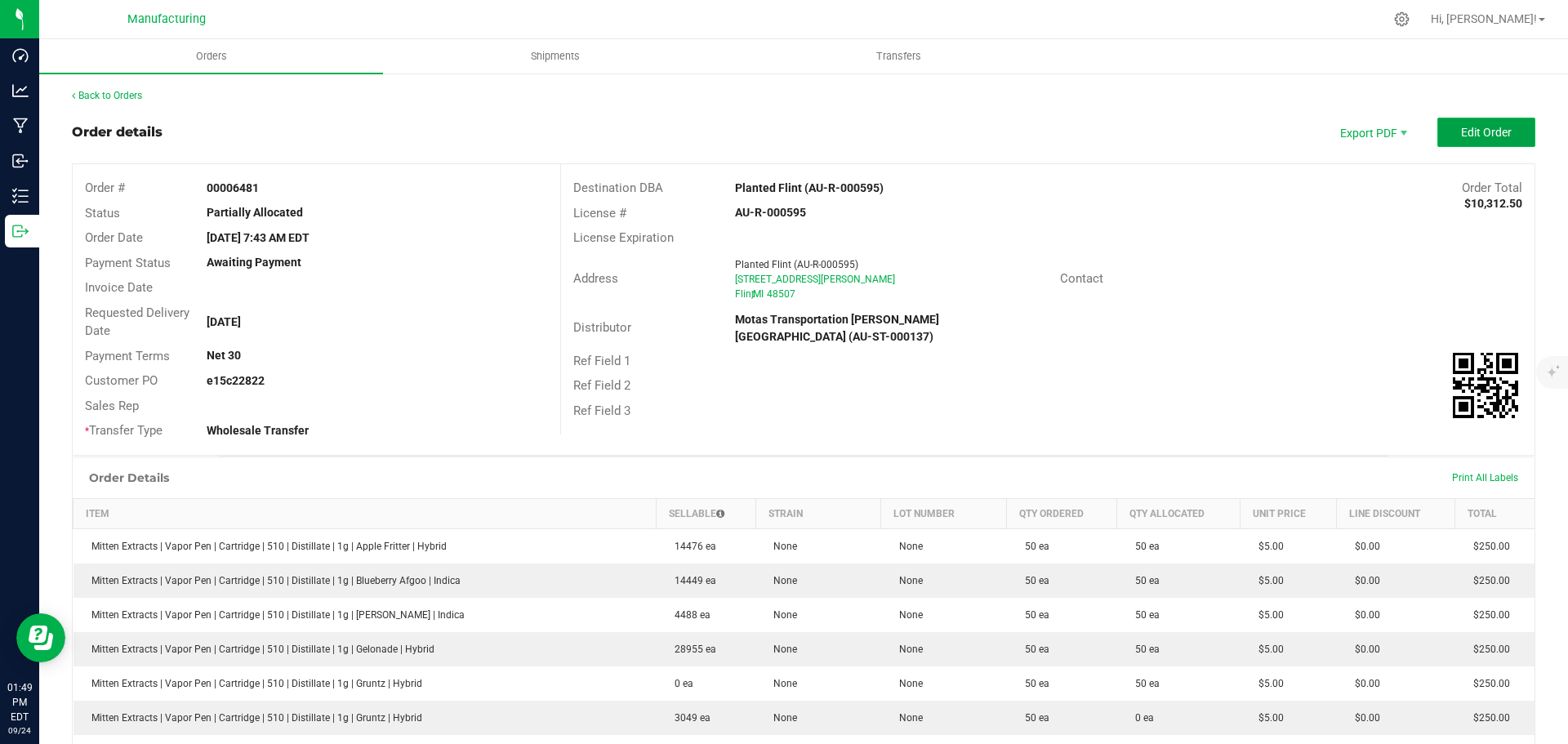
click at [1466, 130] on span "Edit Order" at bounding box center [1485, 132] width 50 height 13
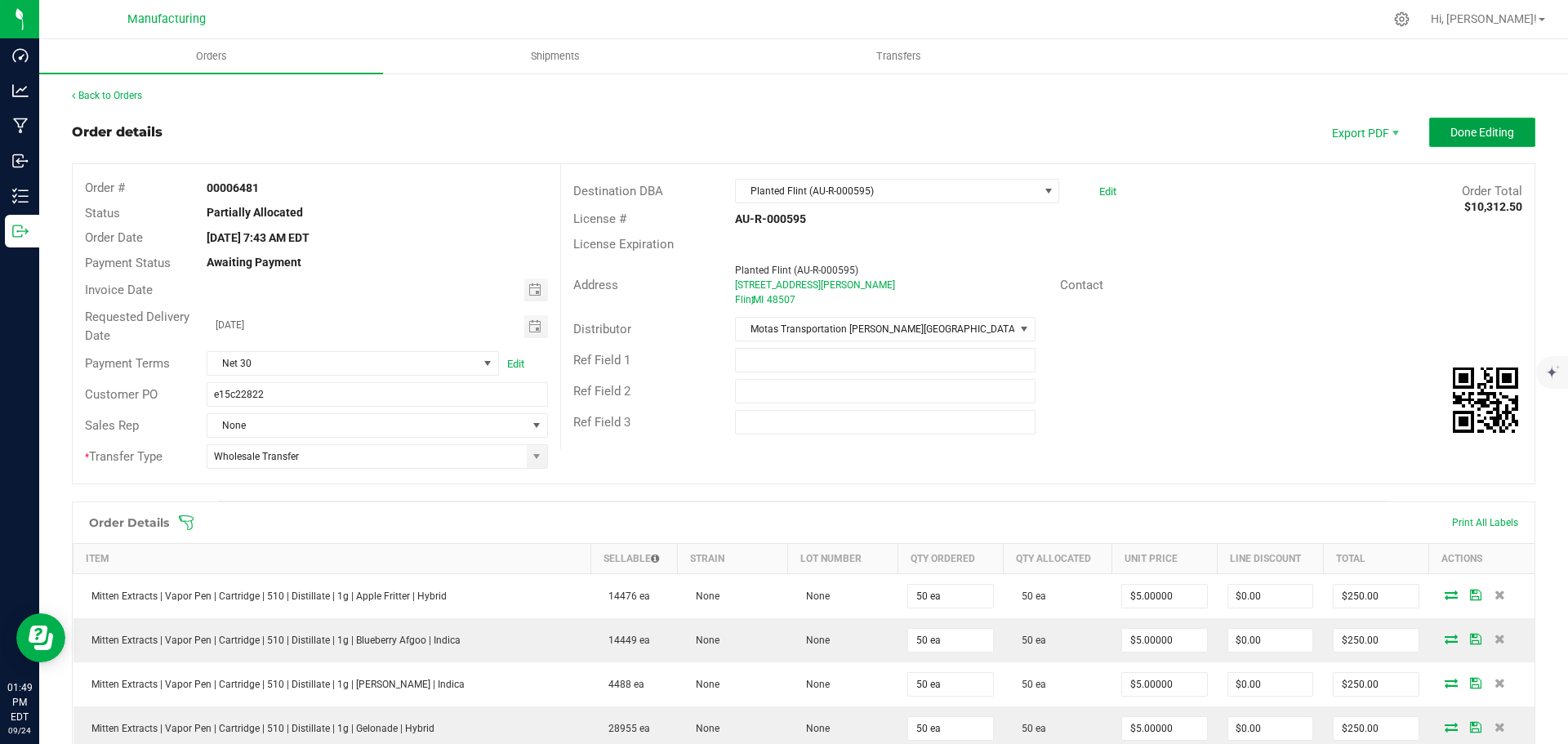
click at [1472, 118] on button "Done Editing" at bounding box center [1481, 132] width 106 height 30
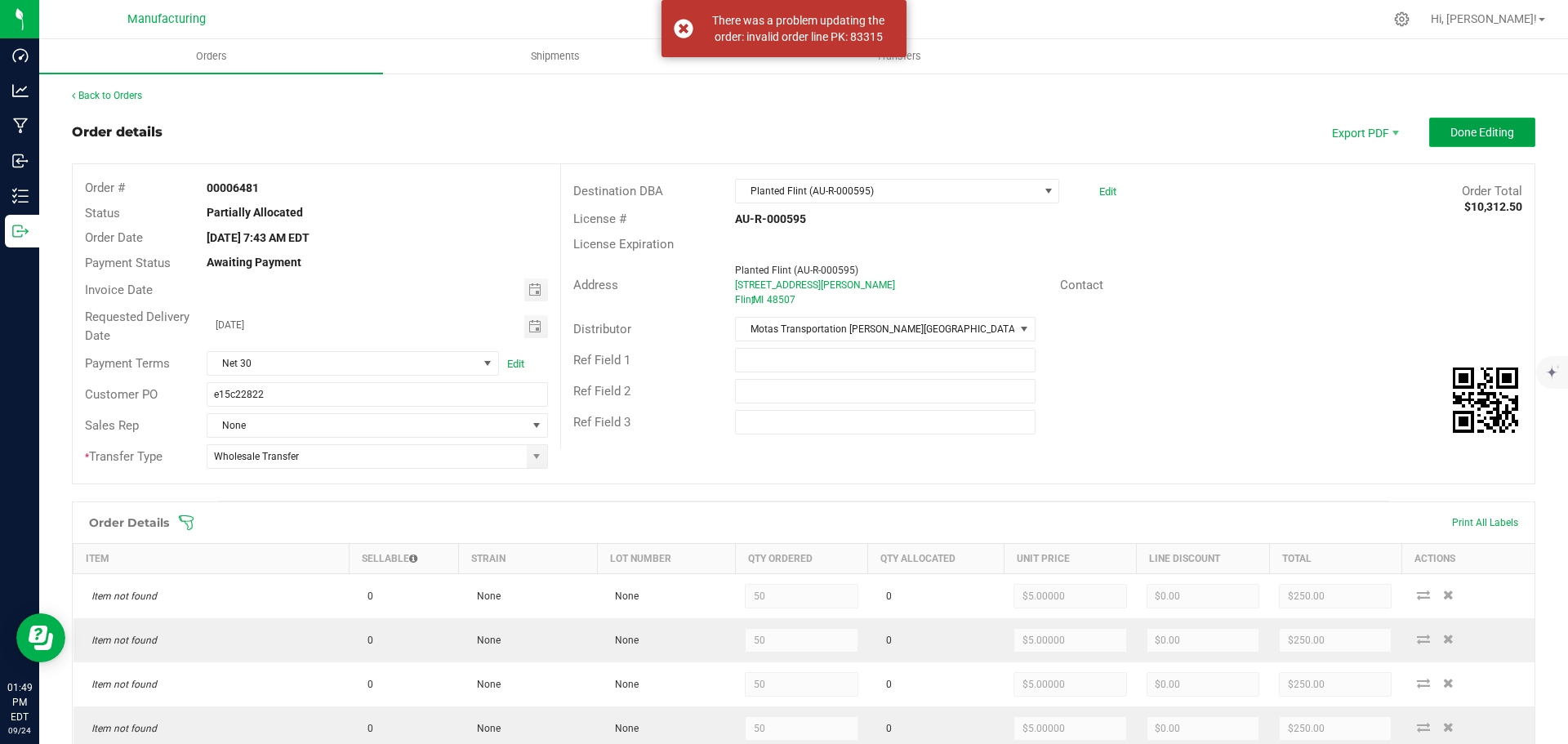
click at [1452, 140] on button "Done Editing" at bounding box center [1481, 132] width 106 height 30
click at [521, 456] on span at bounding box center [520, 457] width 10 height 25
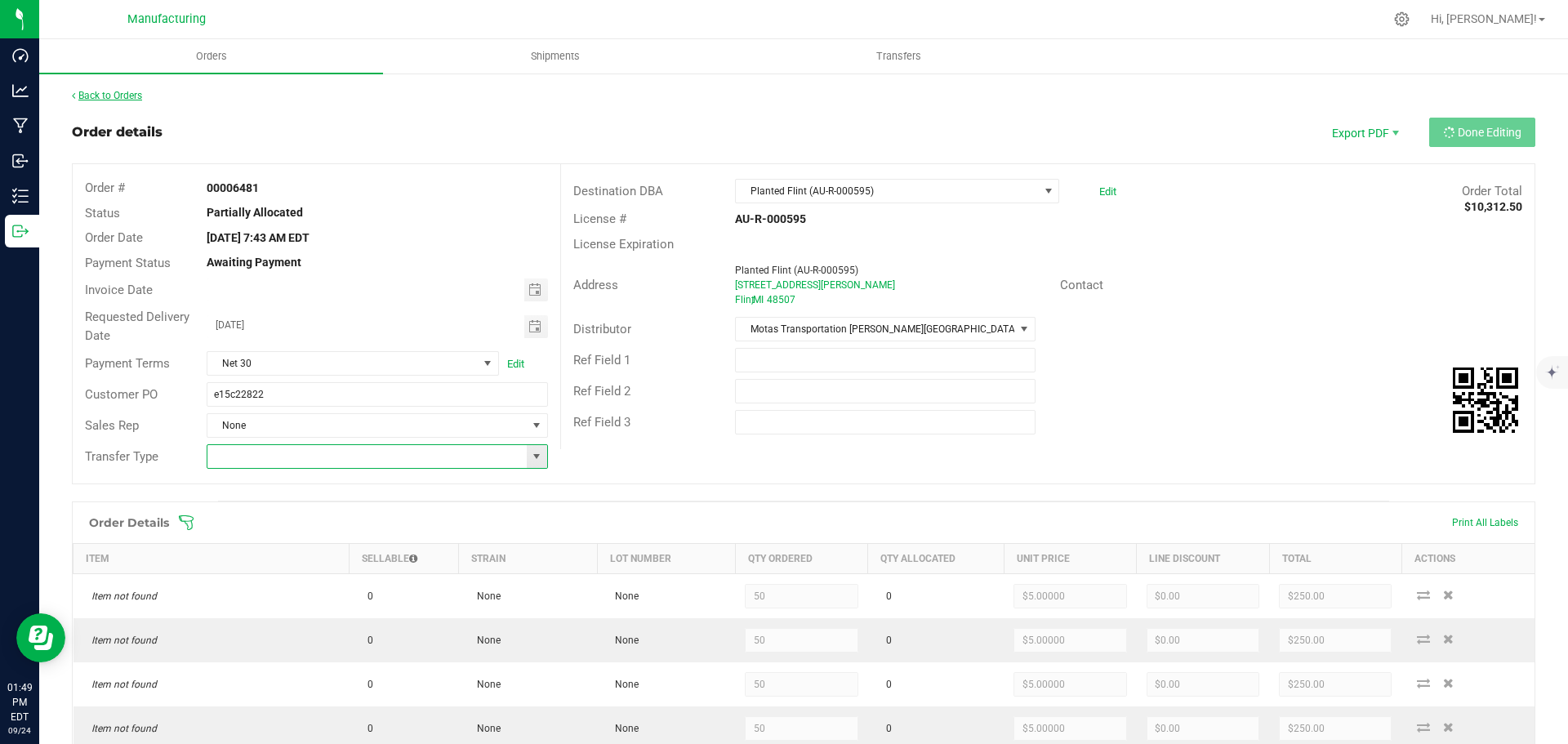
click at [125, 97] on link "Back to Orders" at bounding box center [106, 96] width 70 height 12
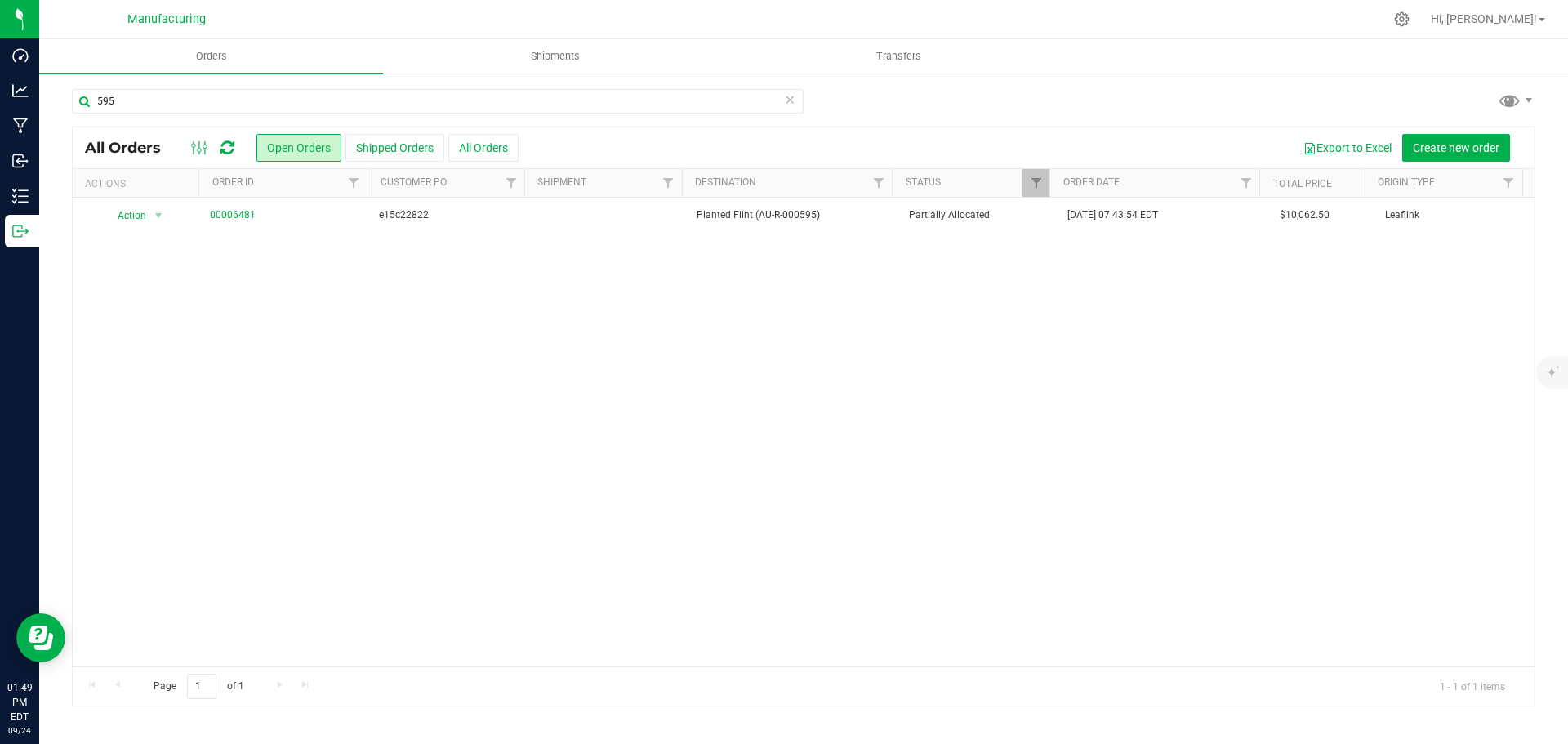
click at [234, 144] on icon at bounding box center [227, 148] width 14 height 17
click at [233, 143] on icon at bounding box center [227, 148] width 14 height 17
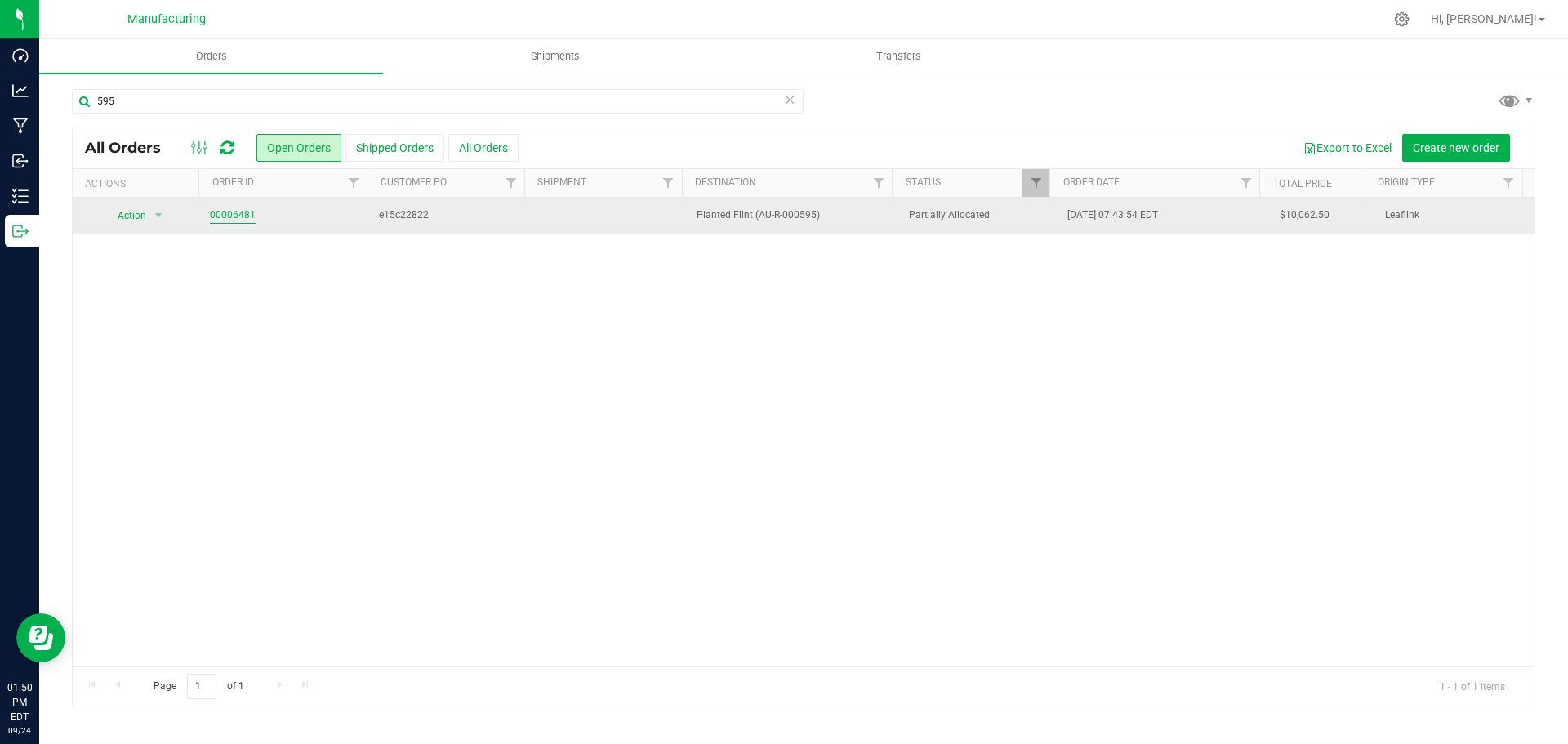
click at [238, 209] on link "00006481" at bounding box center [232, 215] width 45 height 16
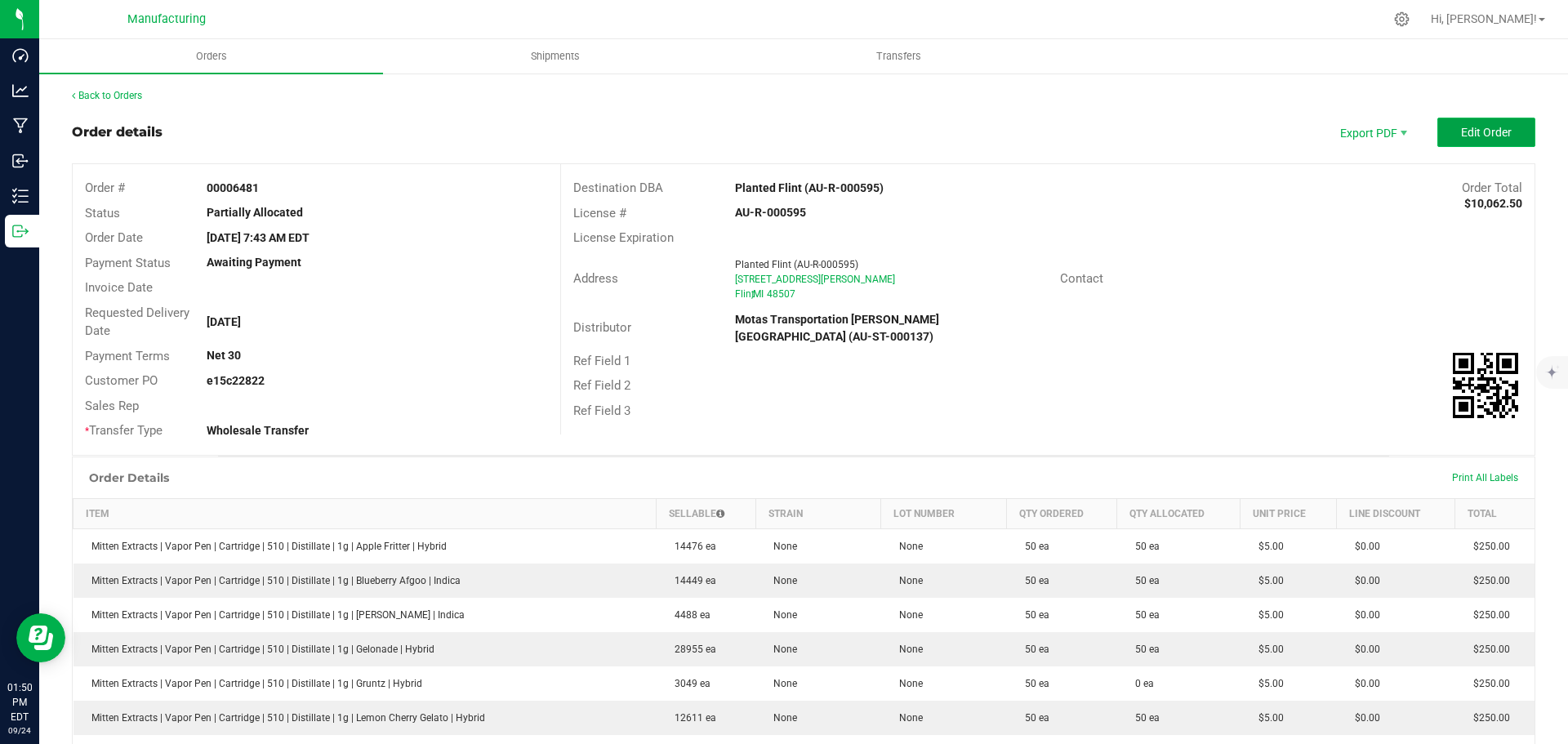
click at [1500, 135] on button "Edit Order" at bounding box center [1485, 132] width 98 height 30
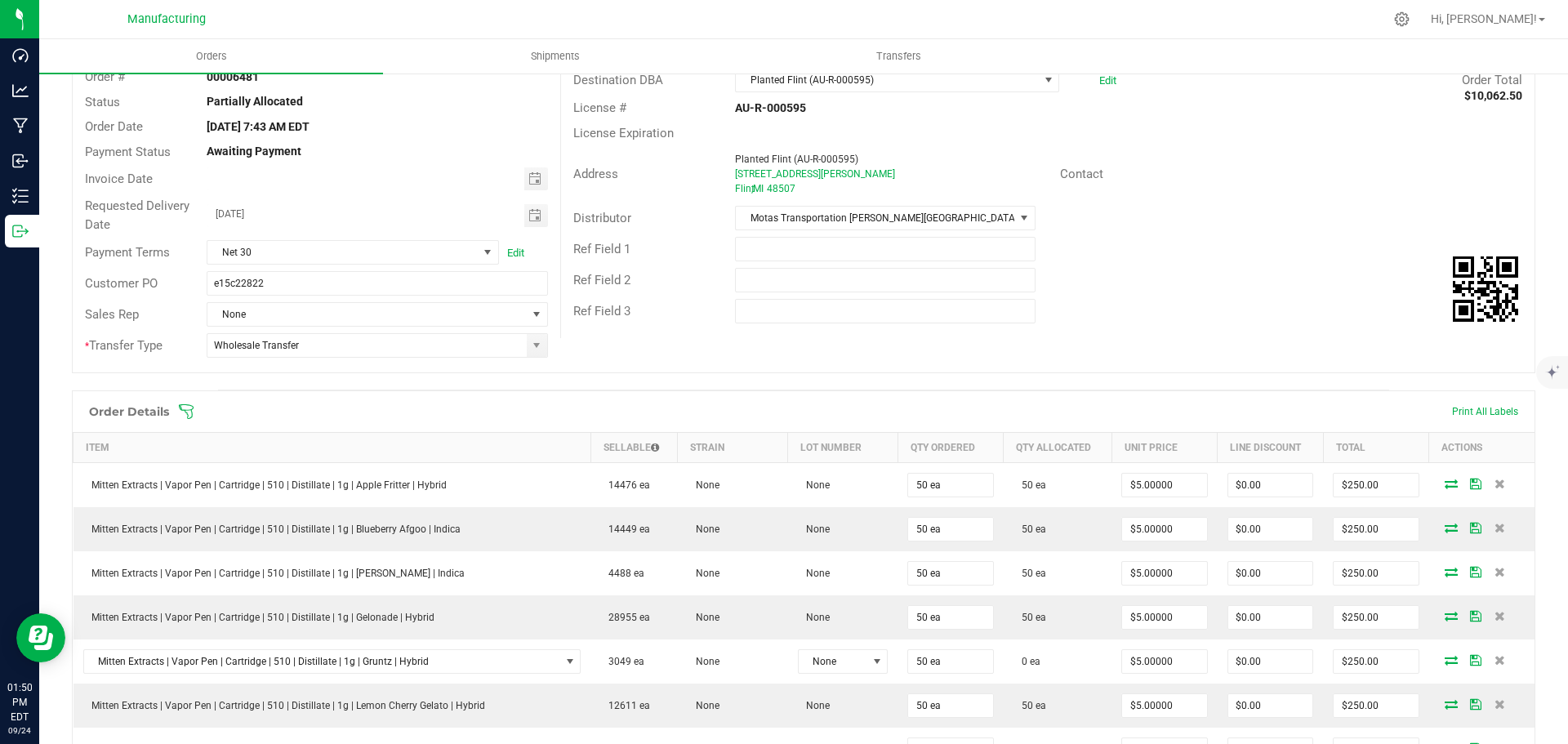
scroll to position [327, 0]
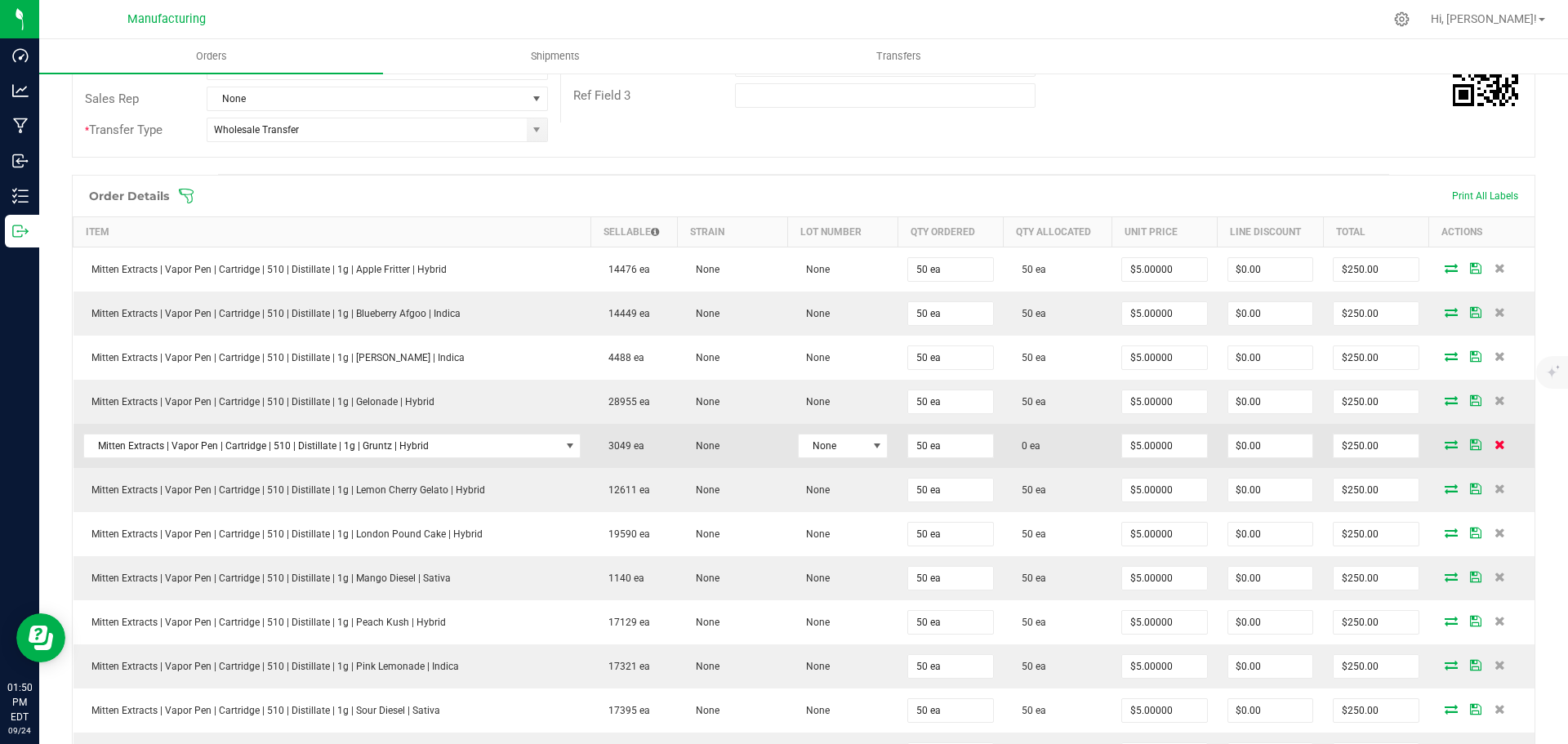
click at [1495, 445] on icon at bounding box center [1500, 444] width 11 height 10
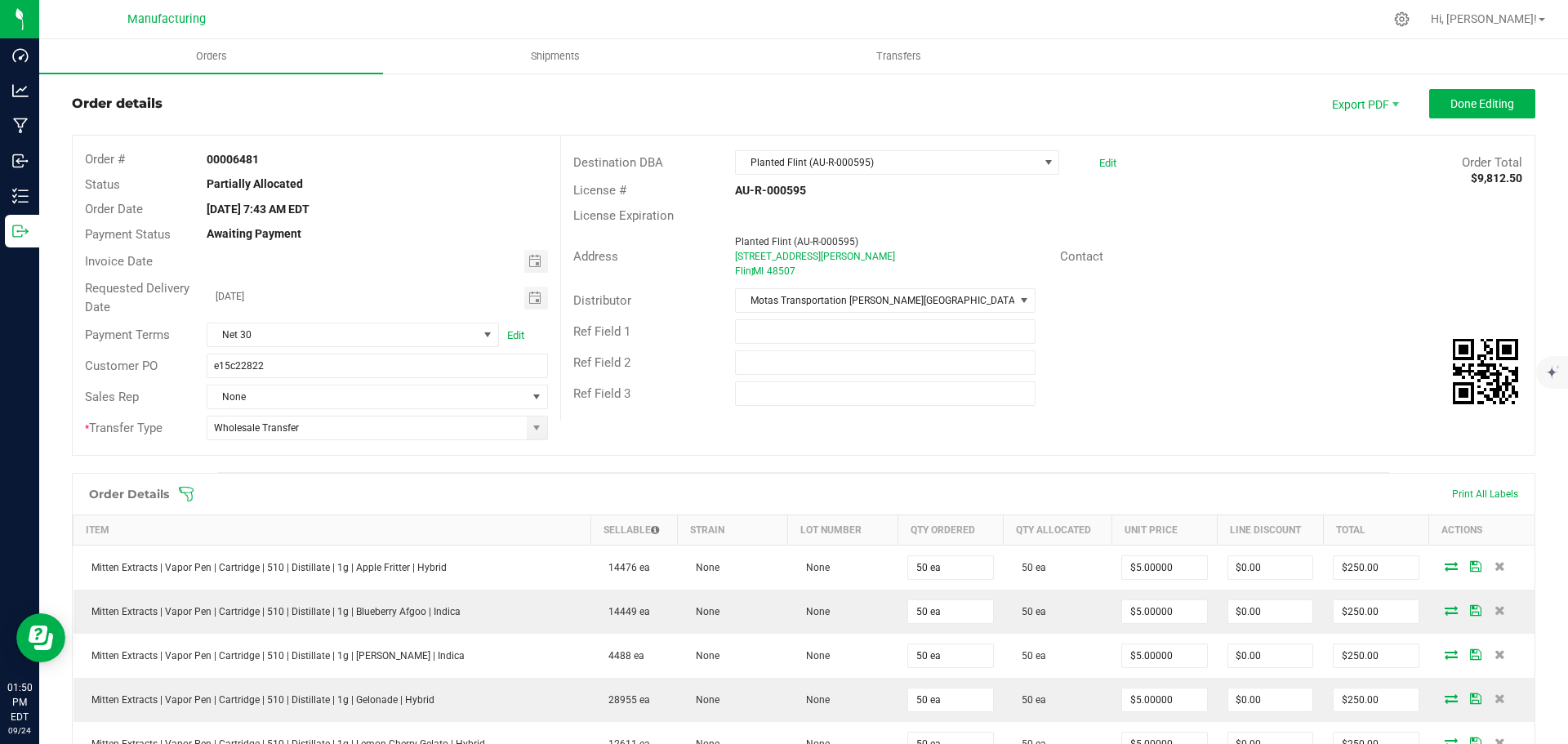
scroll to position [0, 0]
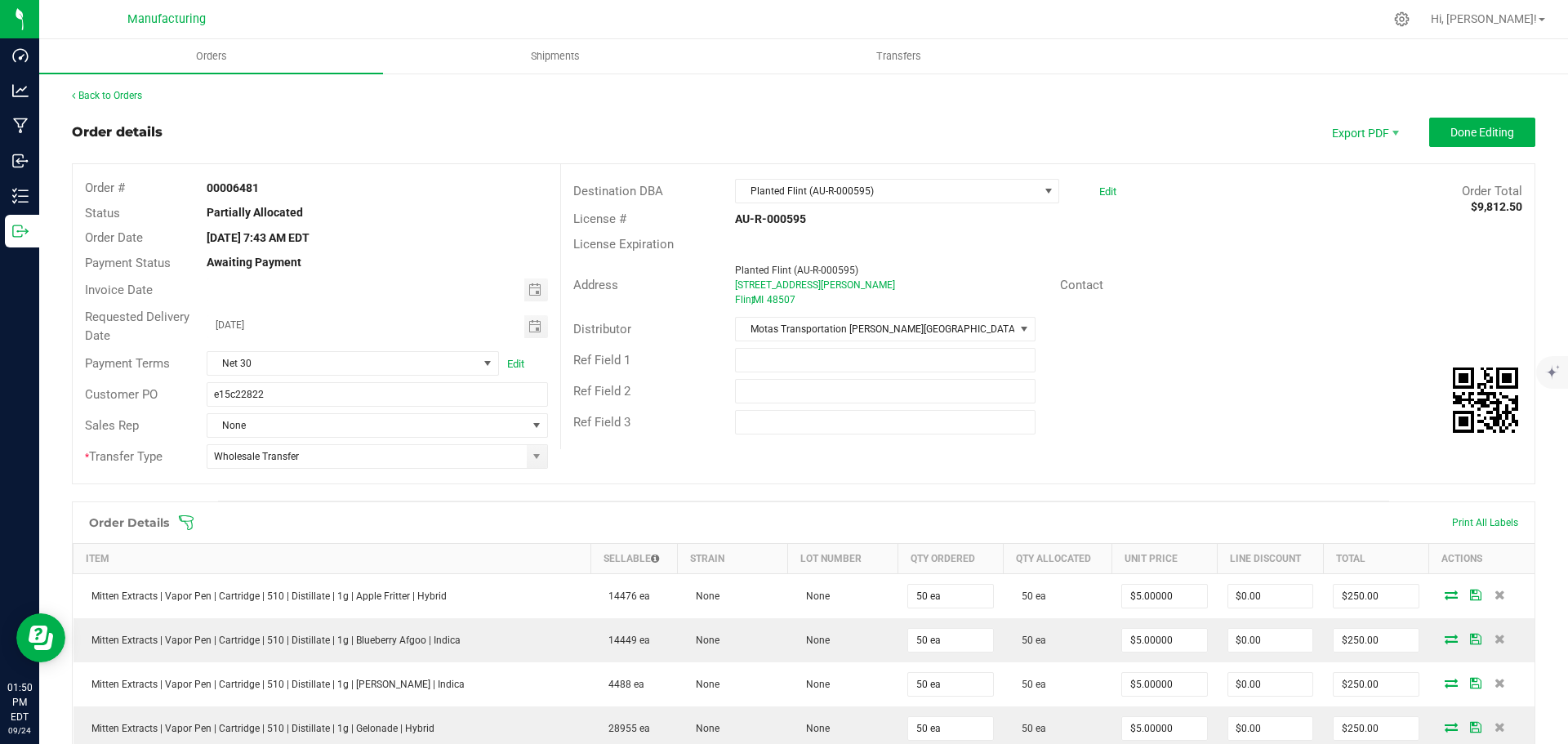
click at [1475, 148] on outbound-order-header "Order details Export PDF Done Editing Order # 00006481 Status Partially Allocat…" at bounding box center [803, 309] width 1463 height 383
click at [1475, 132] on span "Done Editing" at bounding box center [1481, 132] width 64 height 13
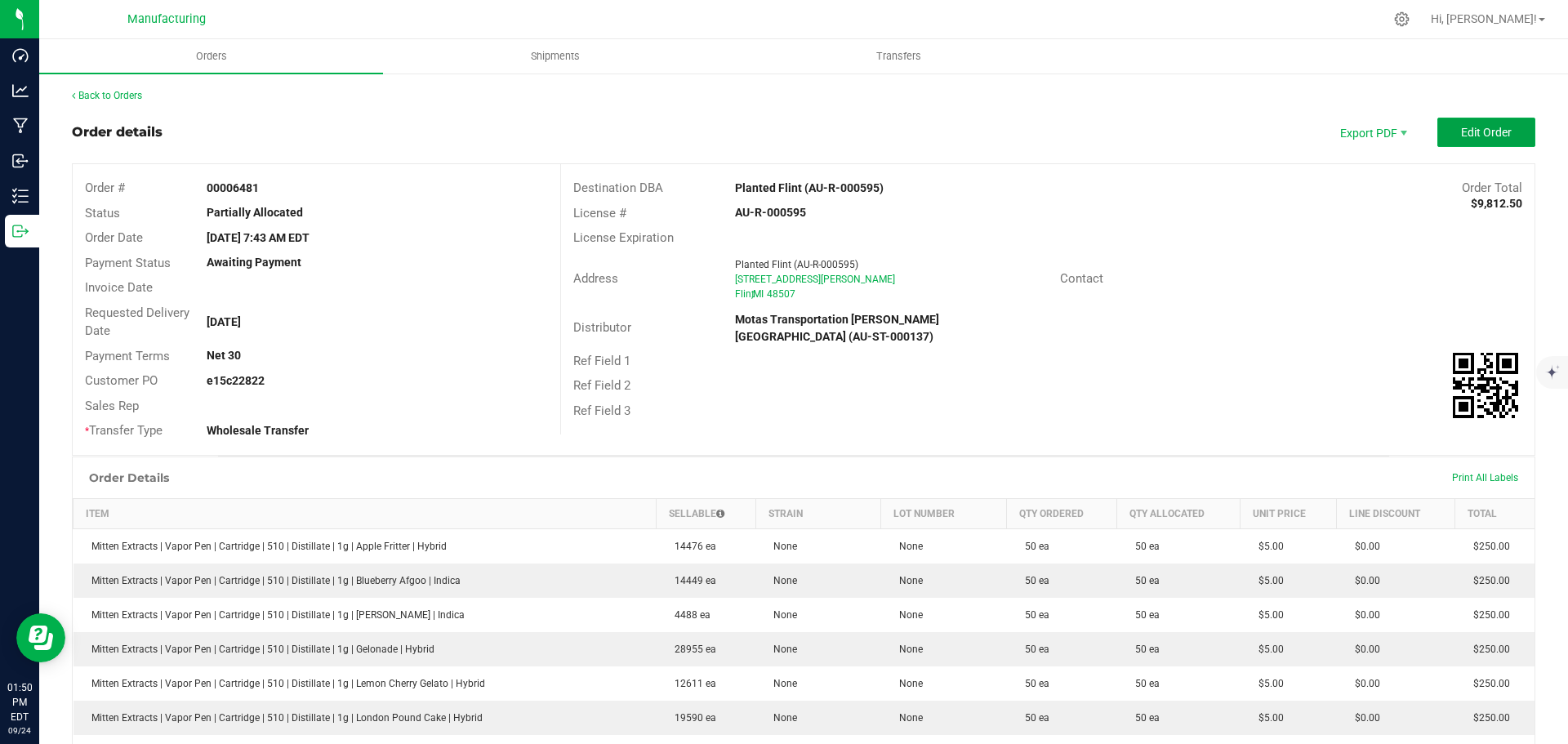
click at [1481, 135] on span "Edit Order" at bounding box center [1485, 132] width 50 height 13
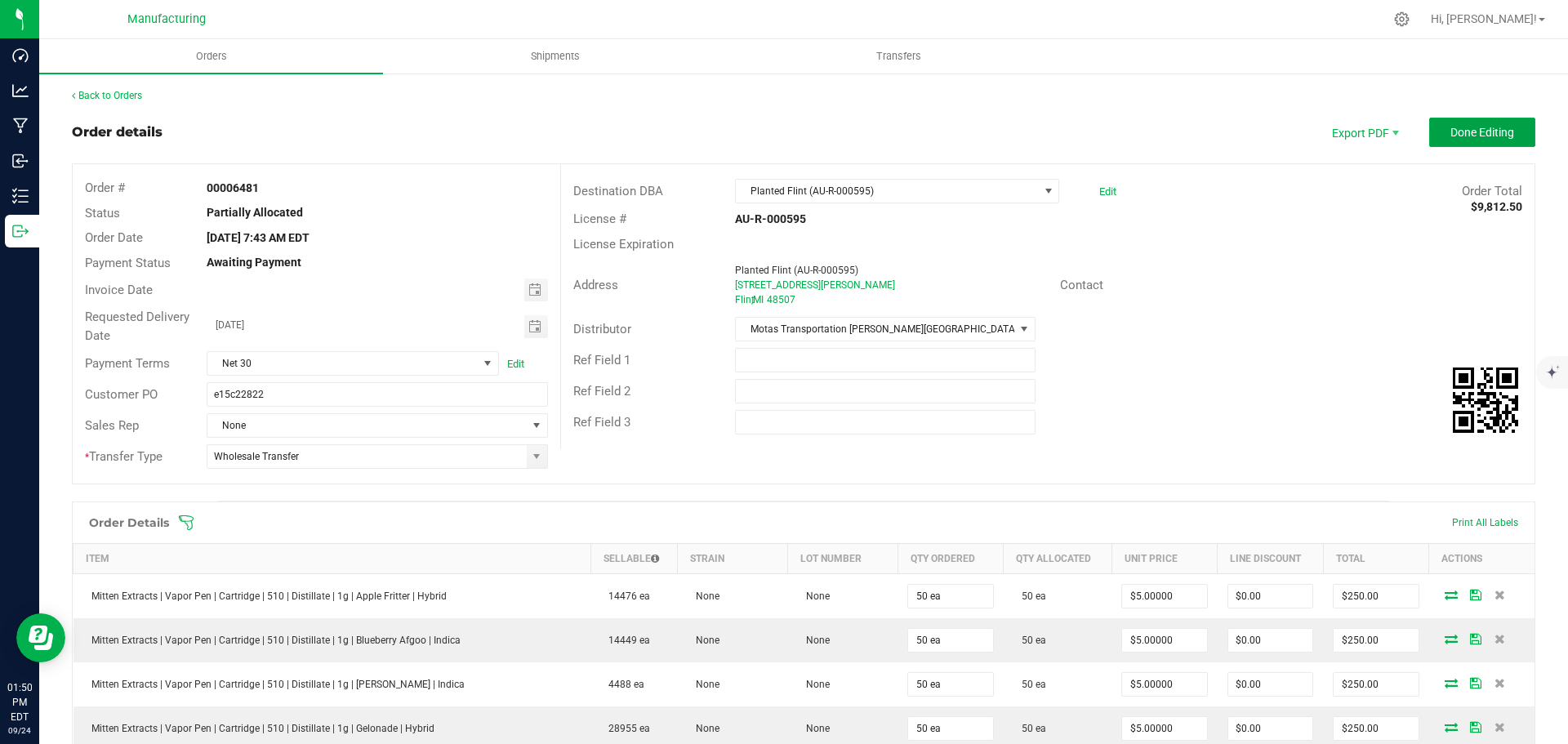
click at [1481, 135] on span "Done Editing" at bounding box center [1481, 132] width 64 height 13
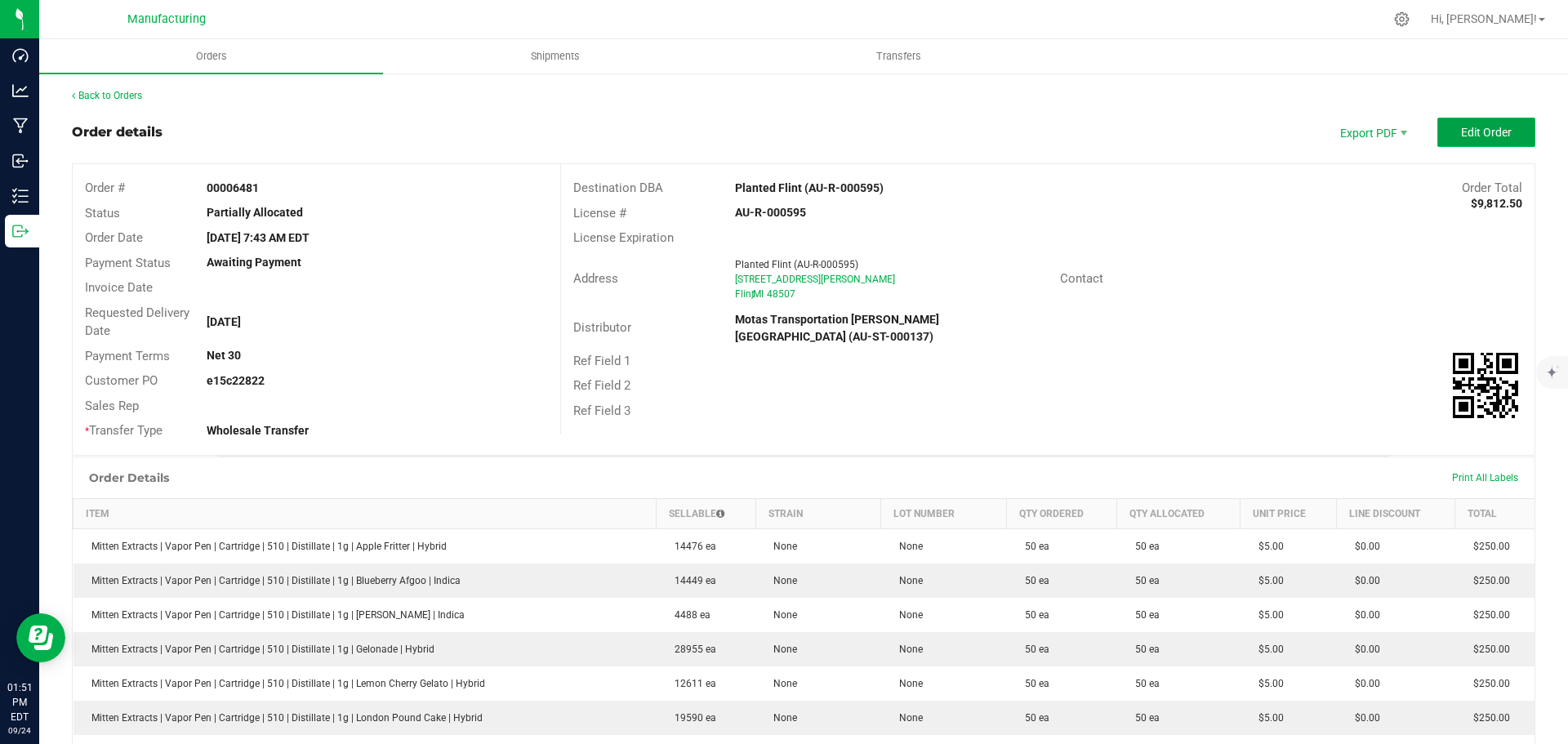
click at [1461, 128] on span "Edit Order" at bounding box center [1485, 132] width 50 height 13
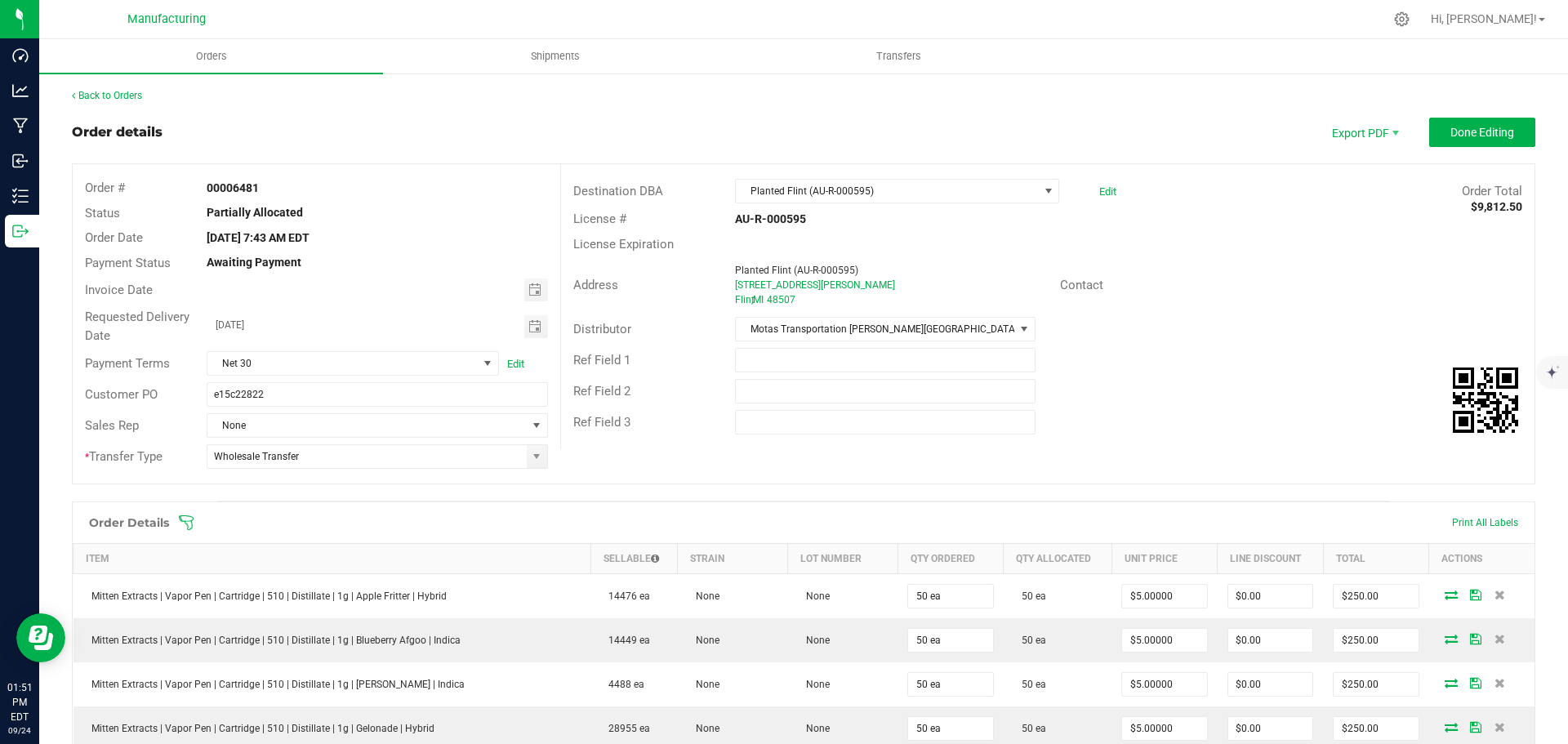
click at [184, 524] on icon at bounding box center [187, 523] width 17 height 17
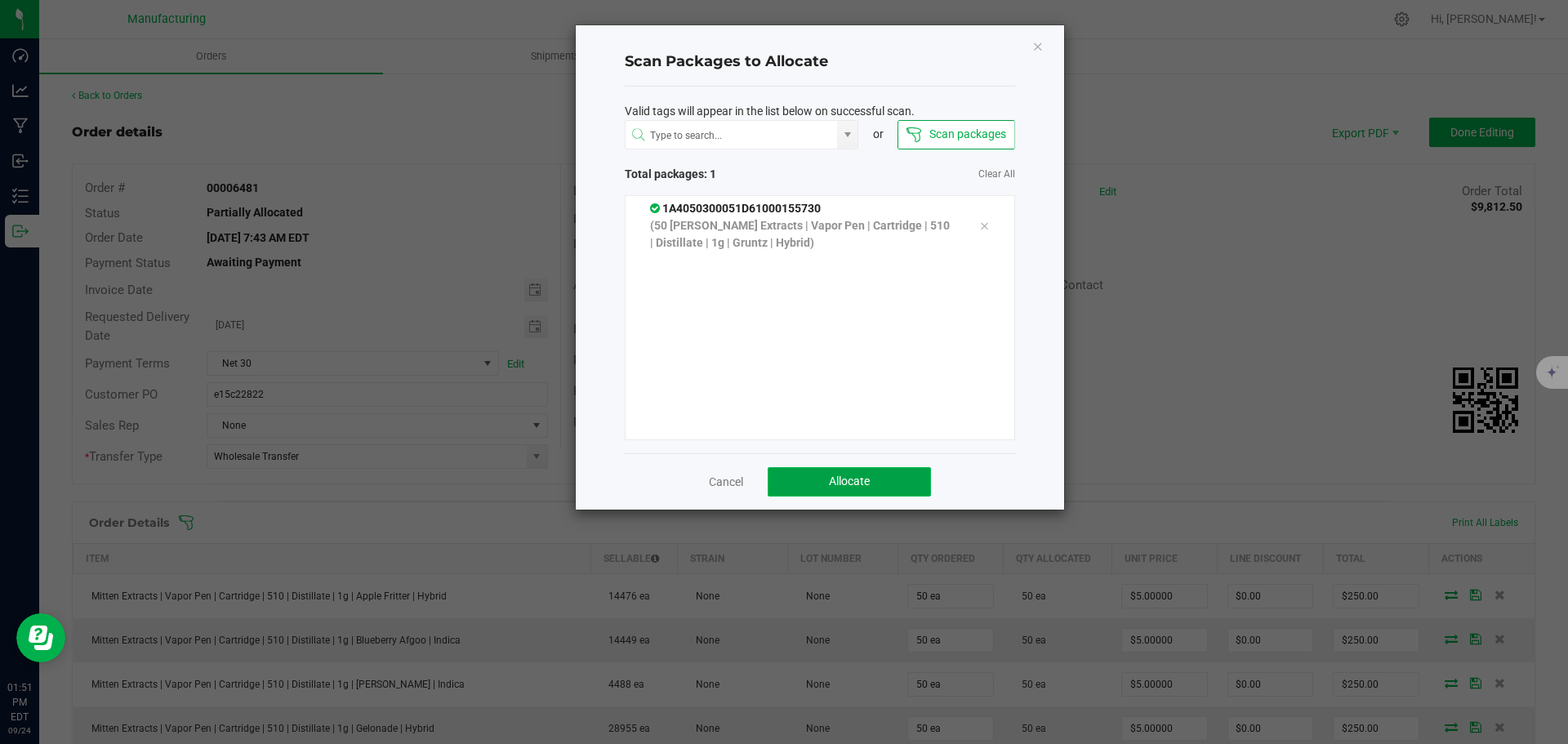
click at [867, 483] on span "Allocate" at bounding box center [848, 481] width 40 height 13
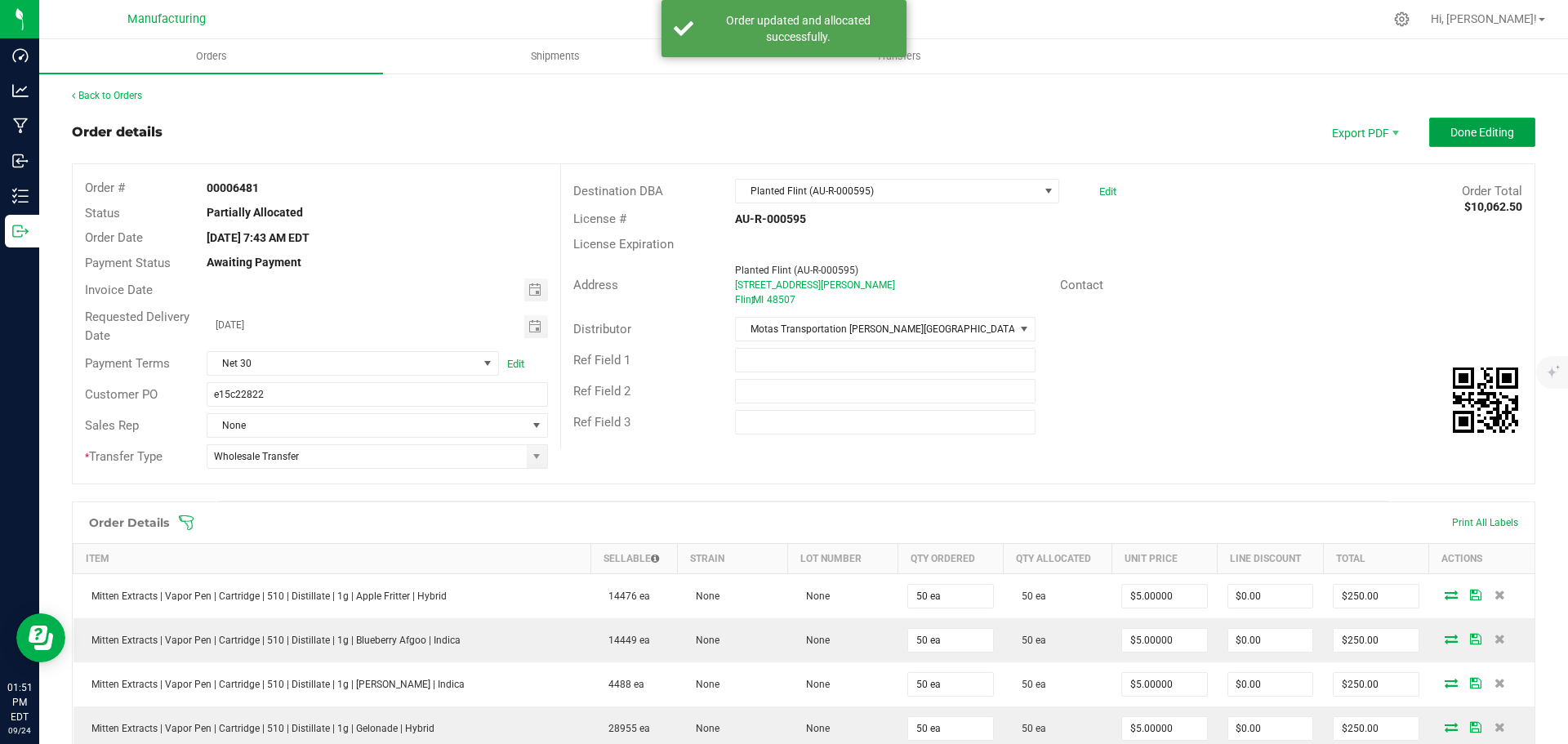
click at [1459, 131] on span "Done Editing" at bounding box center [1481, 132] width 64 height 13
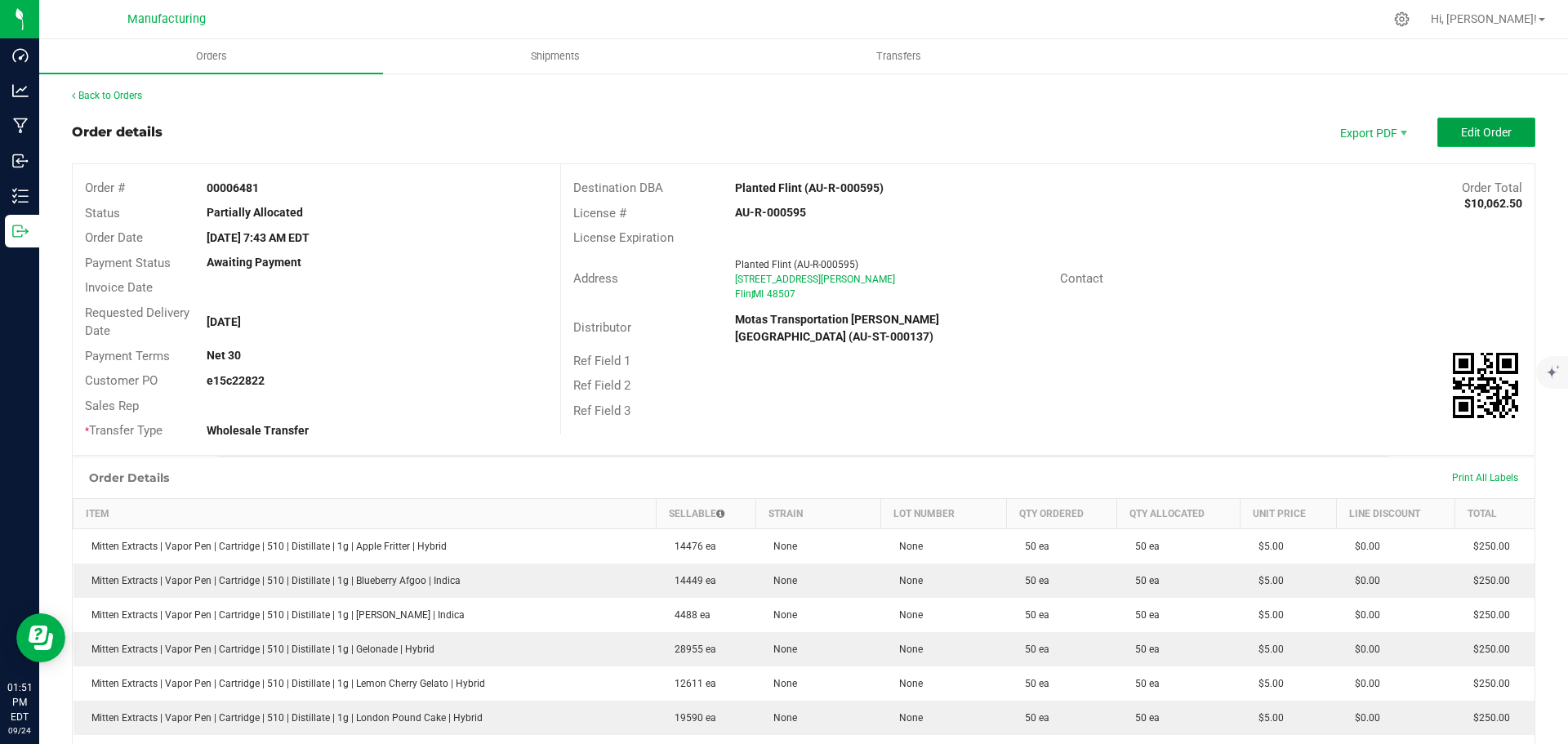
click at [1461, 128] on span "Edit Order" at bounding box center [1485, 132] width 50 height 13
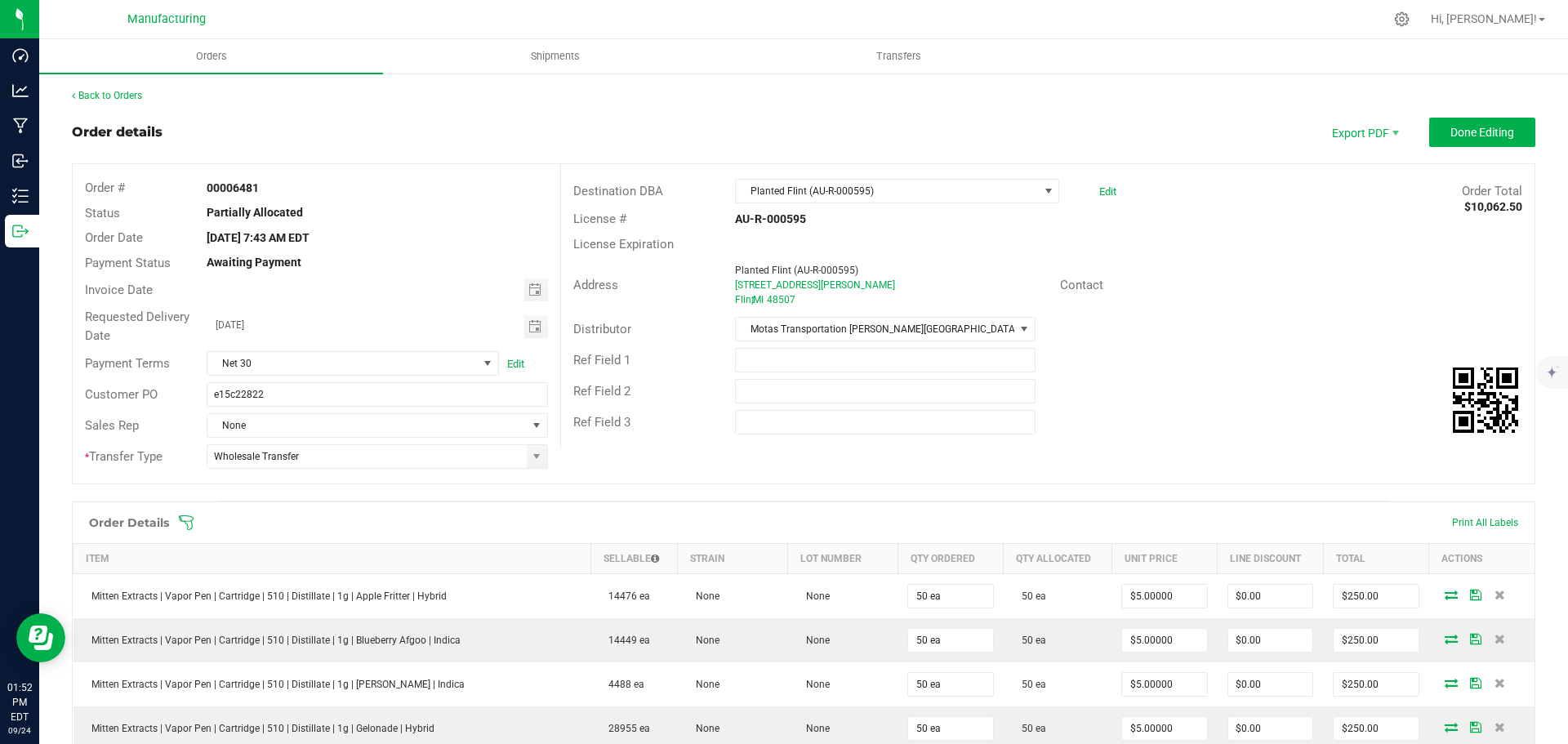
click at [184, 521] on icon at bounding box center [187, 523] width 15 height 15
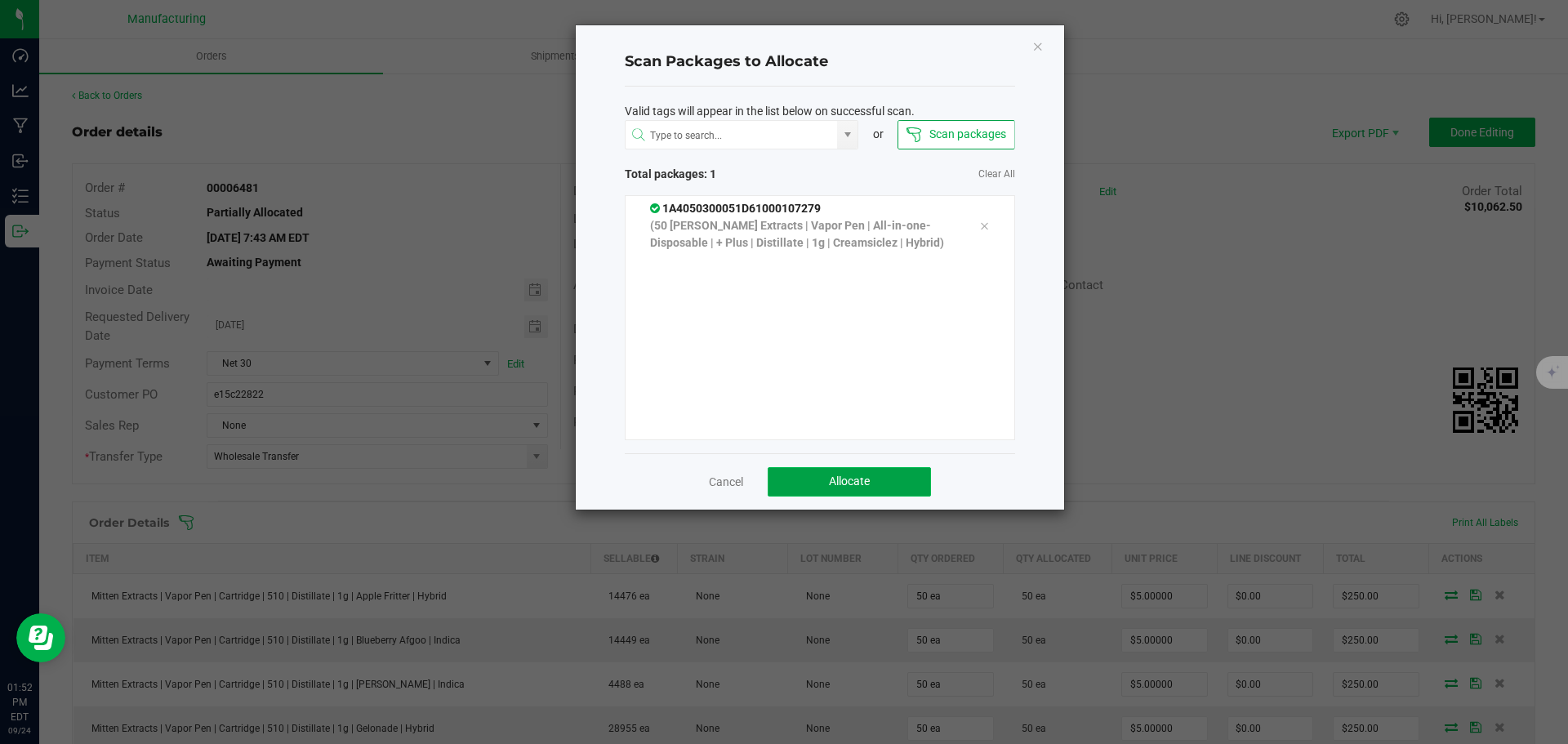
click at [890, 481] on button "Allocate" at bounding box center [849, 482] width 163 height 30
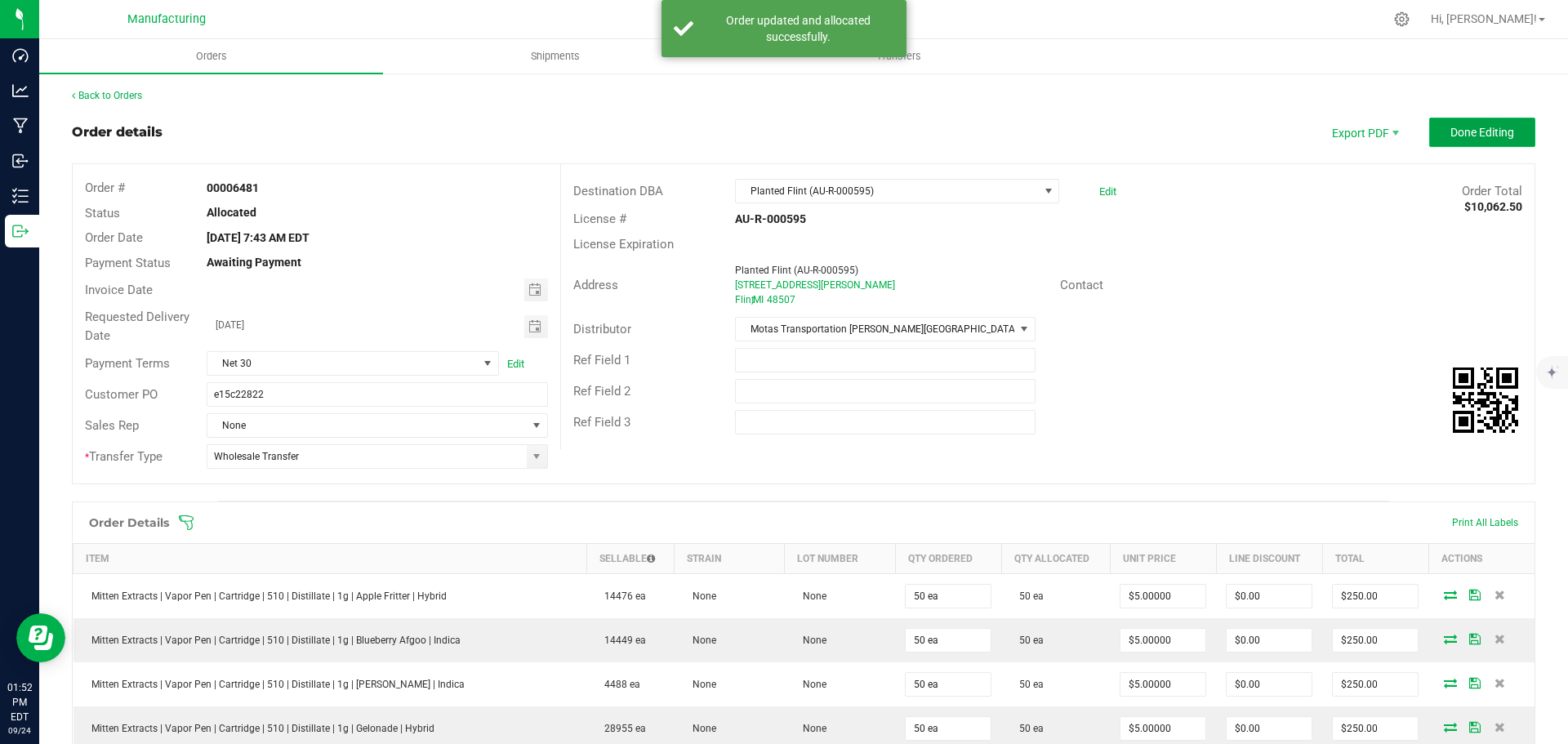
click at [1461, 126] on span "Done Editing" at bounding box center [1481, 132] width 64 height 13
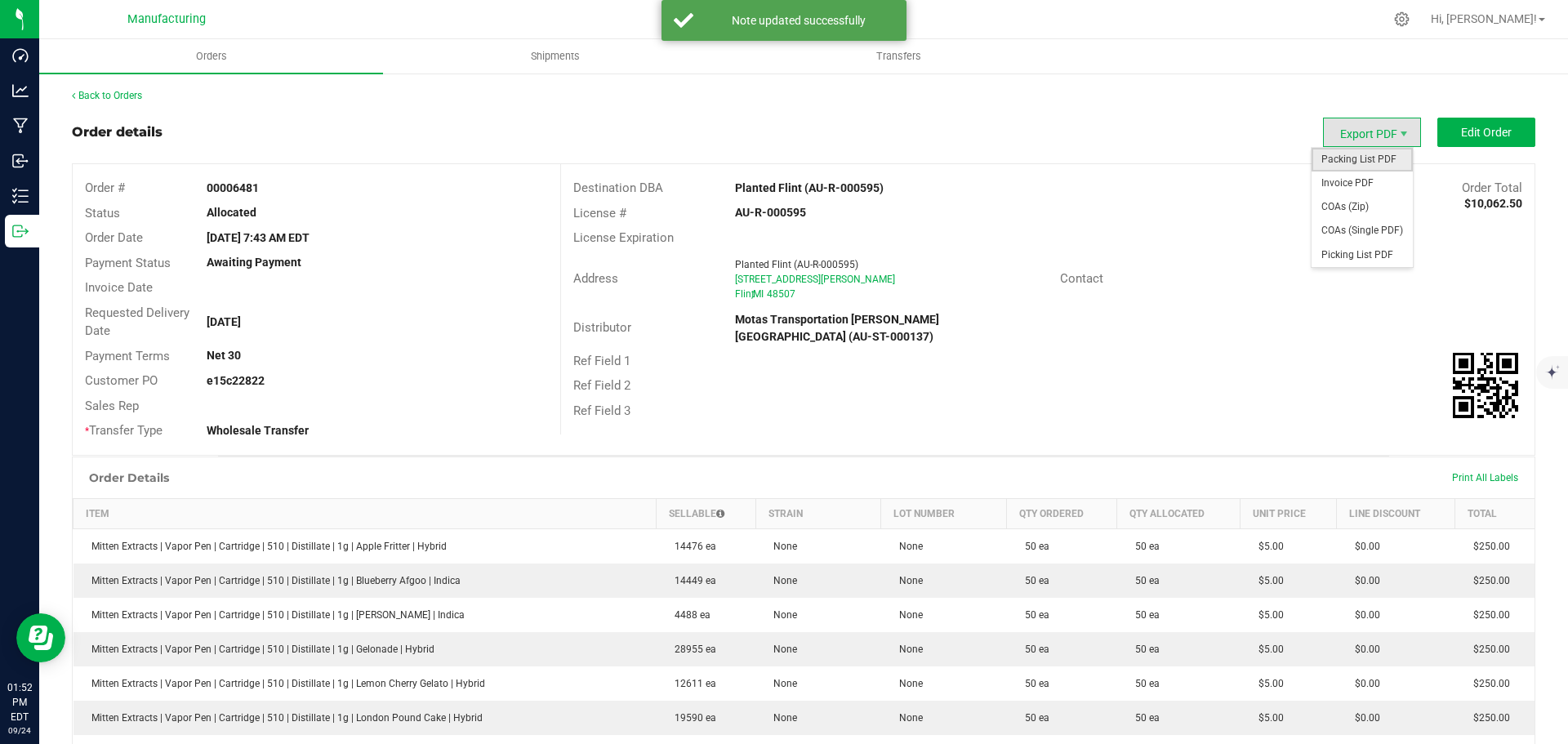
click at [1338, 154] on span "Packing List PDF" at bounding box center [1362, 159] width 102 height 24
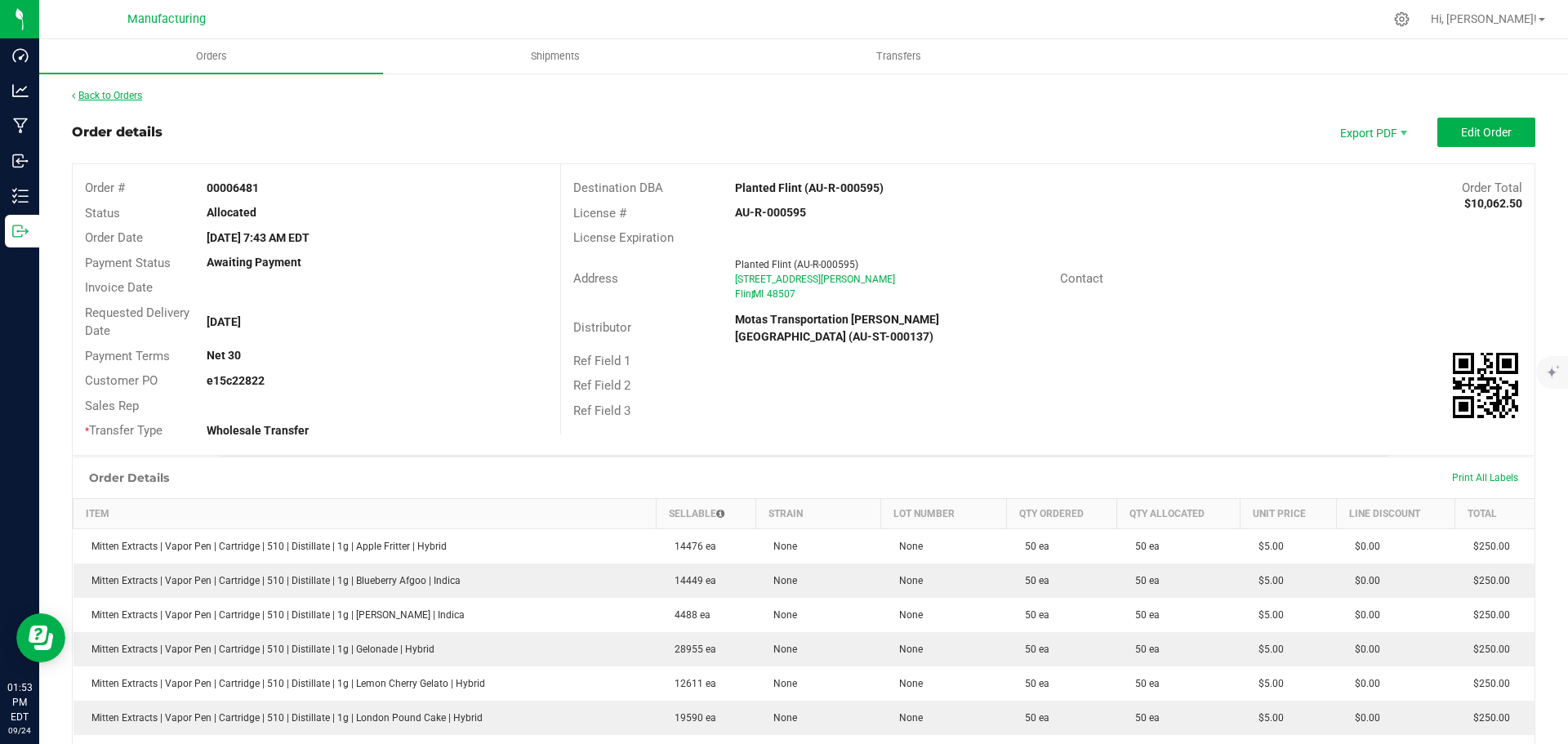
click at [123, 92] on link "Back to Orders" at bounding box center [106, 96] width 70 height 12
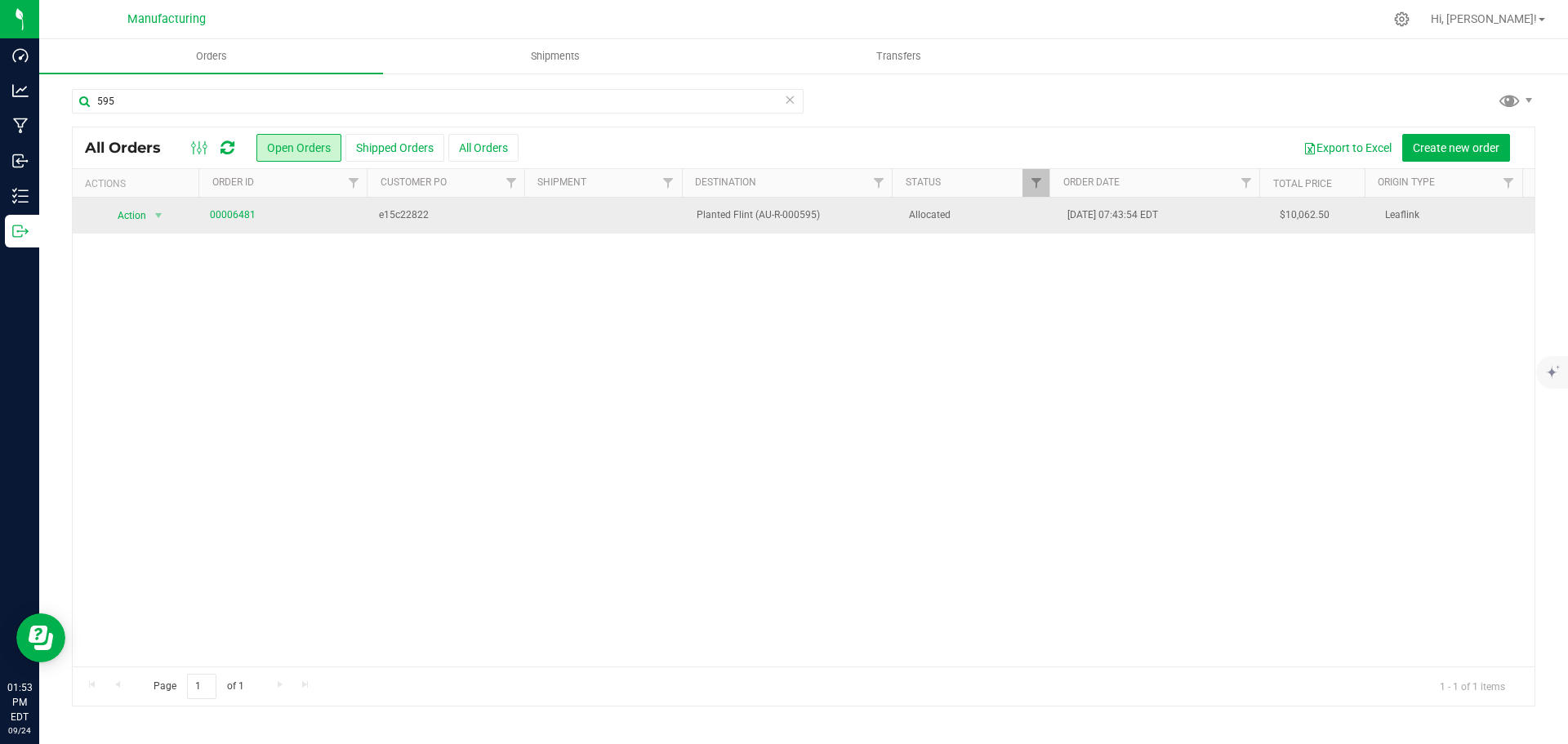
click at [947, 222] on span "Allocated" at bounding box center [978, 215] width 139 height 16
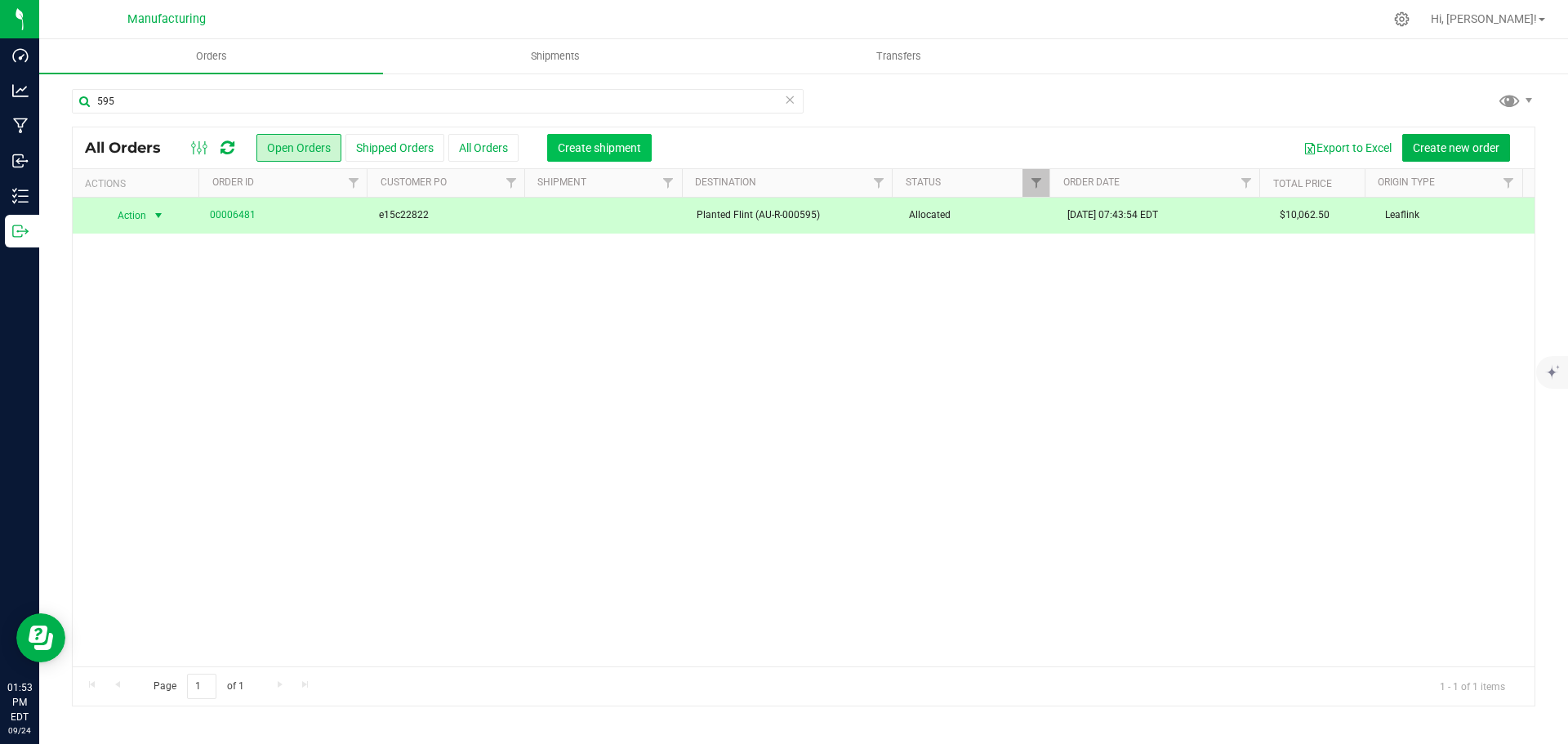
click at [578, 145] on span "Create shipment" at bounding box center [599, 148] width 83 height 13
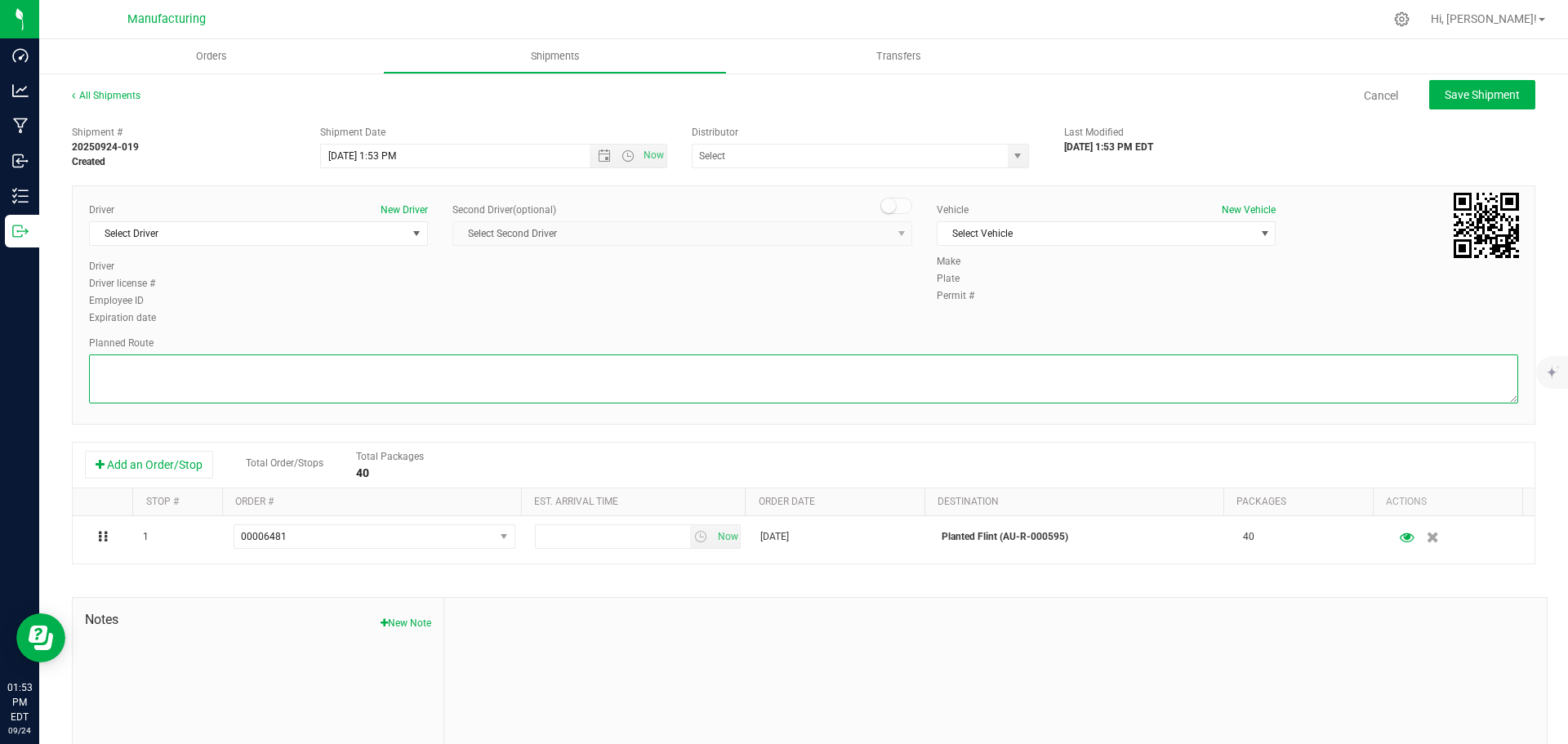
click at [283, 373] on textarea at bounding box center [803, 378] width 1429 height 49
paste textarea "Planted Provisioning- Flint 1960 W Hemphill Rd, Flint, MI 48507  Get on I-69 W…"
type textarea "Planted Provisioning- Flint 1960 W Hemphill Rd, Flint, MI 48507  Get on I-69 W…"
click at [187, 230] on span "Select Driver" at bounding box center [248, 234] width 317 height 23
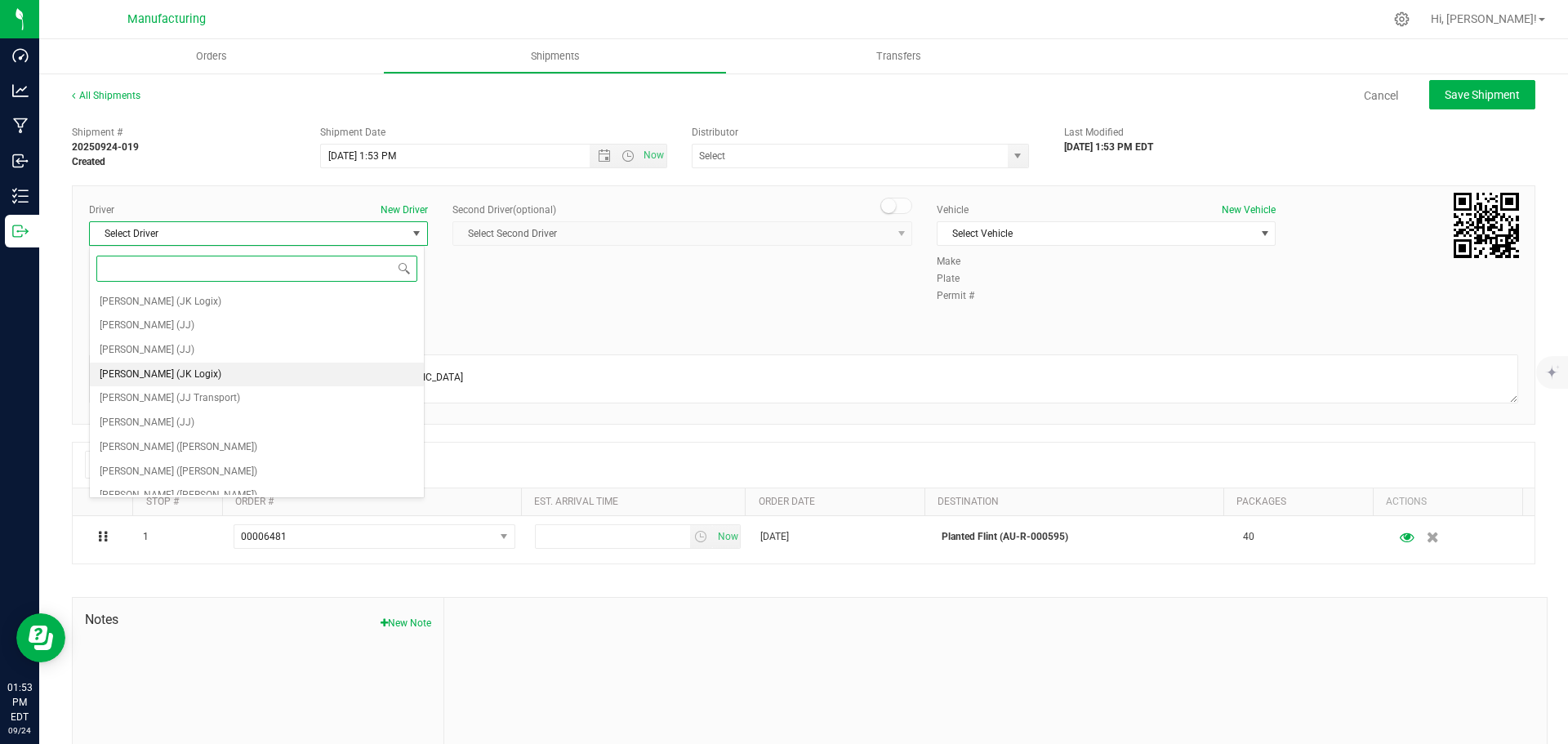
click at [152, 374] on span "[PERSON_NAME] (JK Logix)" at bounding box center [160, 375] width 121 height 21
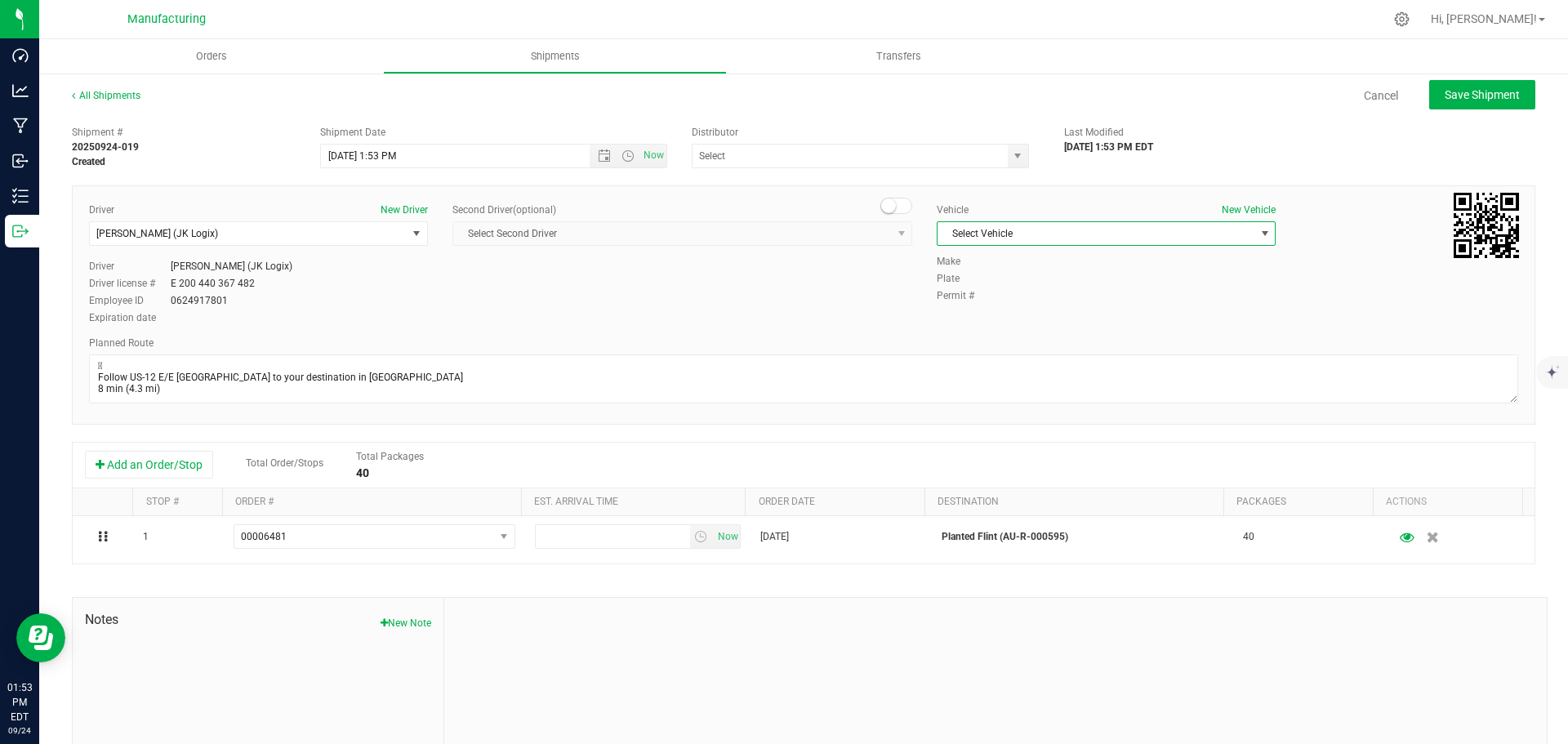
click at [1078, 237] on span "Select Vehicle" at bounding box center [1096, 234] width 317 height 23
click at [986, 363] on li "Van 16 - JK" at bounding box center [1098, 359] width 334 height 25
click at [1011, 152] on span "select" at bounding box center [1018, 156] width 13 height 13
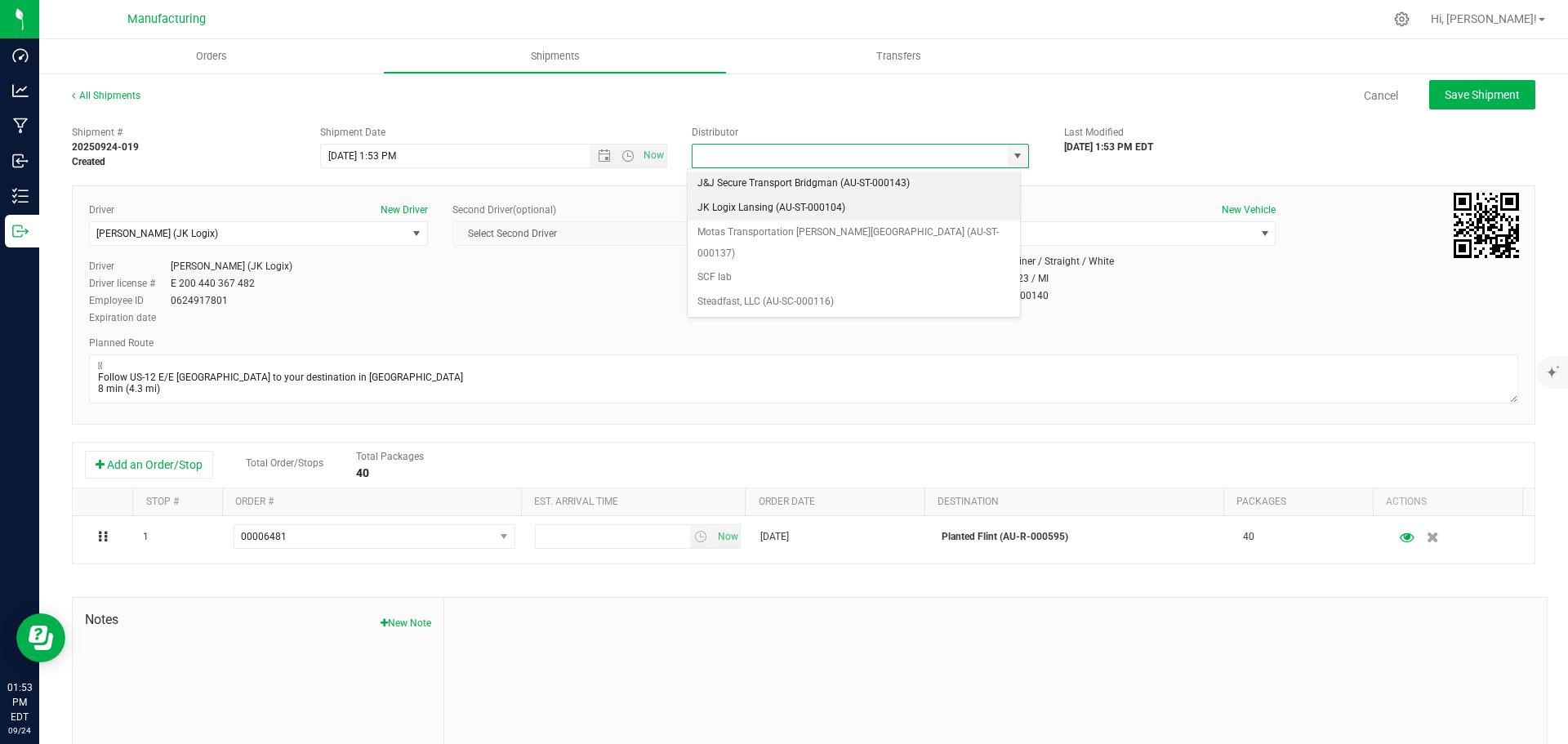
click at [766, 211] on li "JK Logix Lansing (AU-ST-000104)" at bounding box center [853, 208] width 333 height 25
type input "JK Logix Lansing (AU-ST-000104)"
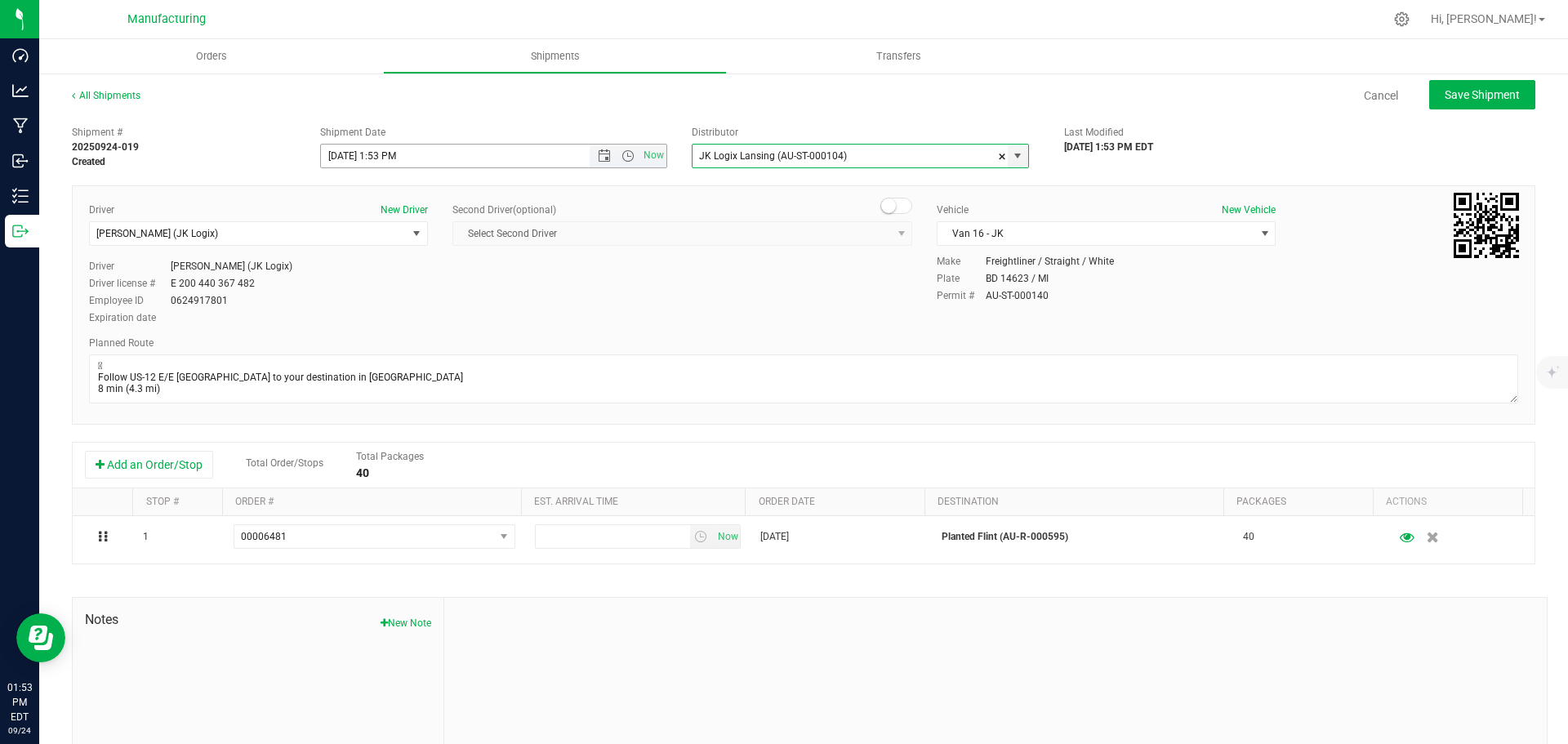
click at [618, 149] on span "Now" at bounding box center [627, 156] width 77 height 23
click at [624, 149] on span "Open the time view" at bounding box center [628, 156] width 13 height 13
click at [366, 260] on li "11:30 AM" at bounding box center [489, 258] width 342 height 21
drag, startPoint x: 1467, startPoint y: 94, endPoint x: 1458, endPoint y: 93, distance: 9.1
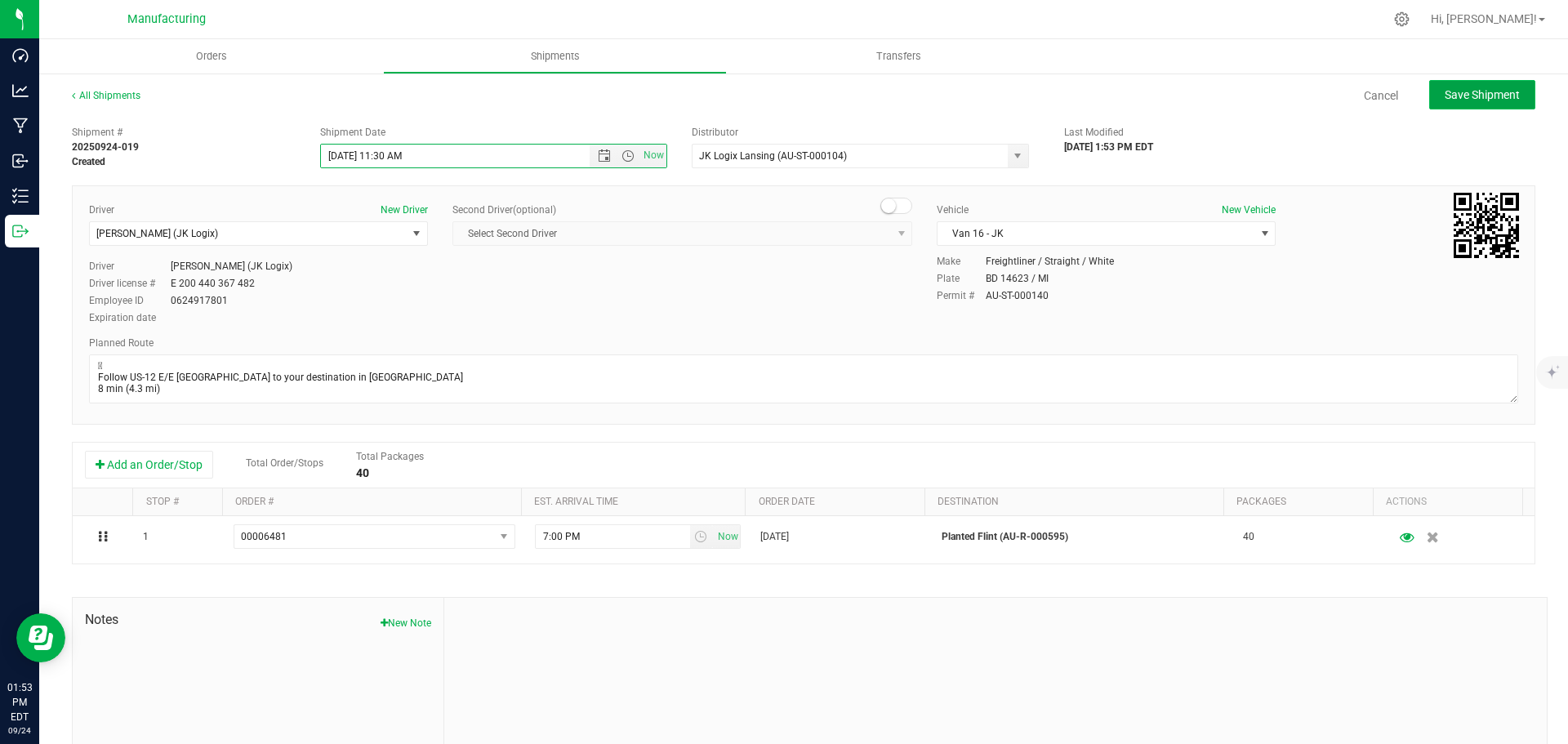
click at [1467, 94] on span "Save Shipment" at bounding box center [1481, 95] width 75 height 13
type input "[DATE] 3:30 PM"
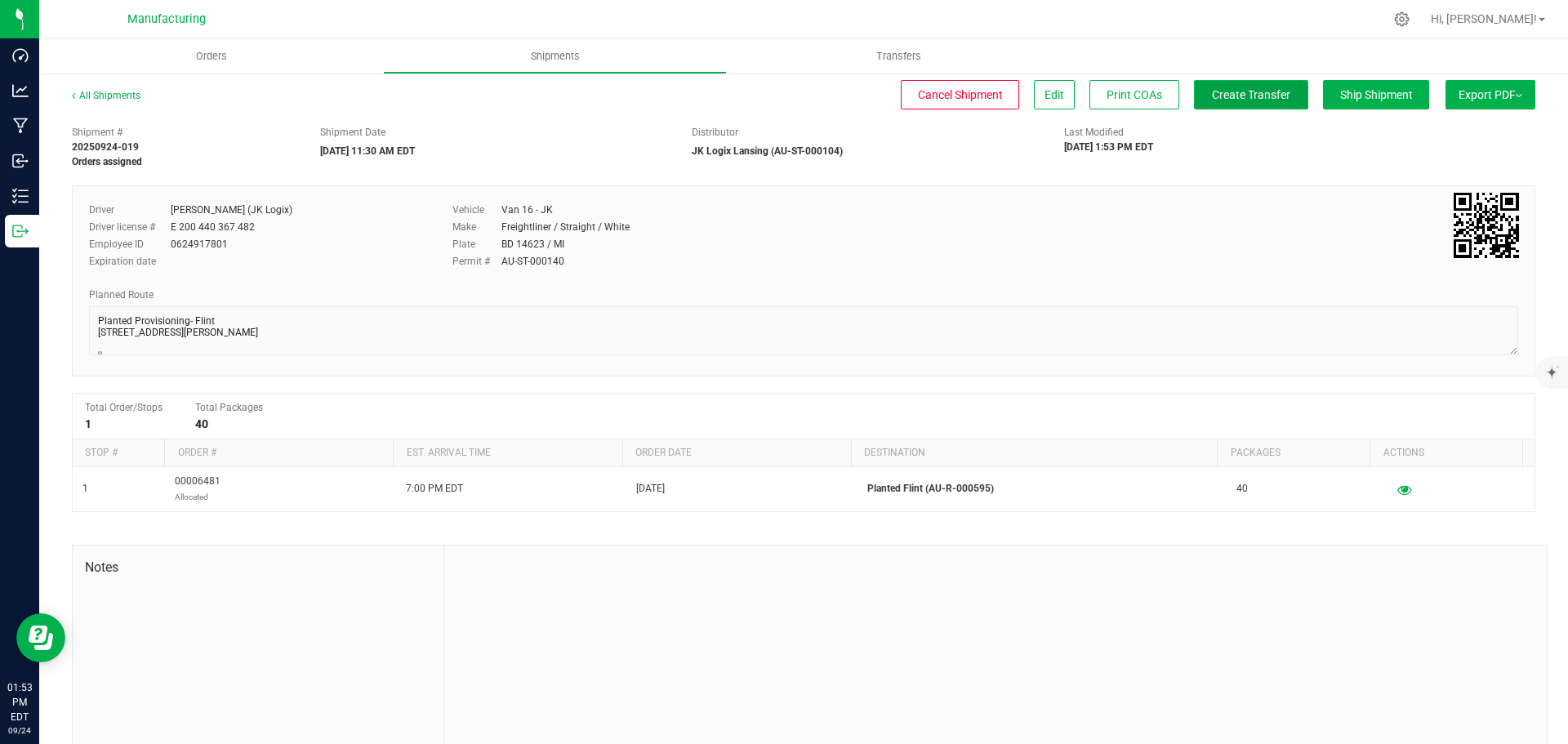
click at [1256, 88] on span "Create Transfer" at bounding box center [1250, 95] width 78 height 13
click at [220, 59] on span "Orders" at bounding box center [211, 56] width 75 height 15
